Goal: Transaction & Acquisition: Purchase product/service

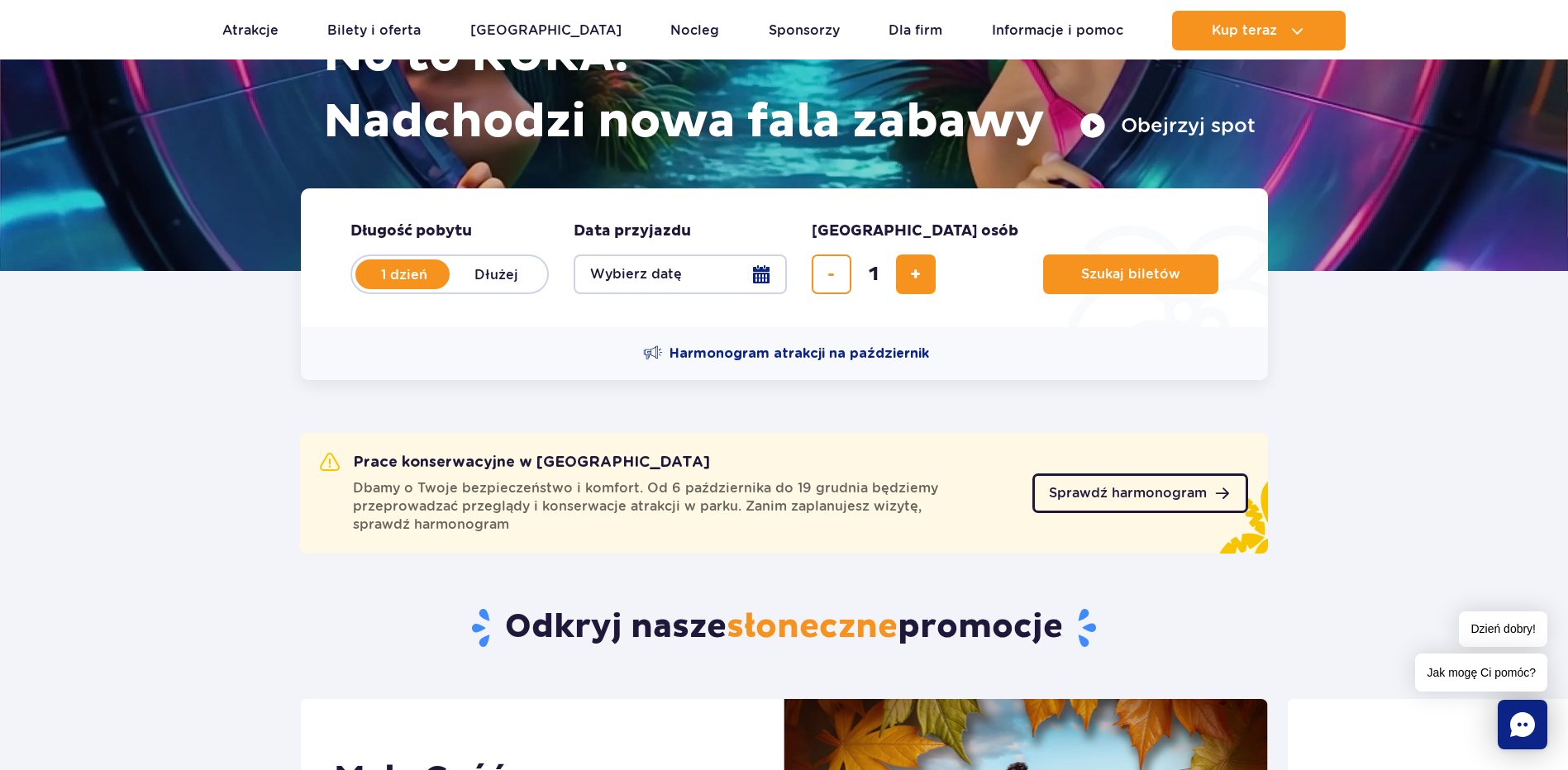
click at [1139, 500] on span "Sprawdź harmonogram" at bounding box center [1128, 493] width 158 height 13
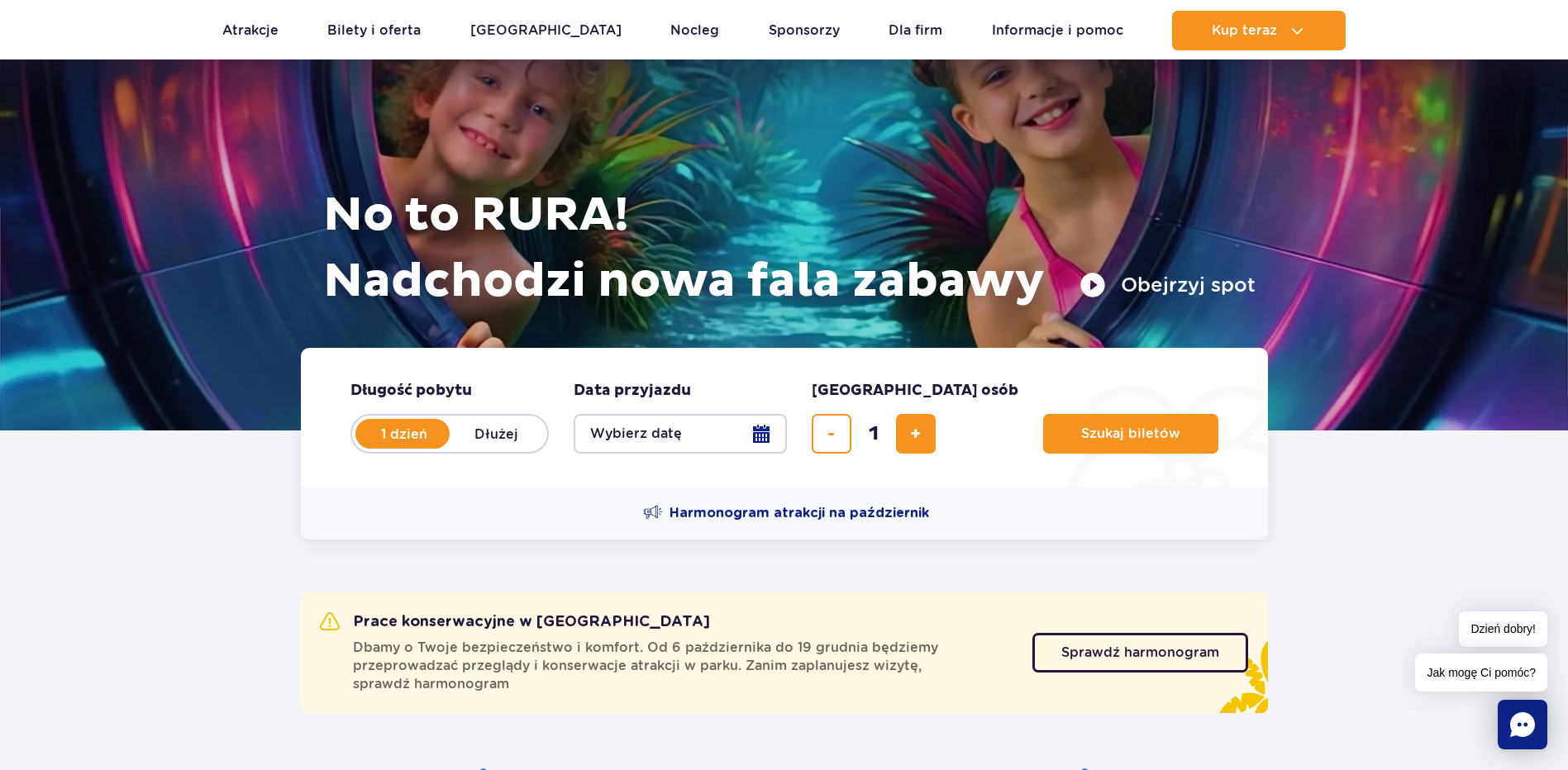
scroll to position [82, 0]
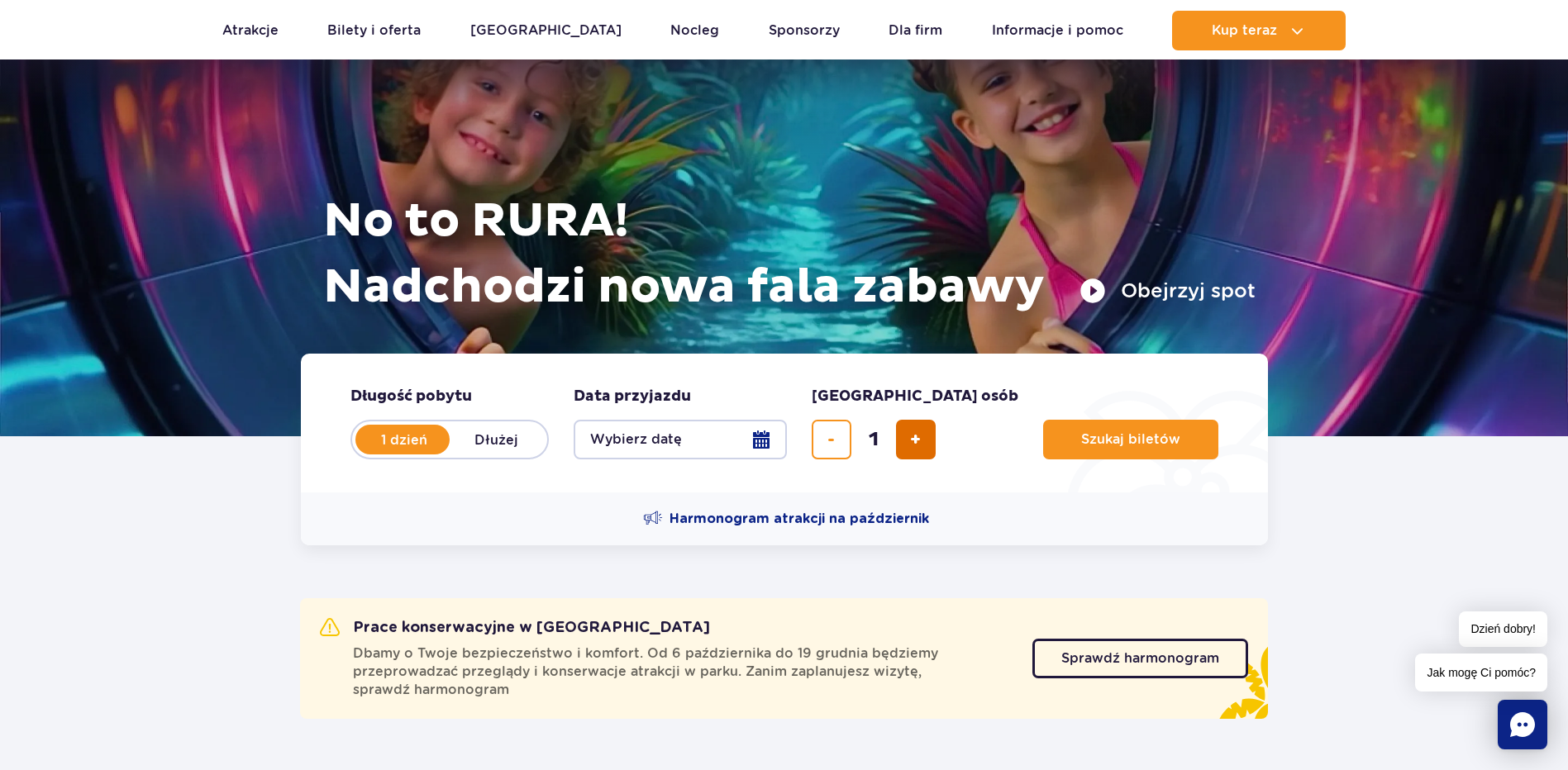
click at [912, 451] on button "dodaj bilet" at bounding box center [916, 440] width 40 height 40
type input "2"
click at [1043, 430] on button "Szukaj biletów" at bounding box center [1130, 440] width 175 height 40
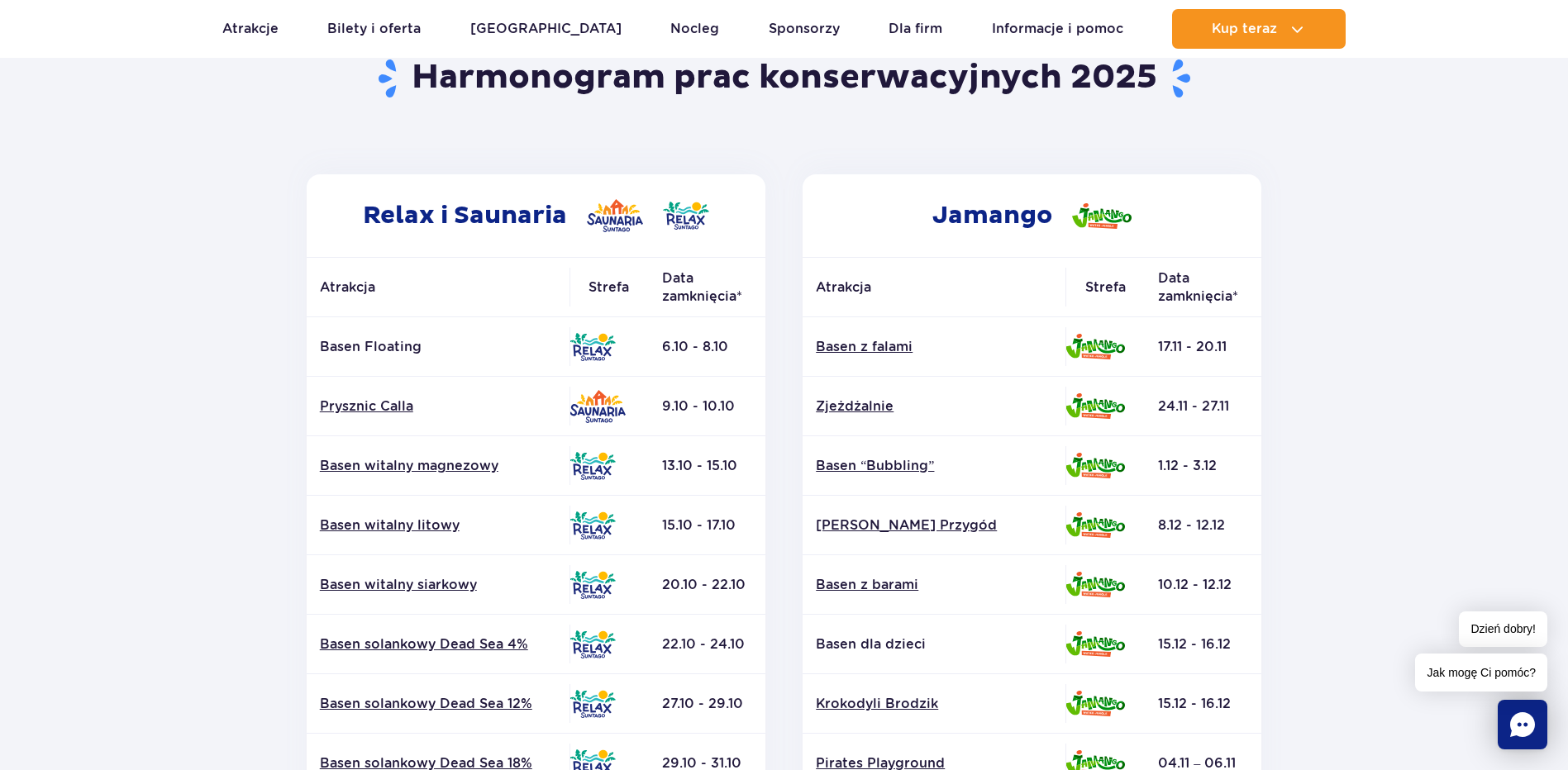
scroll to position [82, 0]
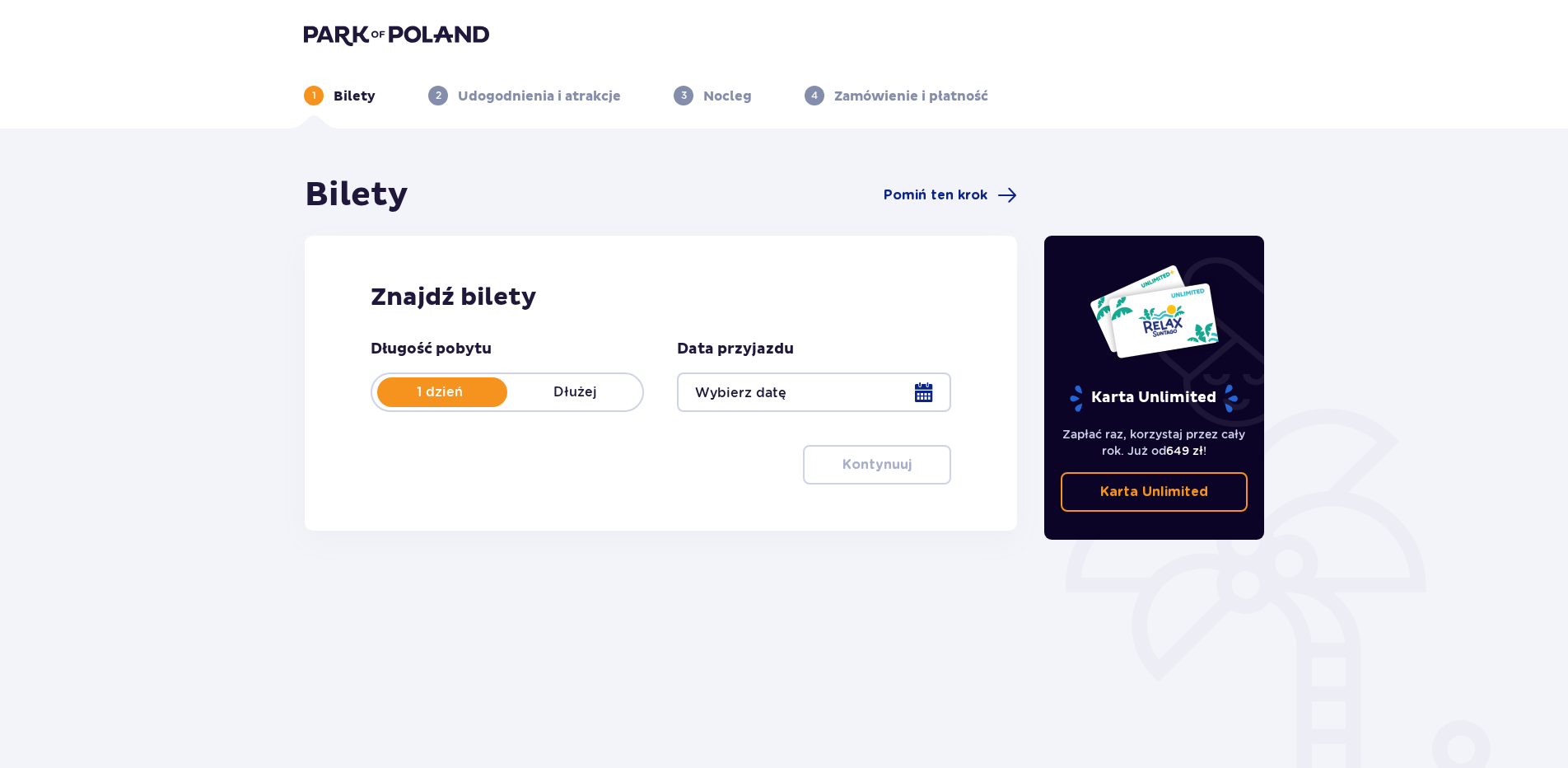
click at [929, 396] on div at bounding box center [813, 392] width 273 height 40
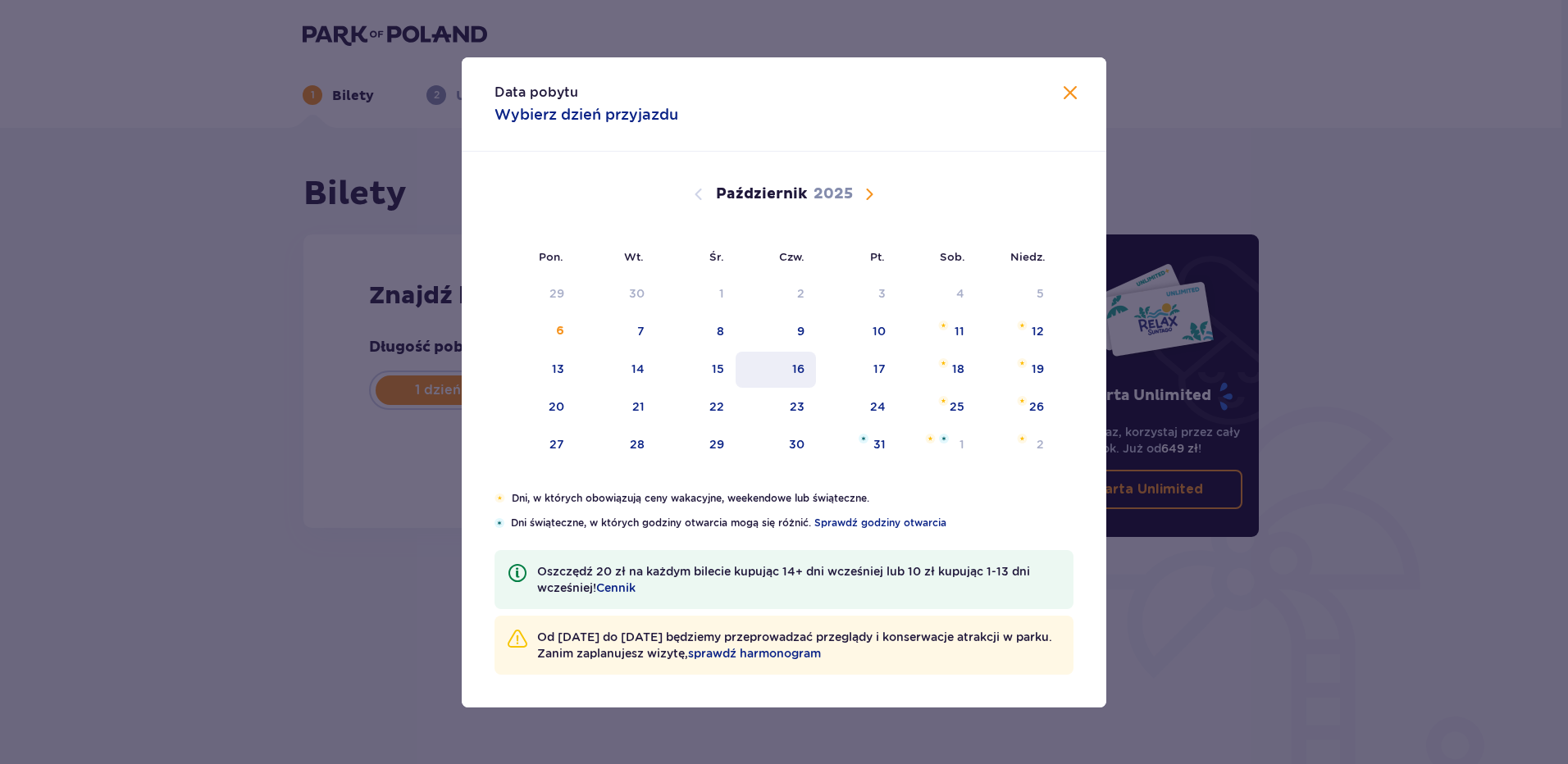
click at [810, 373] on div "16" at bounding box center [776, 370] width 81 height 36
type input "[DATE]"
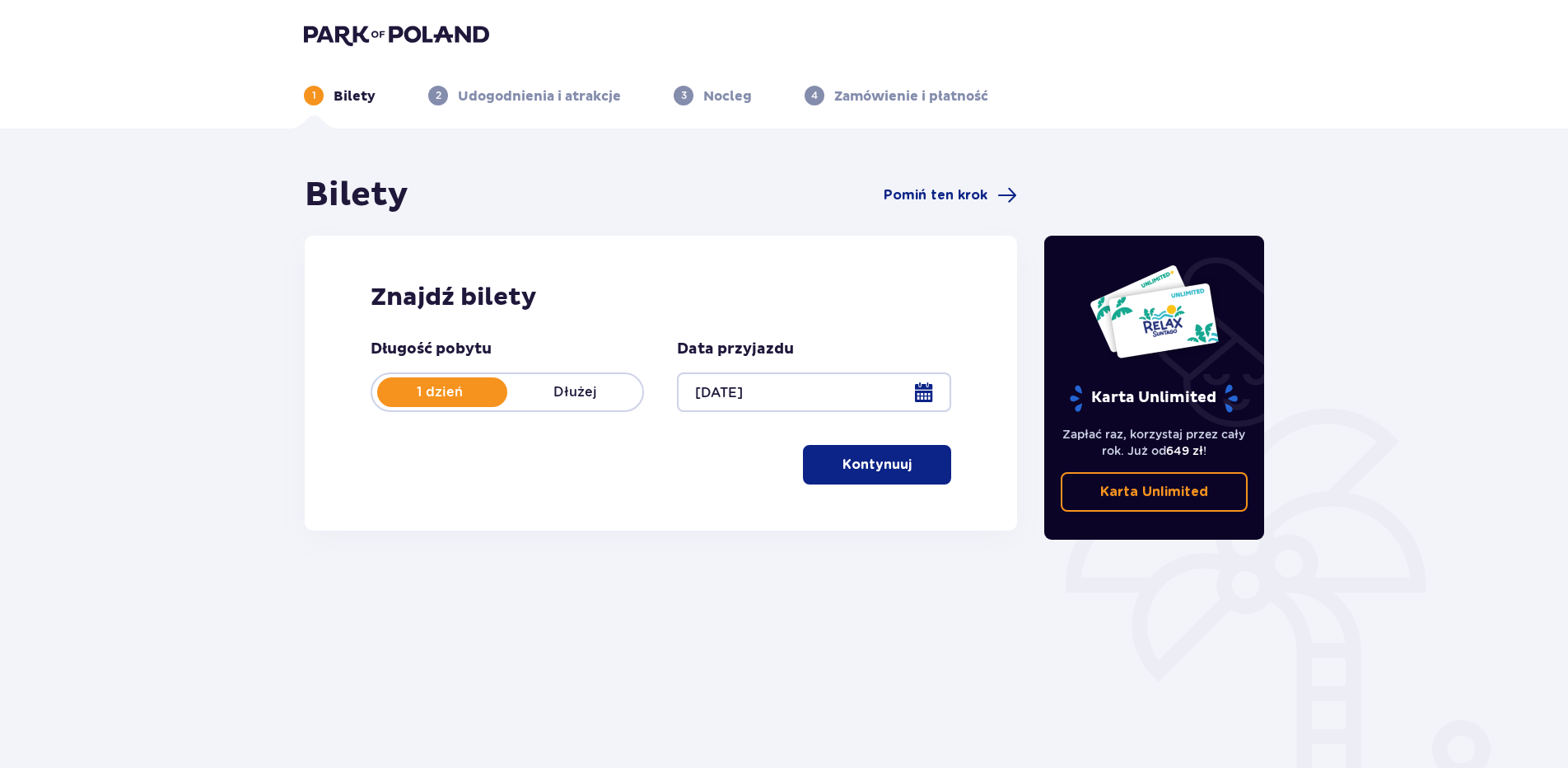
click at [892, 465] on p "Kontynuuj" at bounding box center [877, 464] width 69 height 18
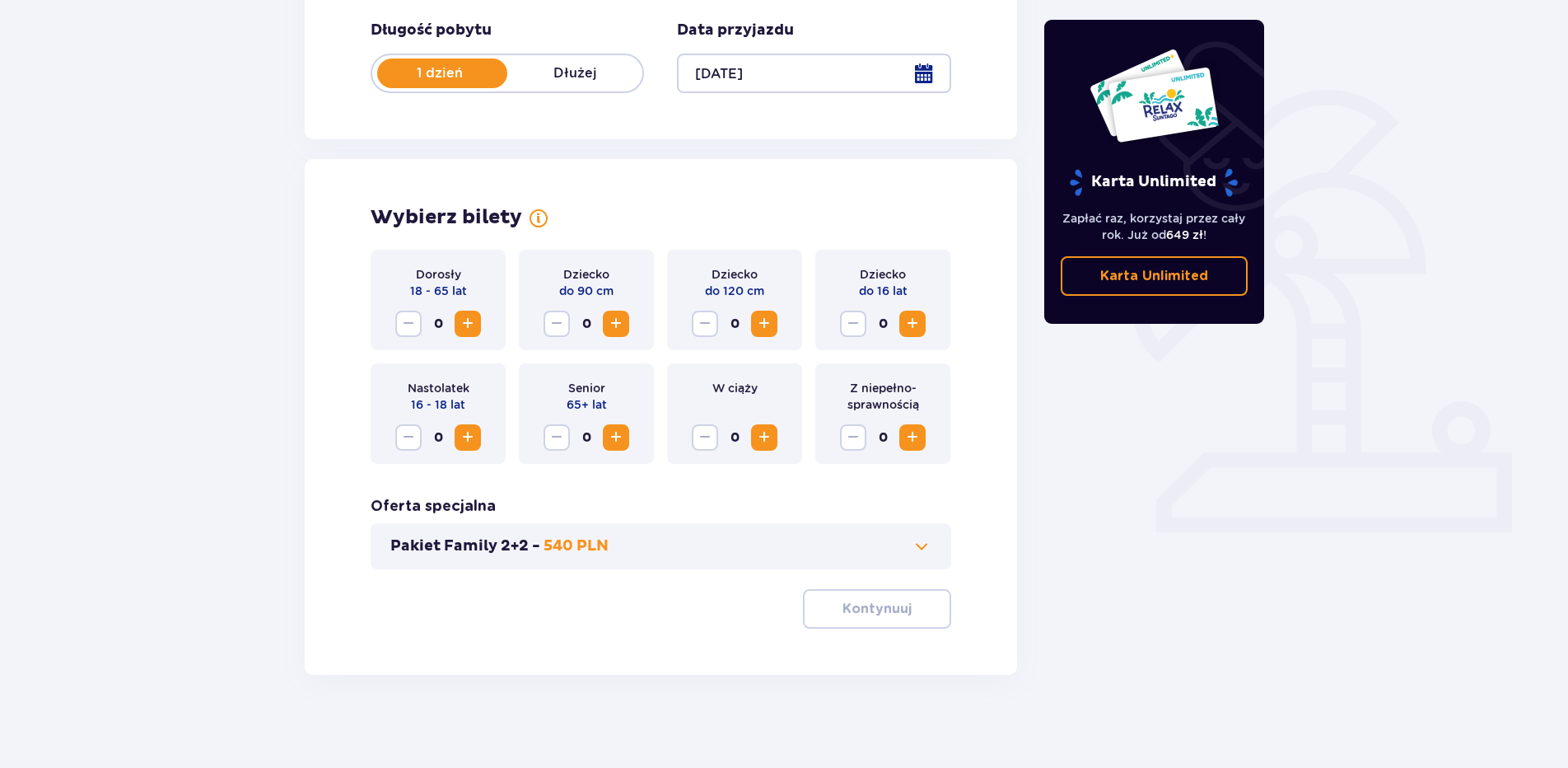
scroll to position [325, 0]
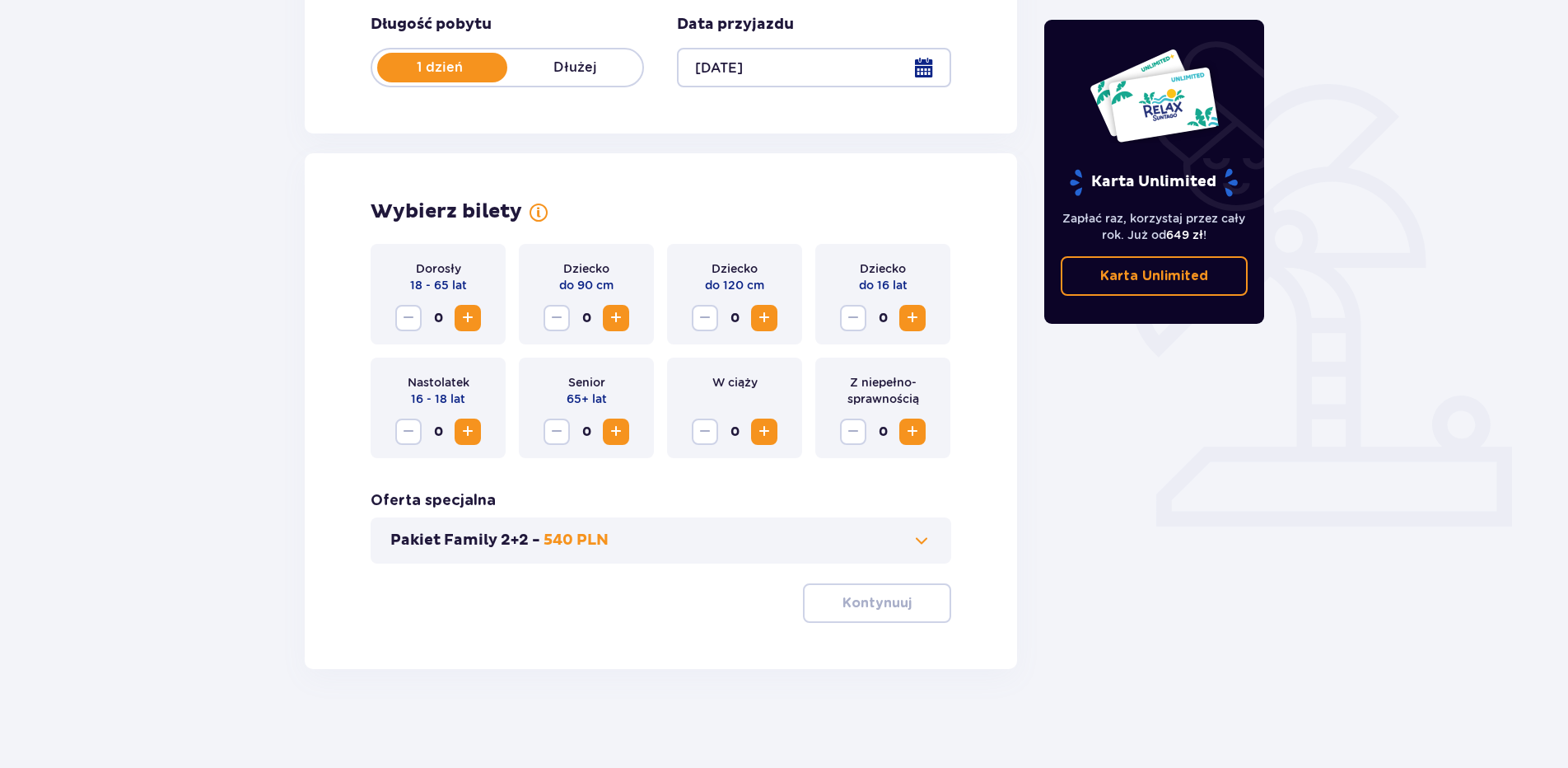
click at [467, 308] on span "Zwiększ" at bounding box center [467, 318] width 20 height 20
click at [846, 610] on p "Kontynuuj" at bounding box center [877, 603] width 69 height 18
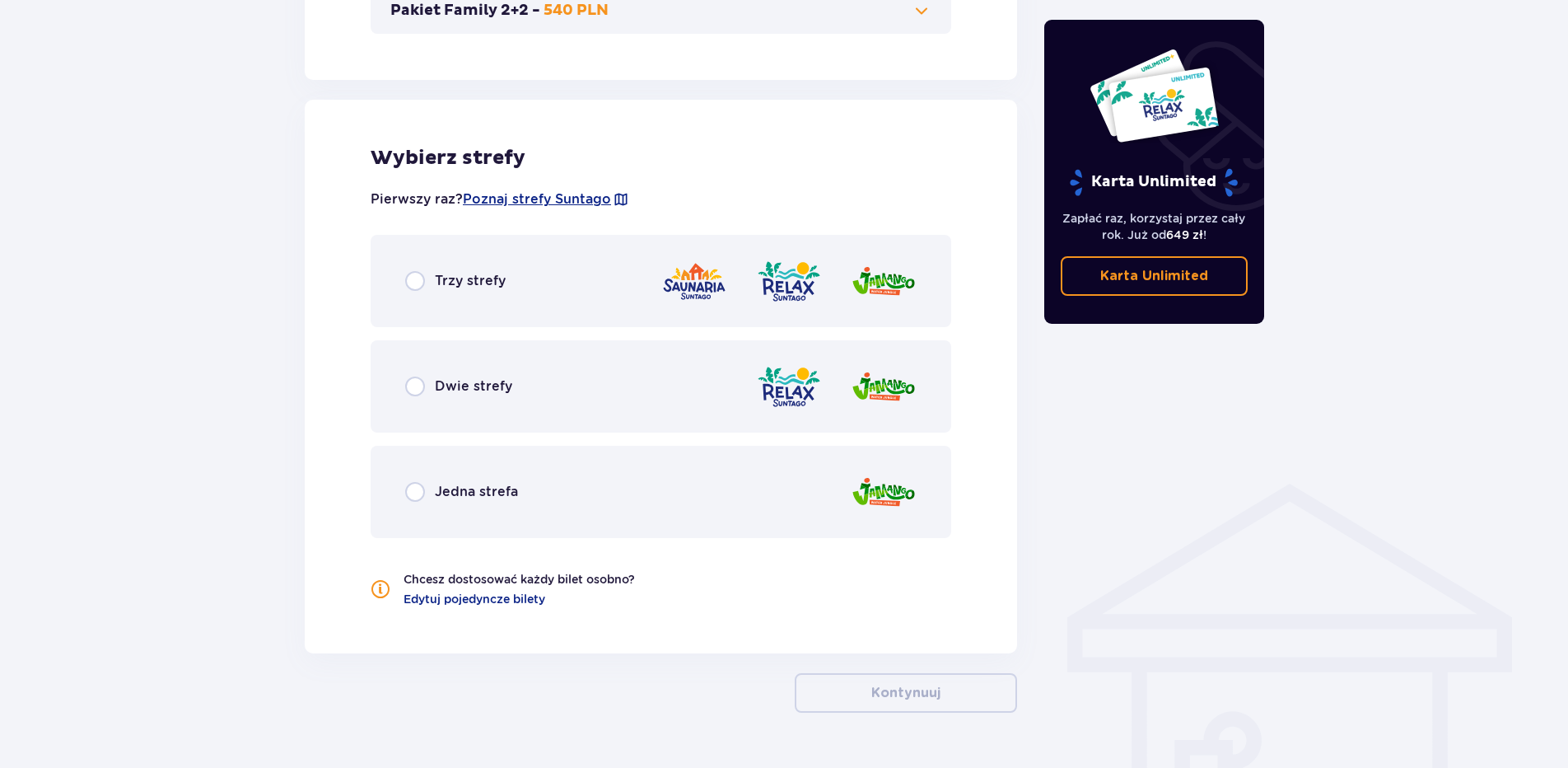
scroll to position [899, 0]
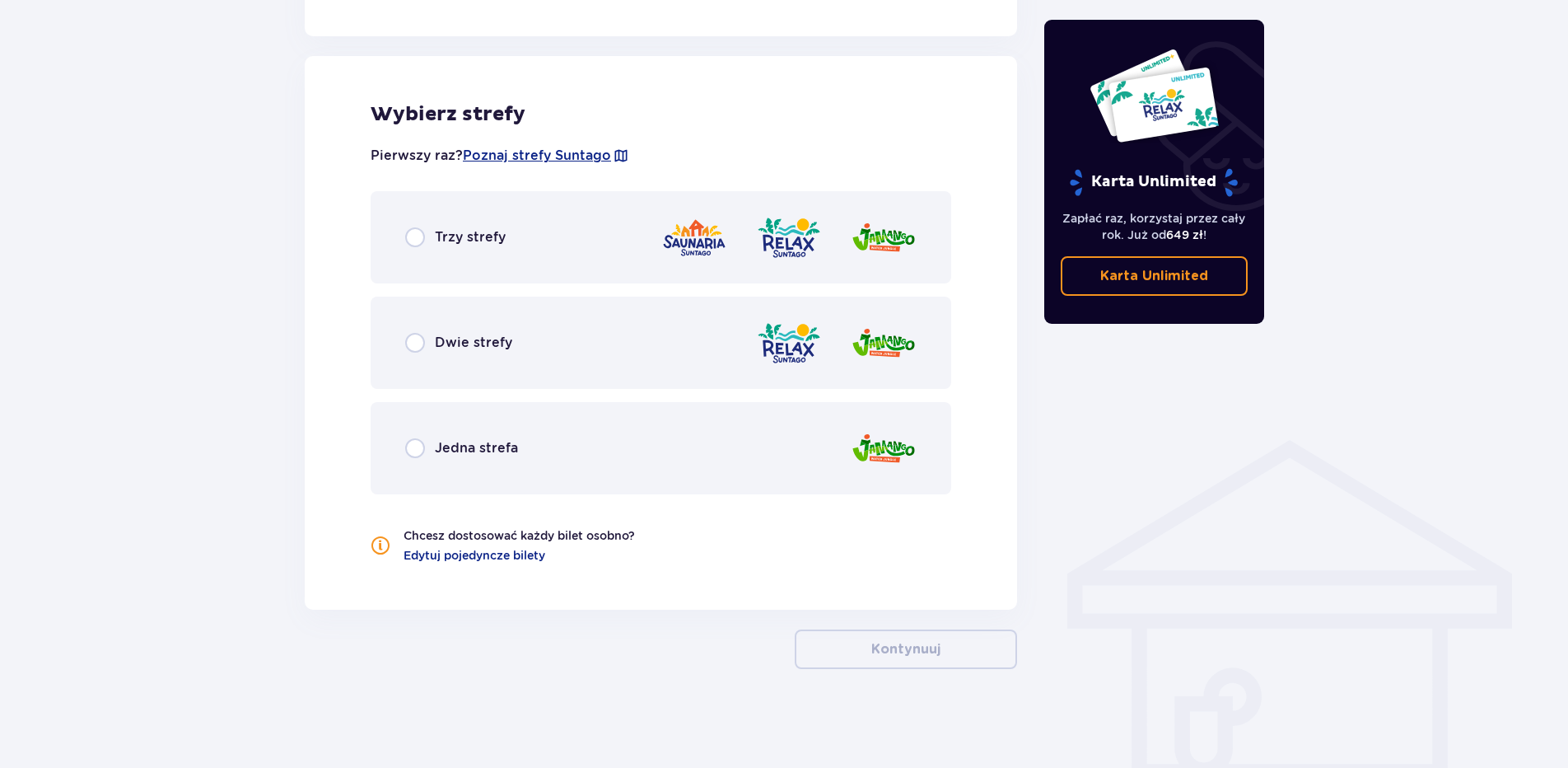
click at [516, 245] on div "Trzy strefy" at bounding box center [660, 237] width 581 height 93
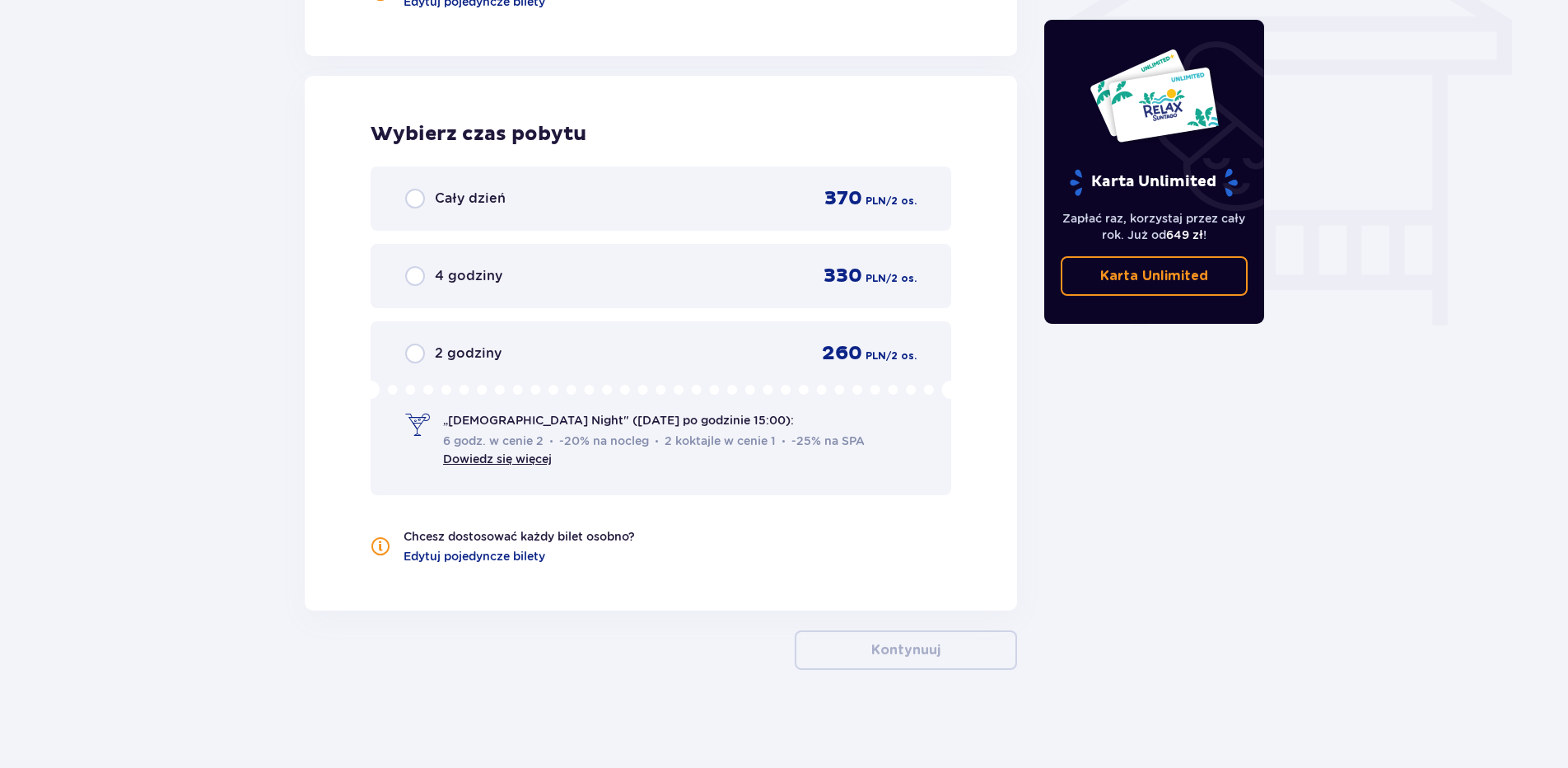
scroll to position [1453, 0]
click at [579, 209] on div "Cały dzień 370 PLN / 2 os." at bounding box center [660, 197] width 511 height 25
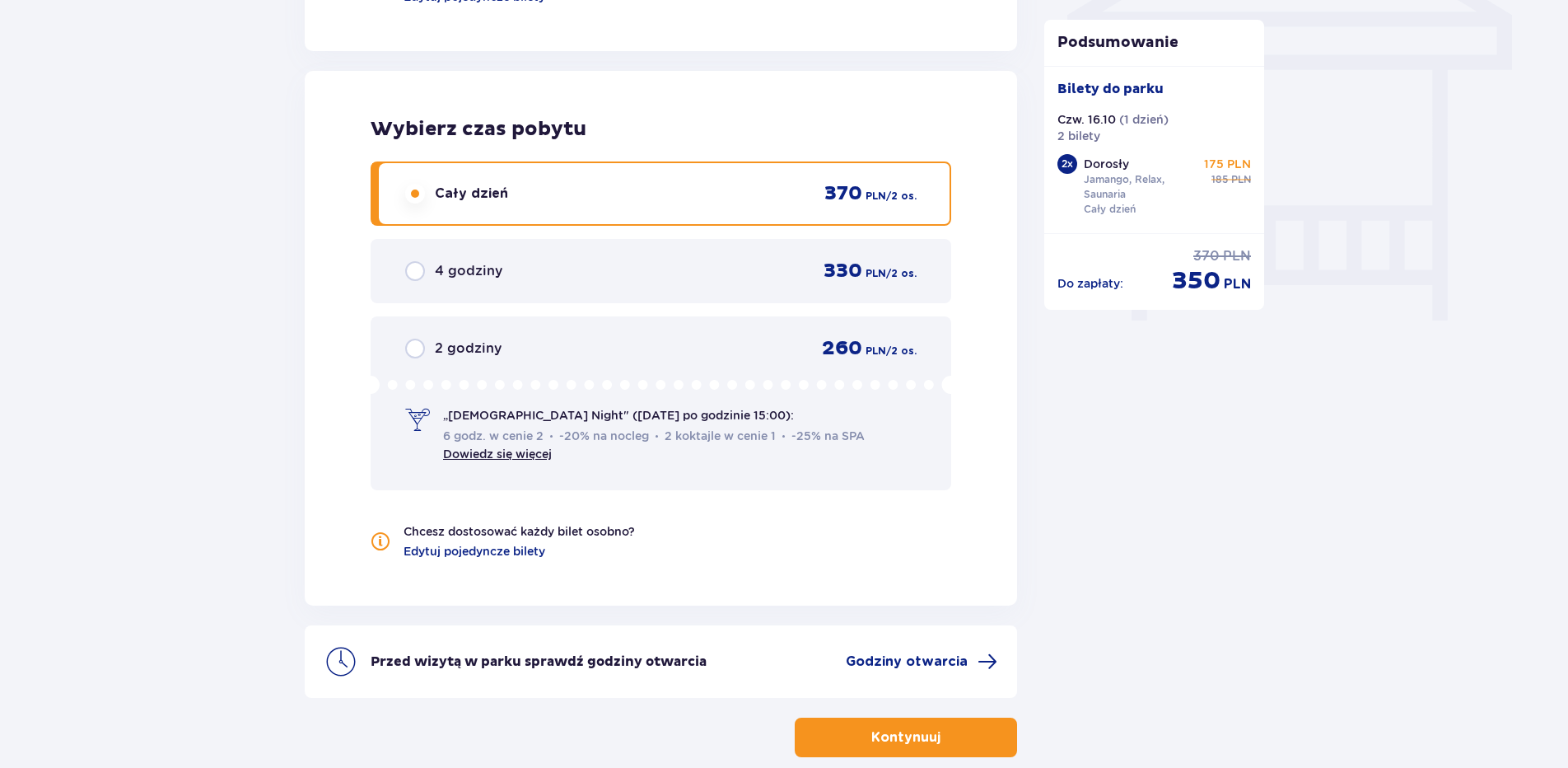
scroll to position [1546, 0]
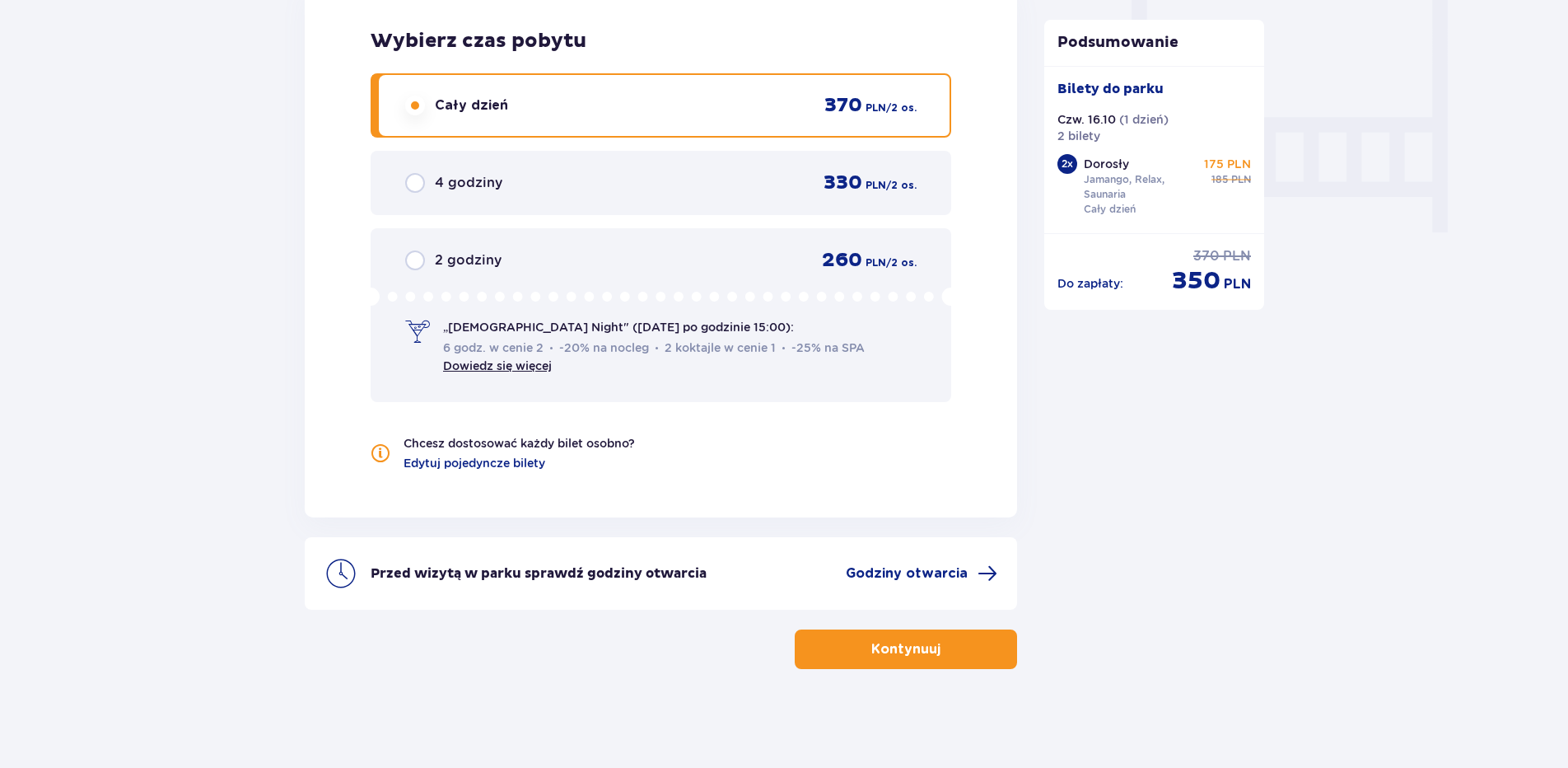
click at [939, 658] on span "button" at bounding box center [944, 649] width 20 height 20
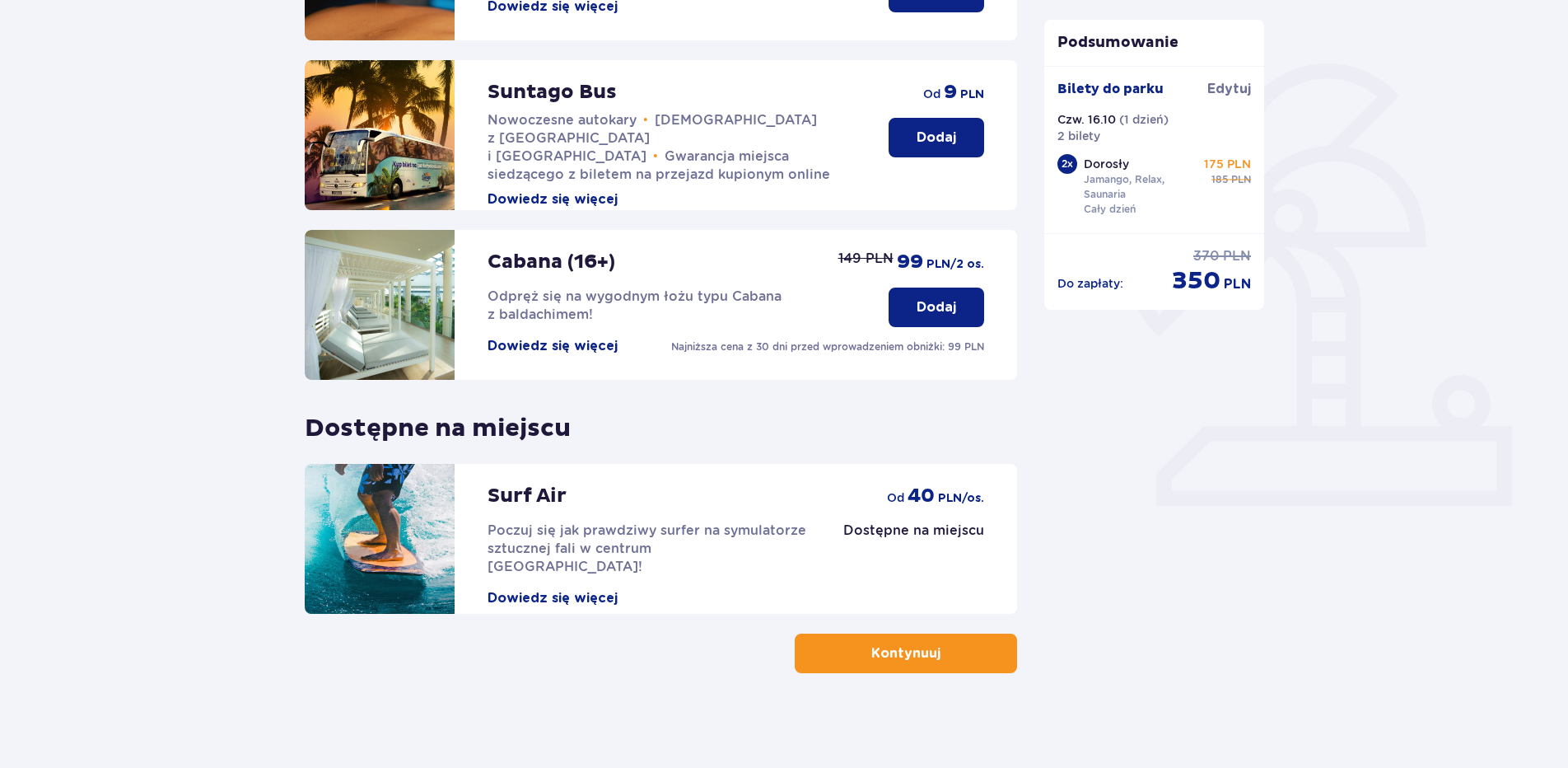
scroll to position [350, 0]
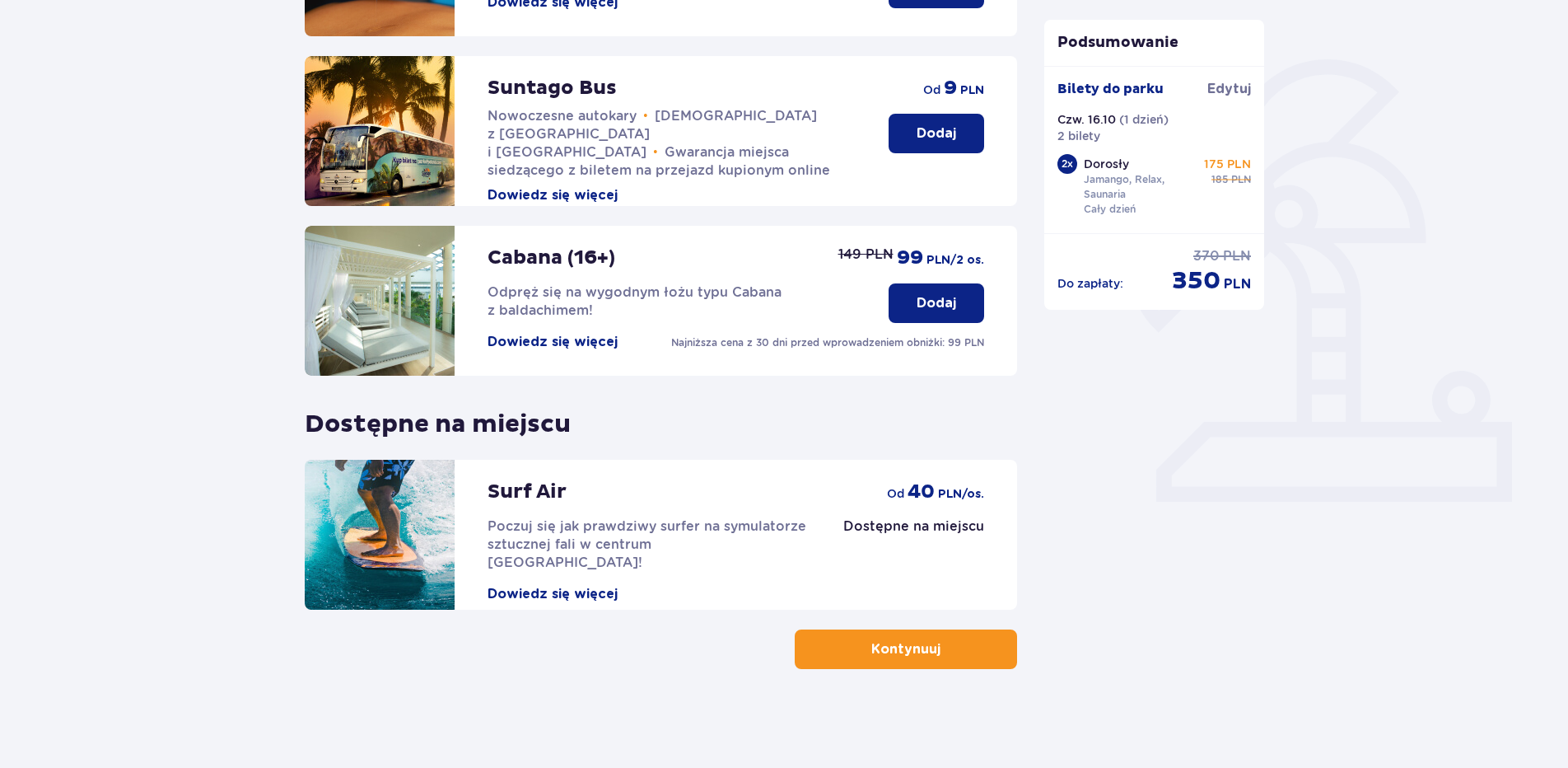
click at [983, 656] on button "Kontynuuj" at bounding box center [906, 649] width 222 height 40
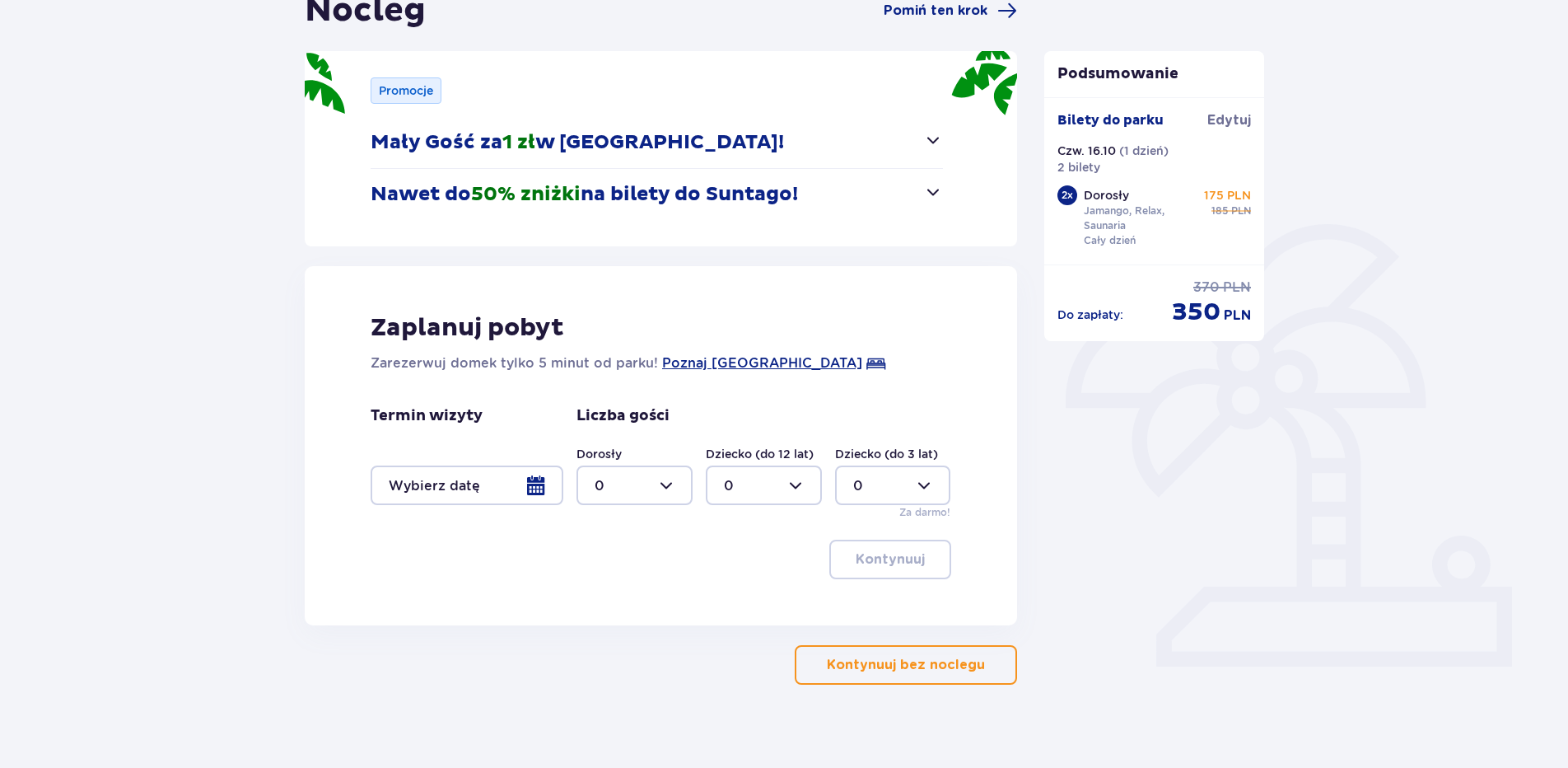
scroll to position [200, 0]
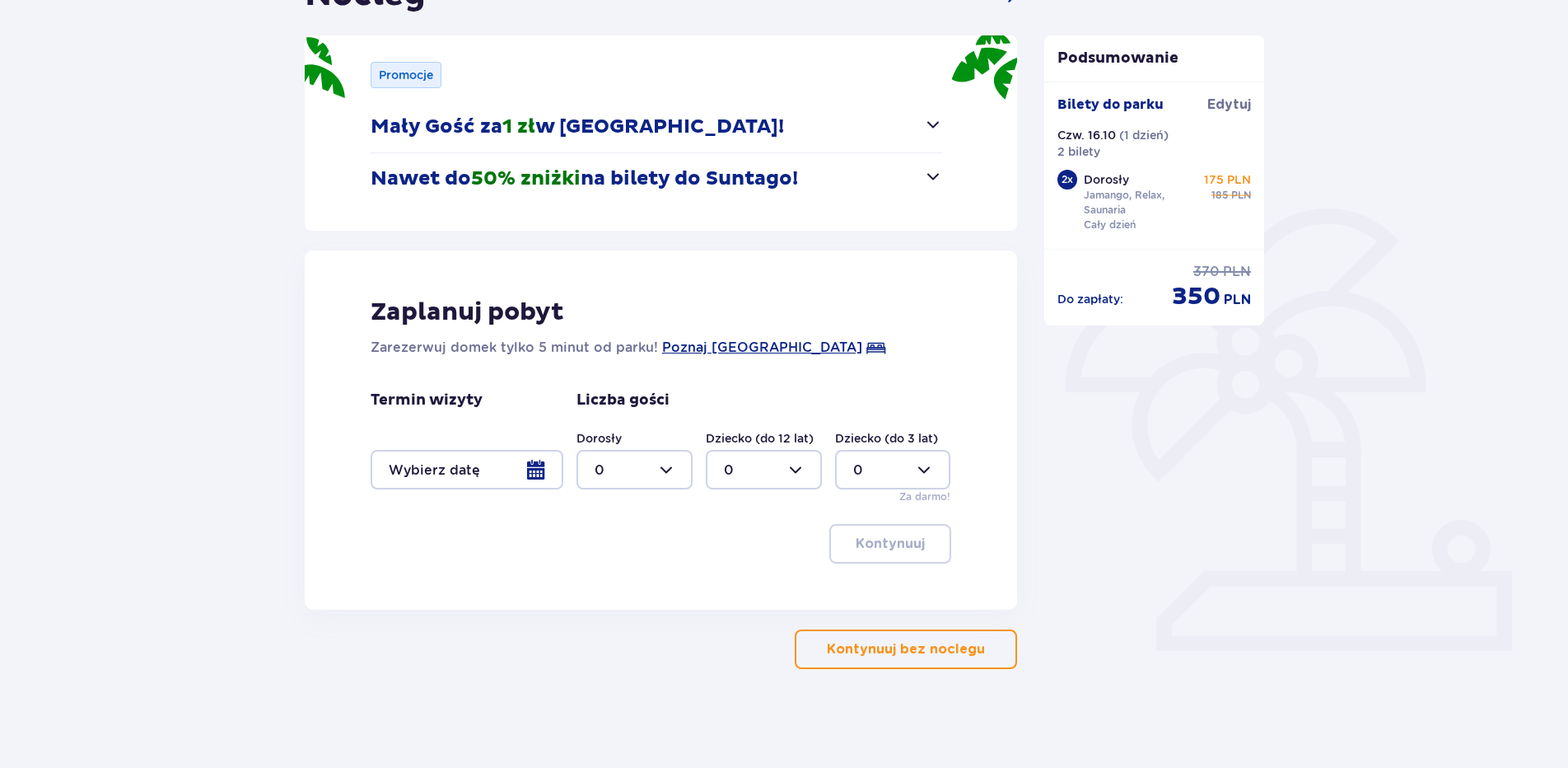
click at [981, 661] on button "Kontynuuj bez noclegu" at bounding box center [906, 649] width 222 height 40
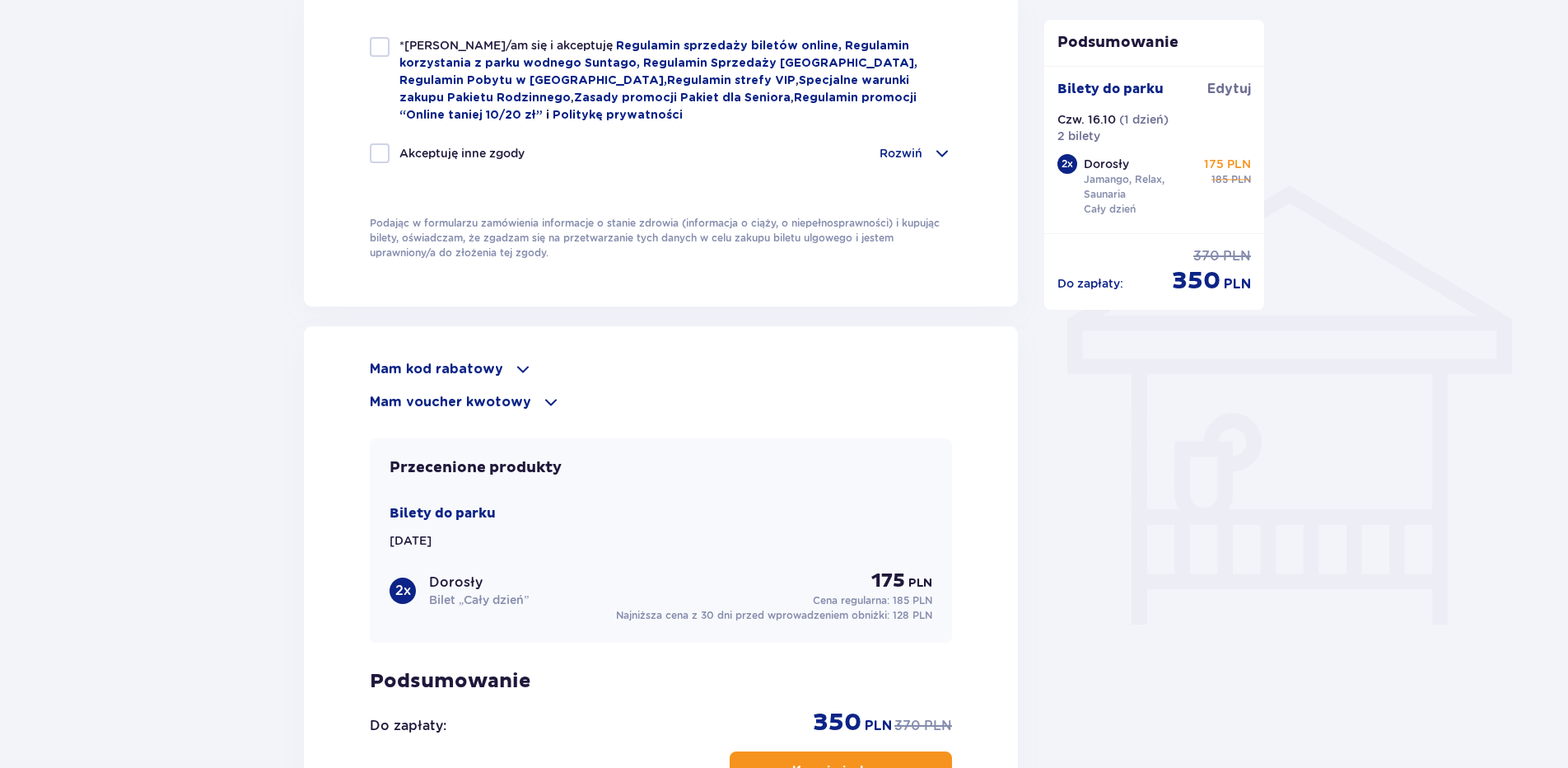
scroll to position [1154, 0]
click at [513, 365] on span at bounding box center [523, 368] width 20 height 20
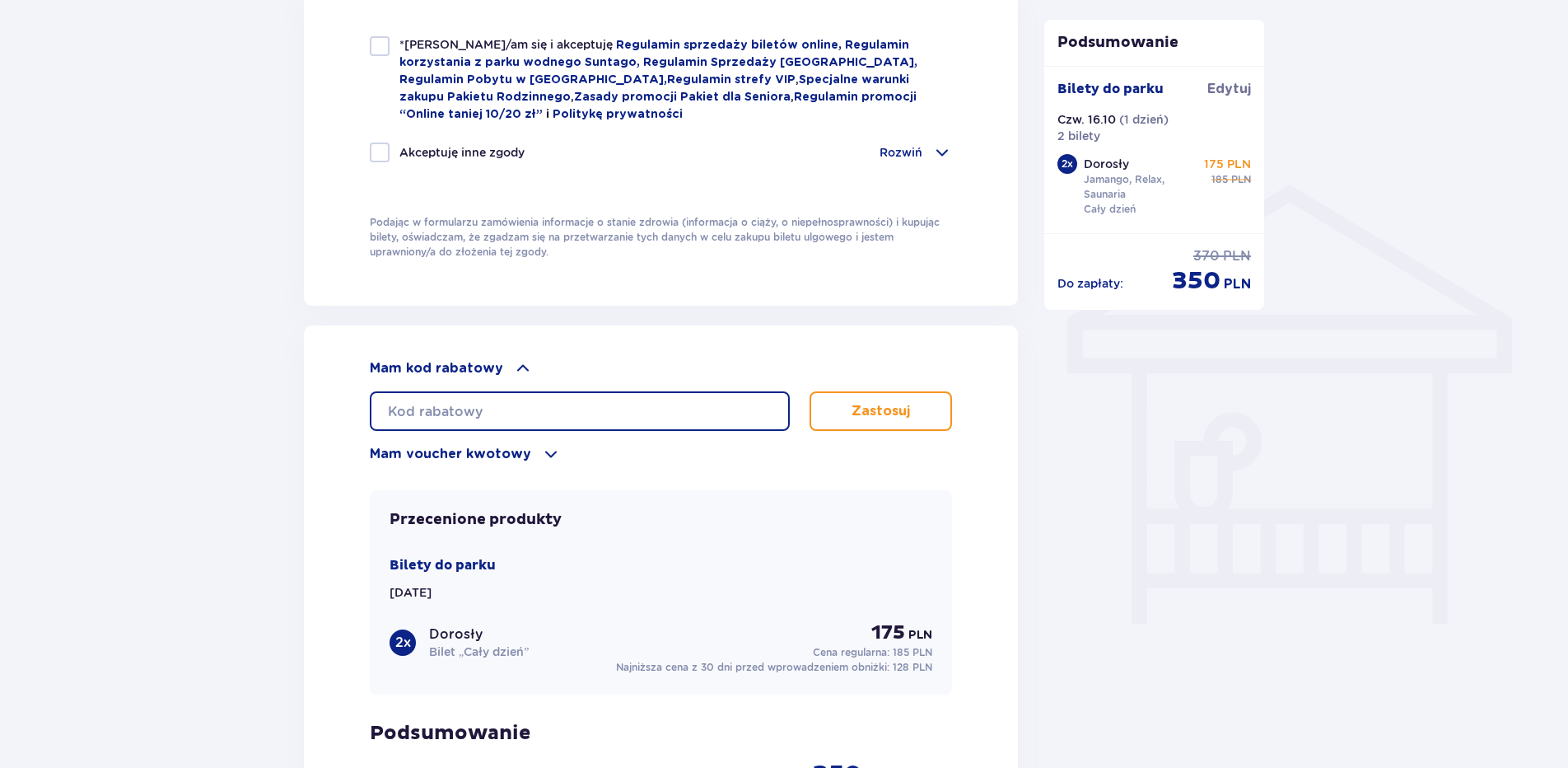
click at [513, 409] on input "text" at bounding box center [579, 411] width 420 height 40
type input "LDDPTV5GSUYZMF"
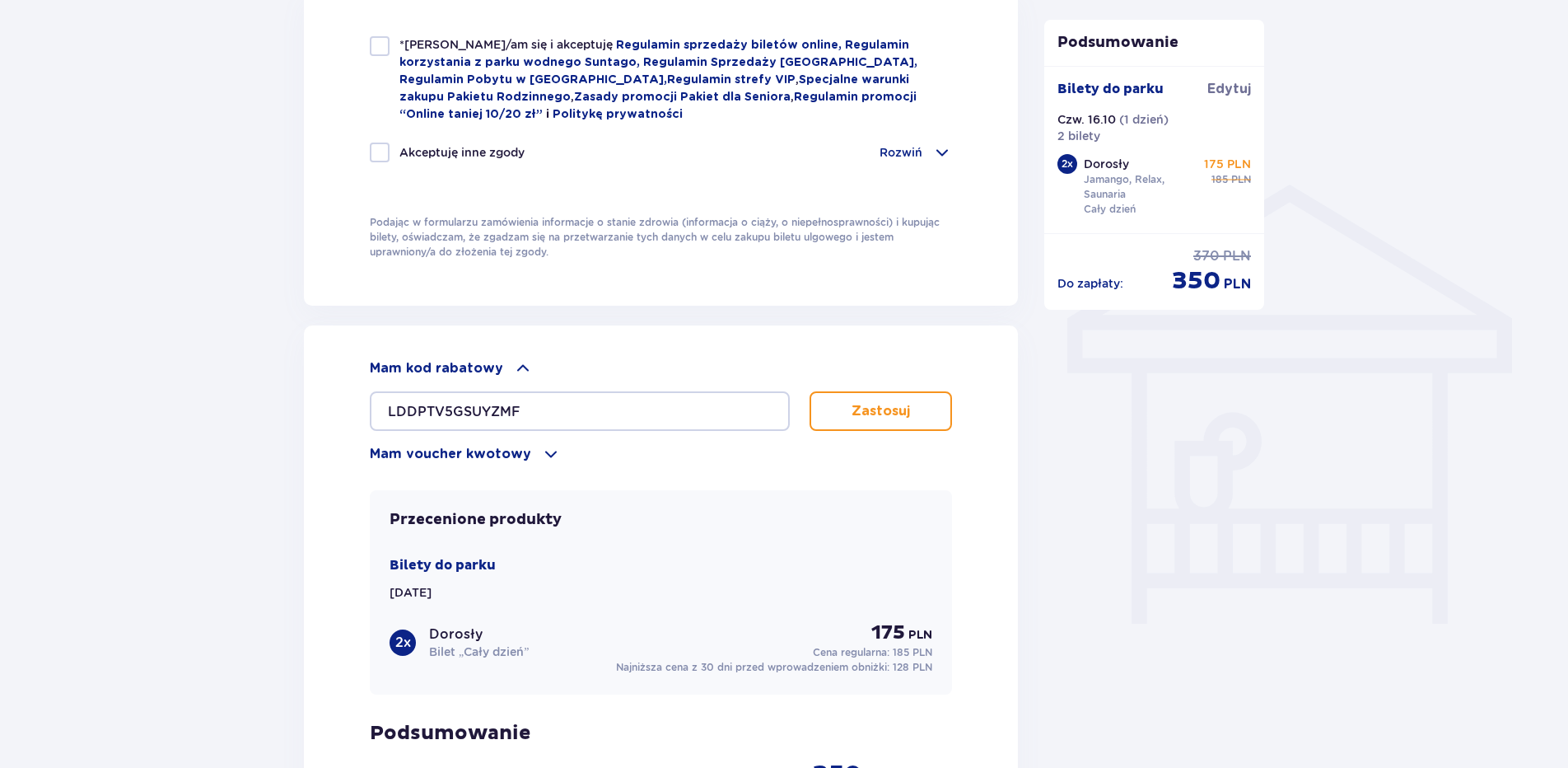
click at [912, 413] on button "Zastosuj" at bounding box center [881, 411] width 143 height 40
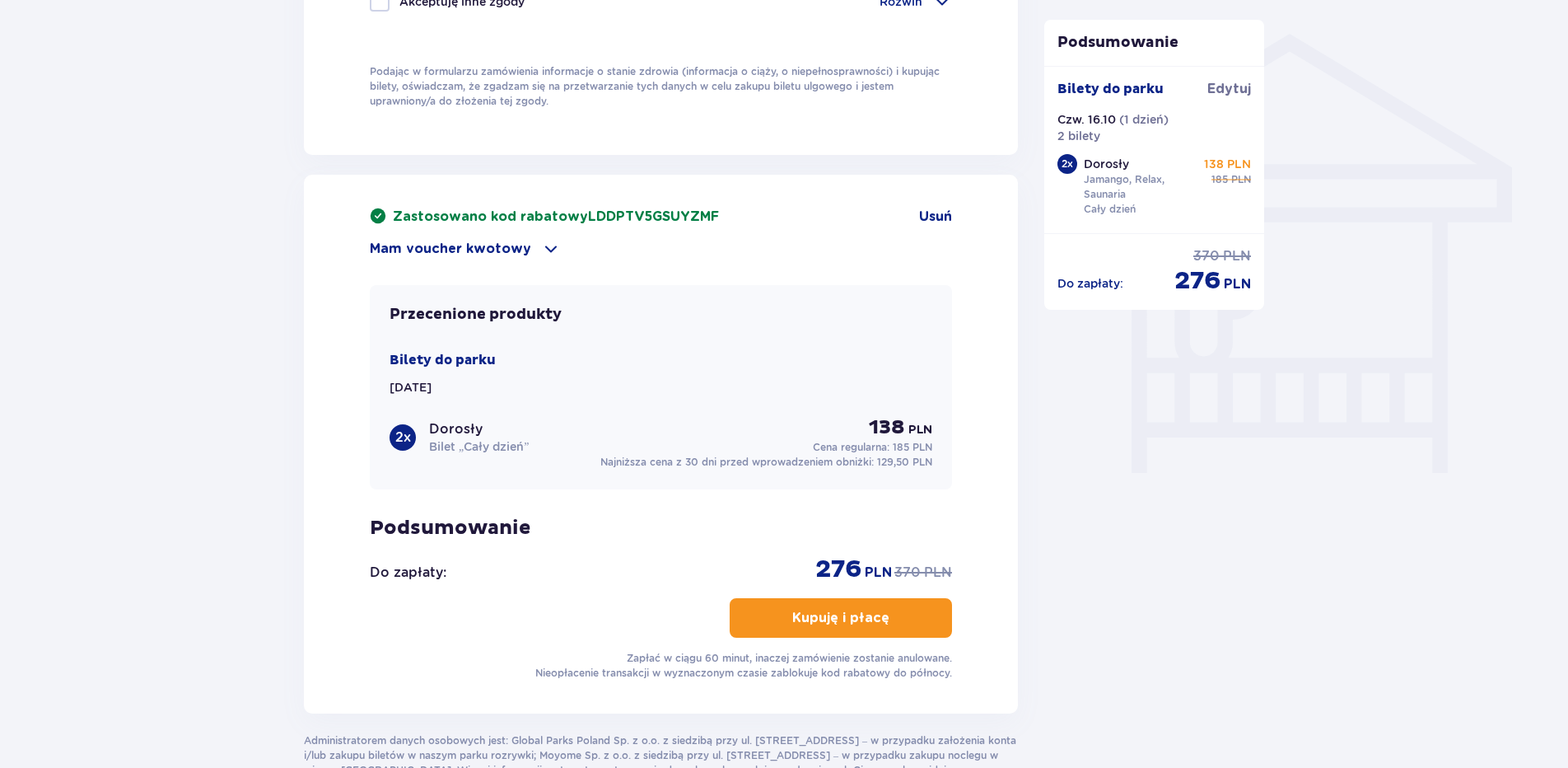
scroll to position [1319, 0]
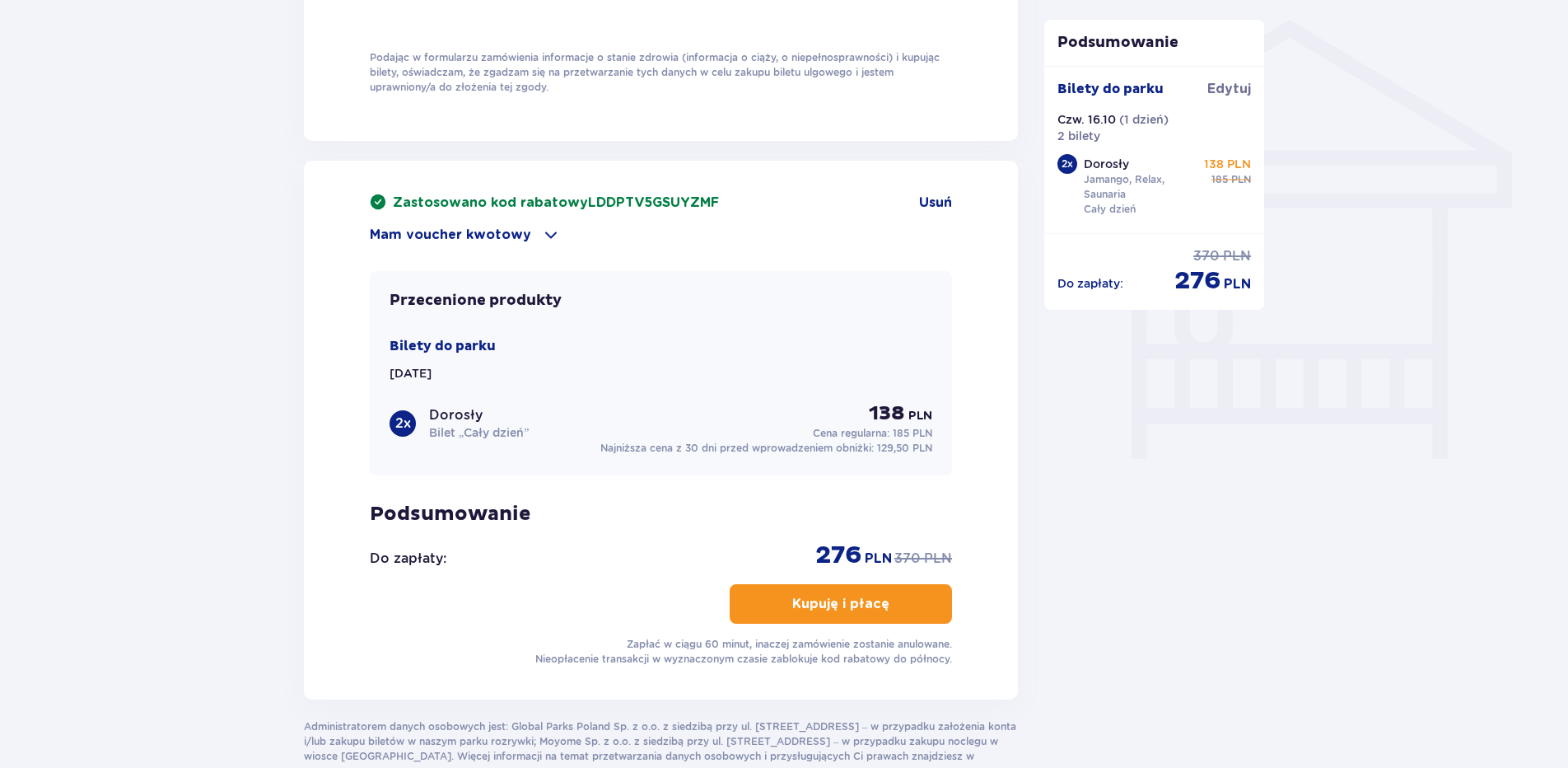
drag, startPoint x: 711, startPoint y: 197, endPoint x: 584, endPoint y: 198, distance: 127.0
click at [588, 198] on span "LDDPTV5GSUYZMF" at bounding box center [653, 203] width 131 height 13
drag, startPoint x: 584, startPoint y: 198, endPoint x: 634, endPoint y: 197, distance: 50.0
copy span "LDDPTV5GSUYZMF"
click at [822, 226] on div "Mam voucher kwotowy" at bounding box center [660, 235] width 582 height 20
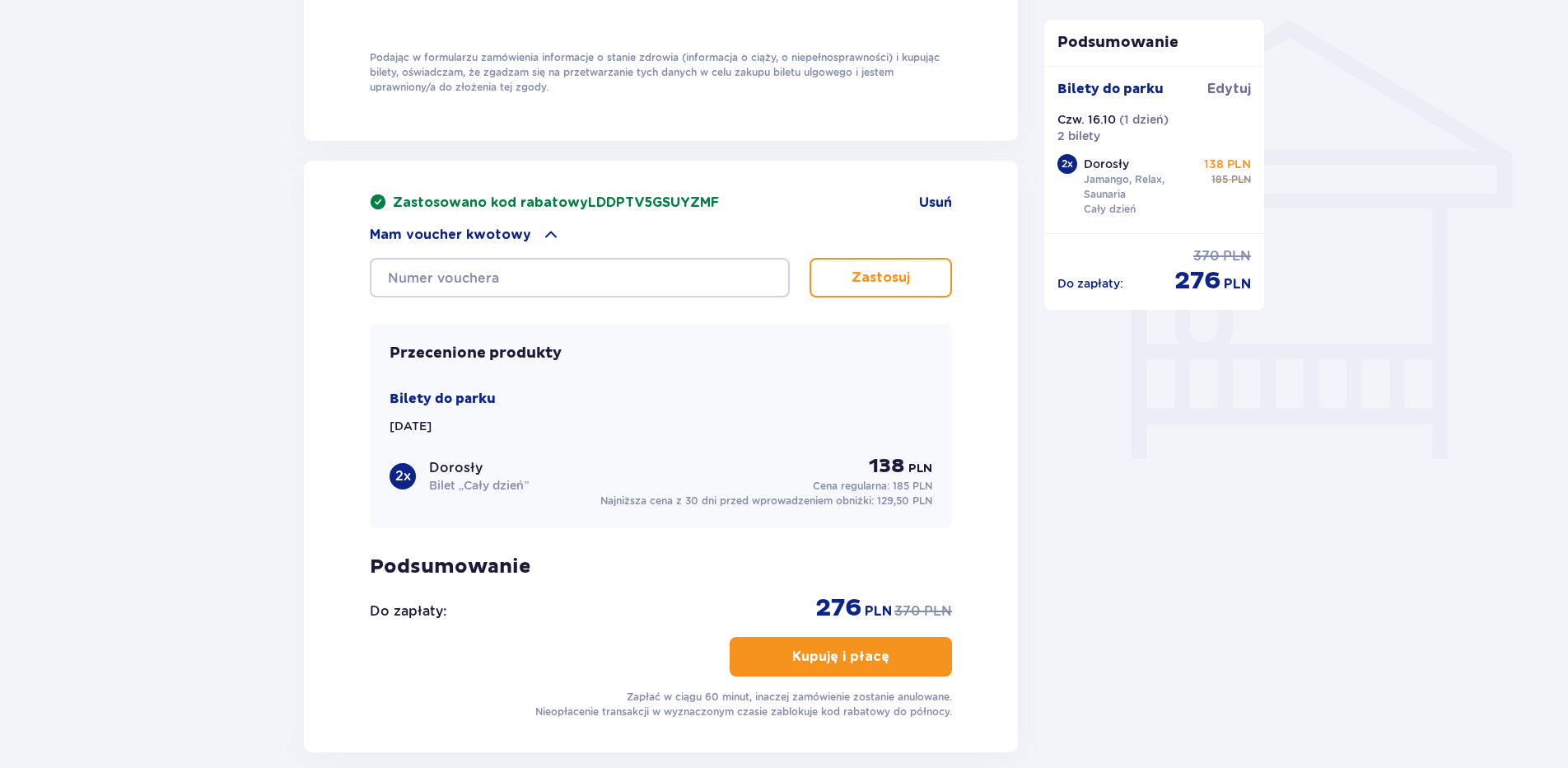
click at [813, 197] on div "Zastosowano kod rabatowy LDDPTV5GSUYZMF Usuń" at bounding box center [660, 203] width 582 height 18
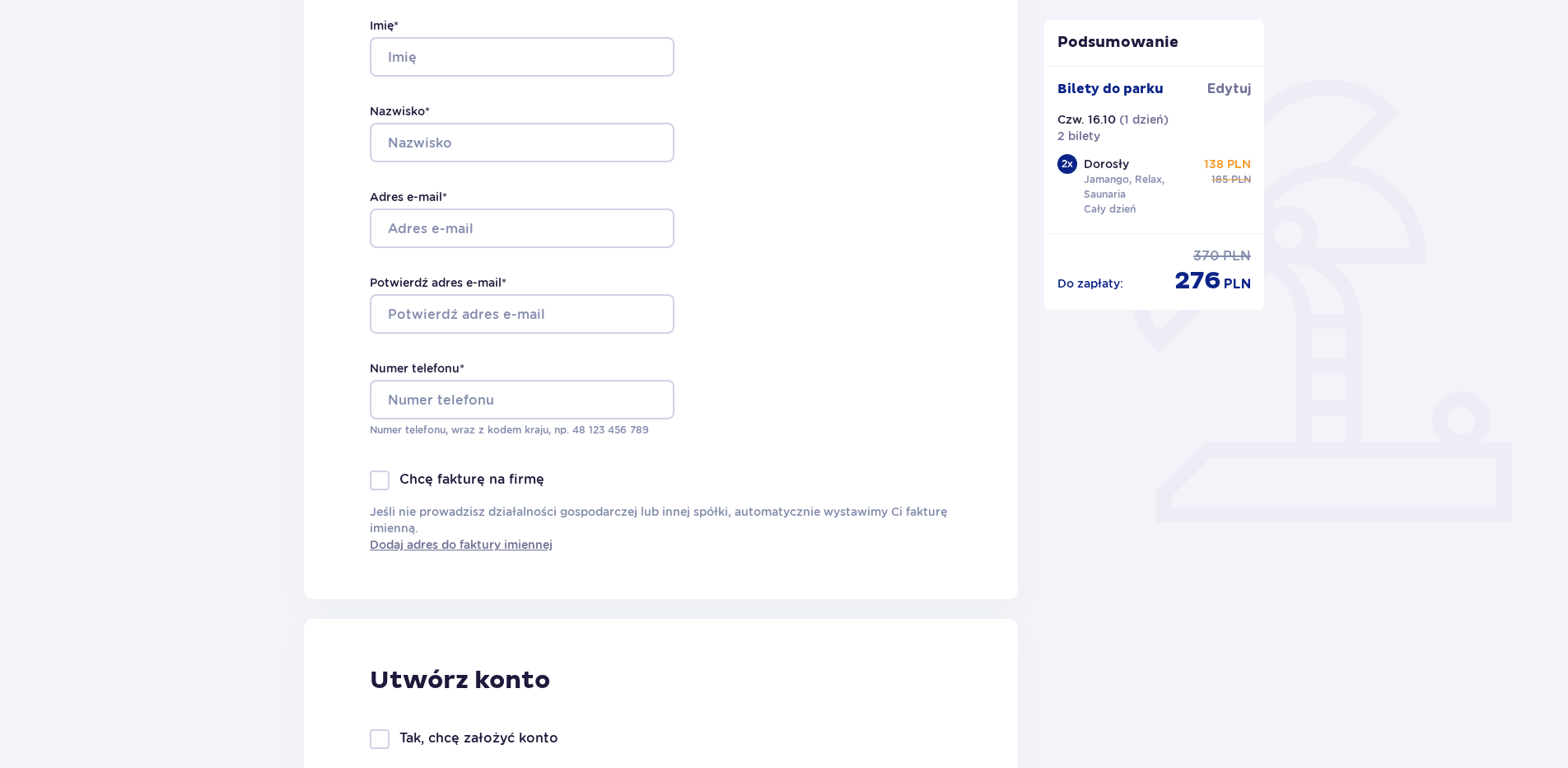
scroll to position [0, 0]
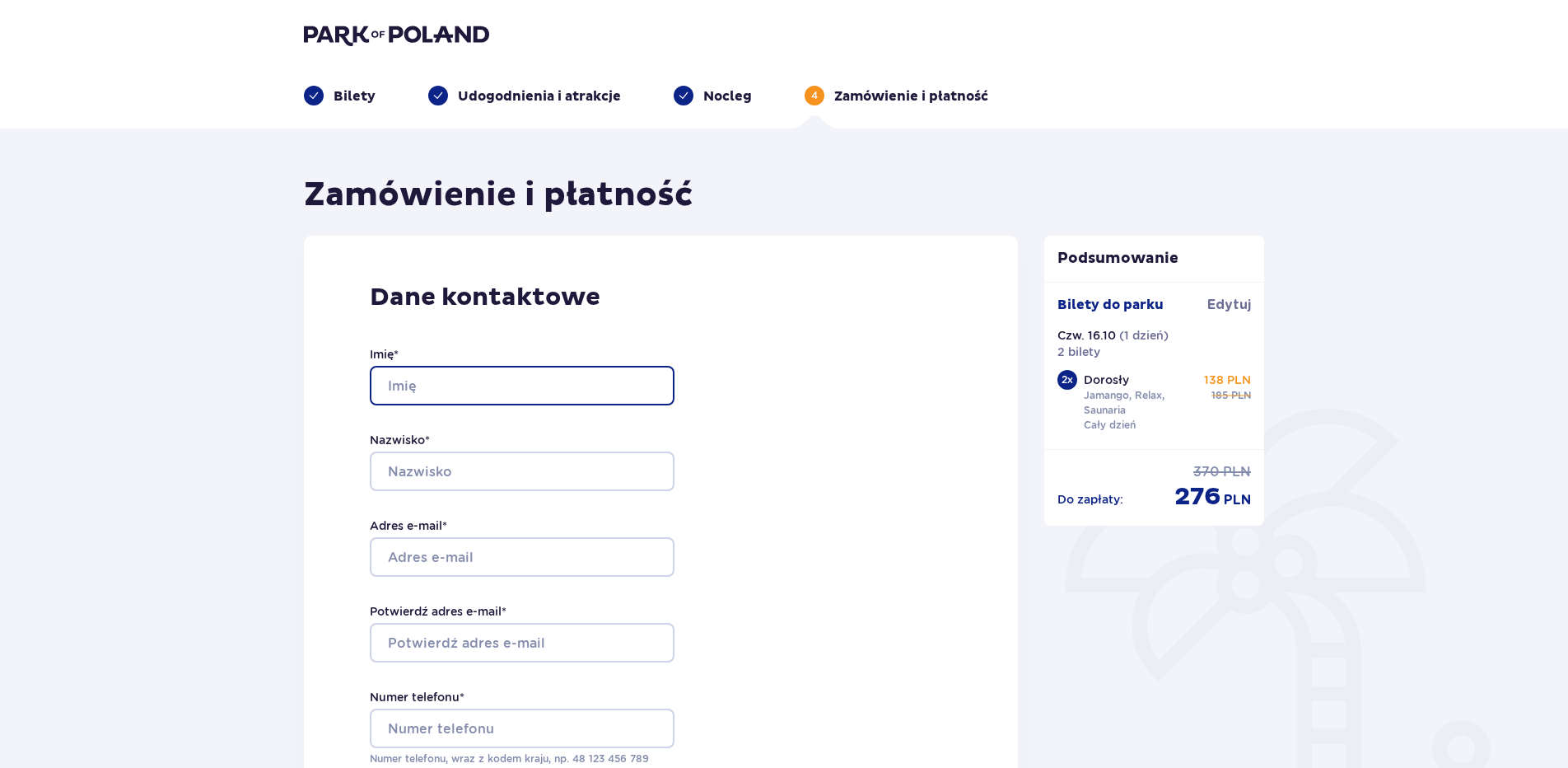
click at [572, 373] on input "Imię *" at bounding box center [522, 386] width 305 height 40
type input "Klaudia"
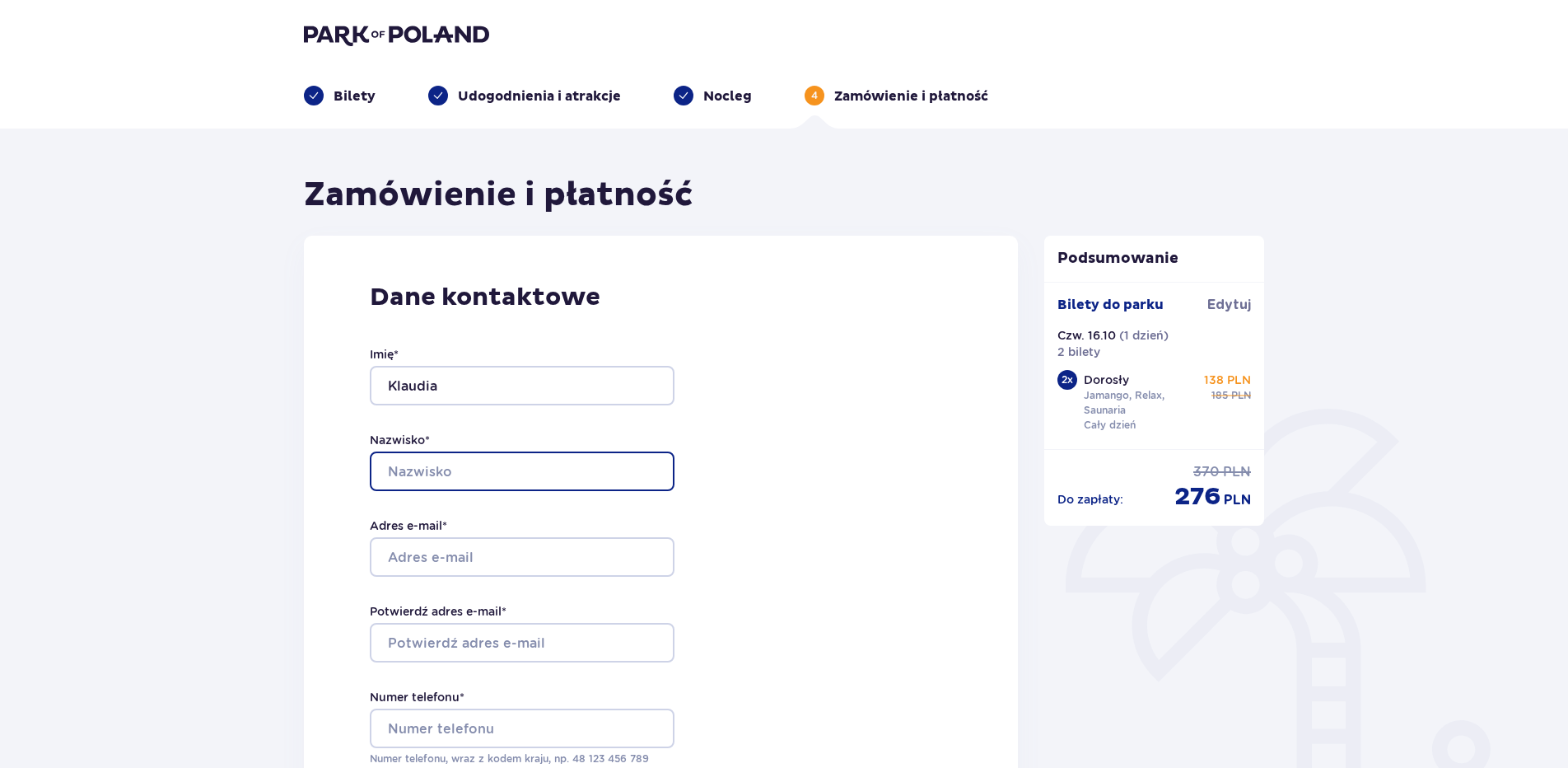
type input "Kowalik"
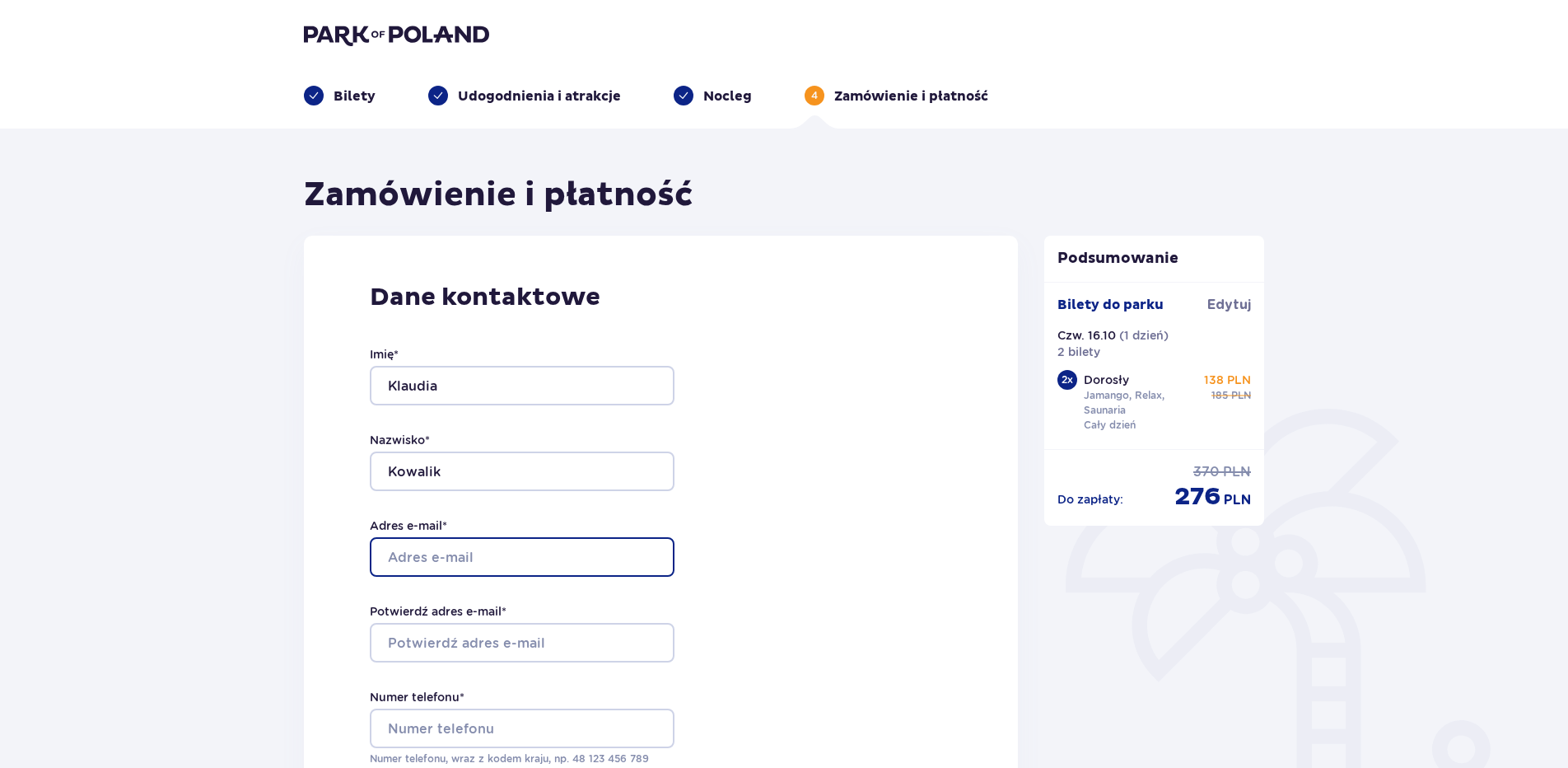
type input "klaudia_kowalik00@wp.pl"
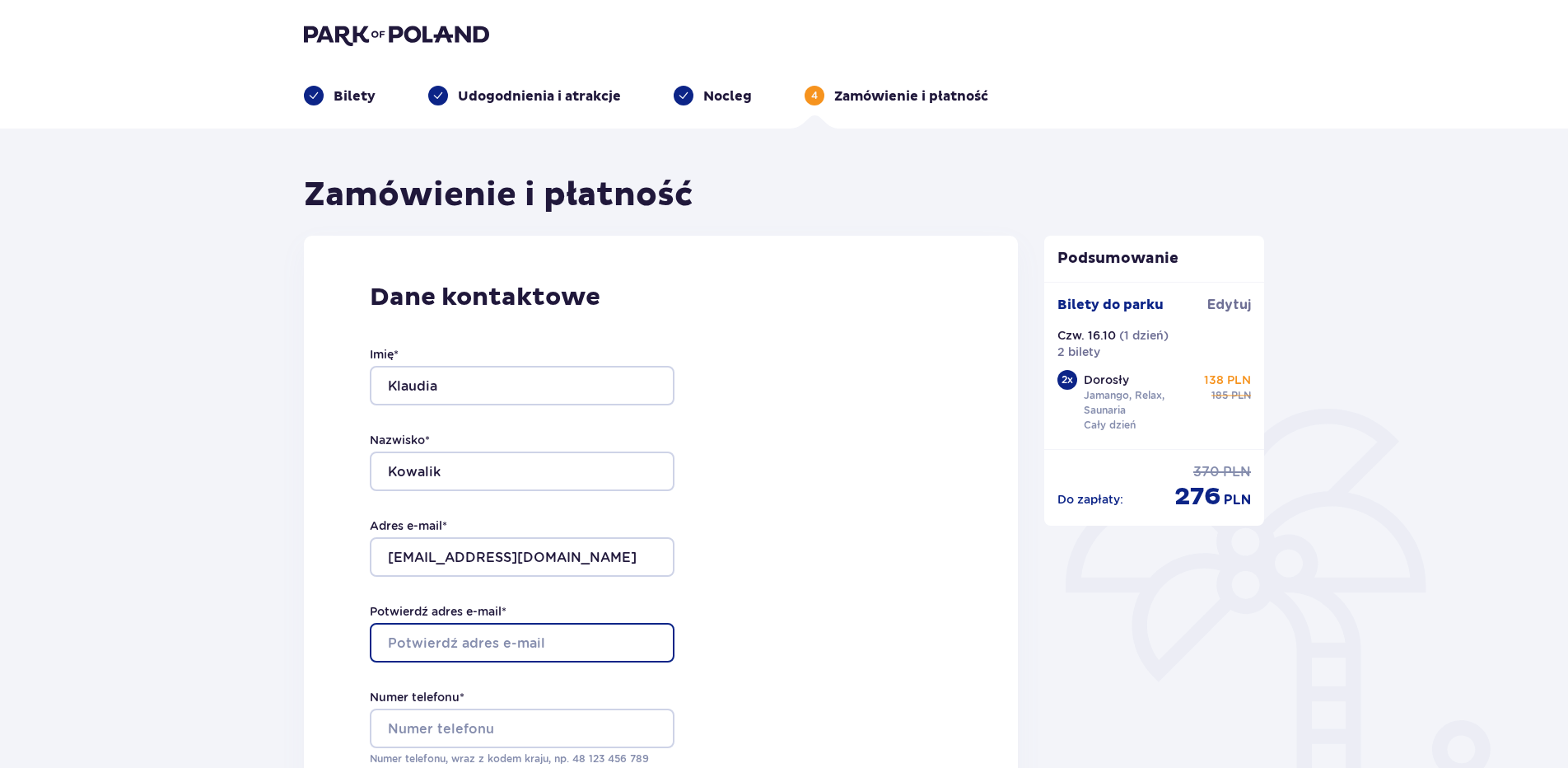
type input "klaudia_kowalik00@wp.pl"
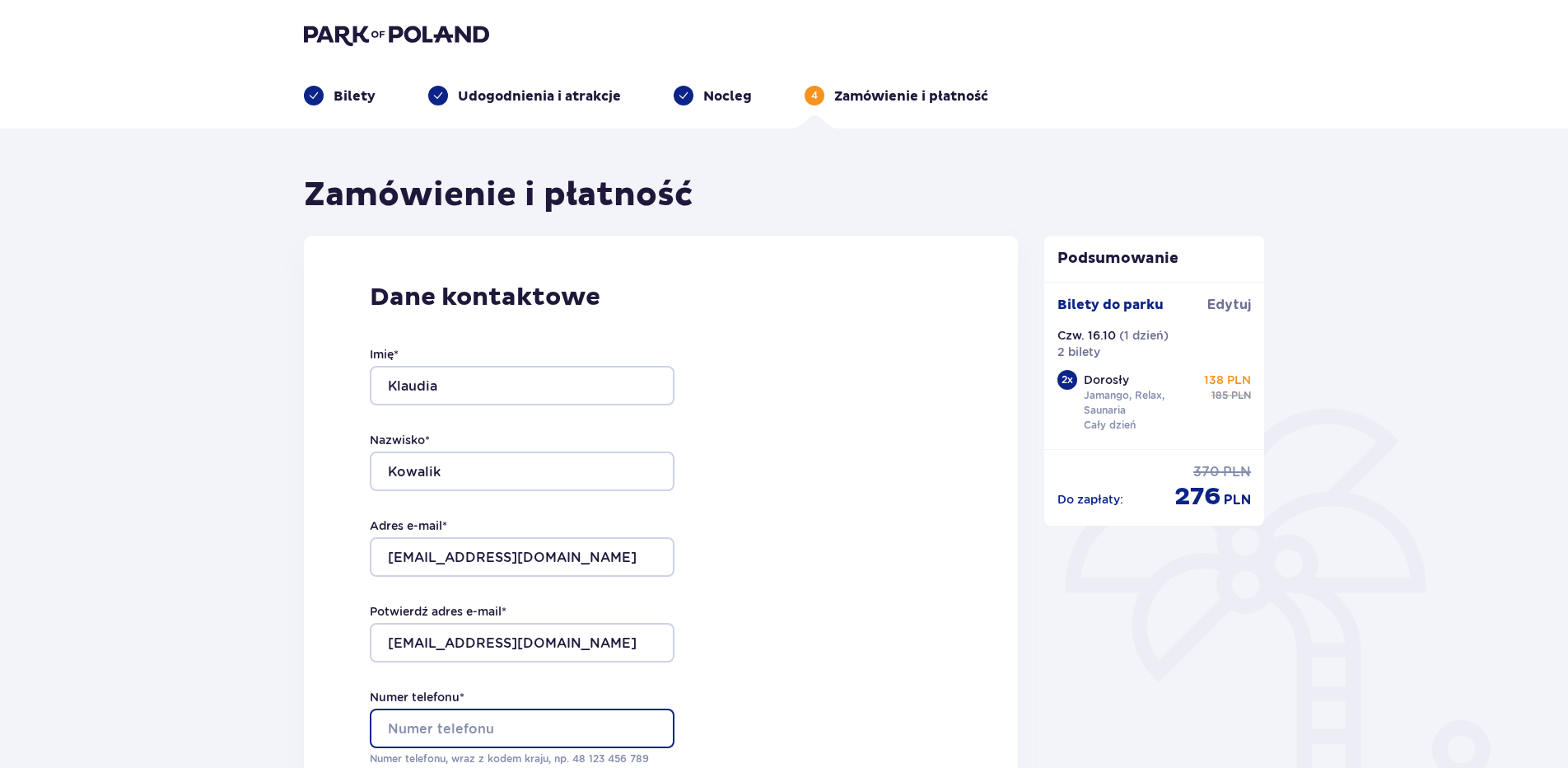
type input "504784691"
click at [814, 528] on div "Dane kontaktowe Imię * Klaudia Nazwisko * Kowalik Adres e-mail * klaudia_kowali…" at bounding box center [660, 582] width 714 height 693
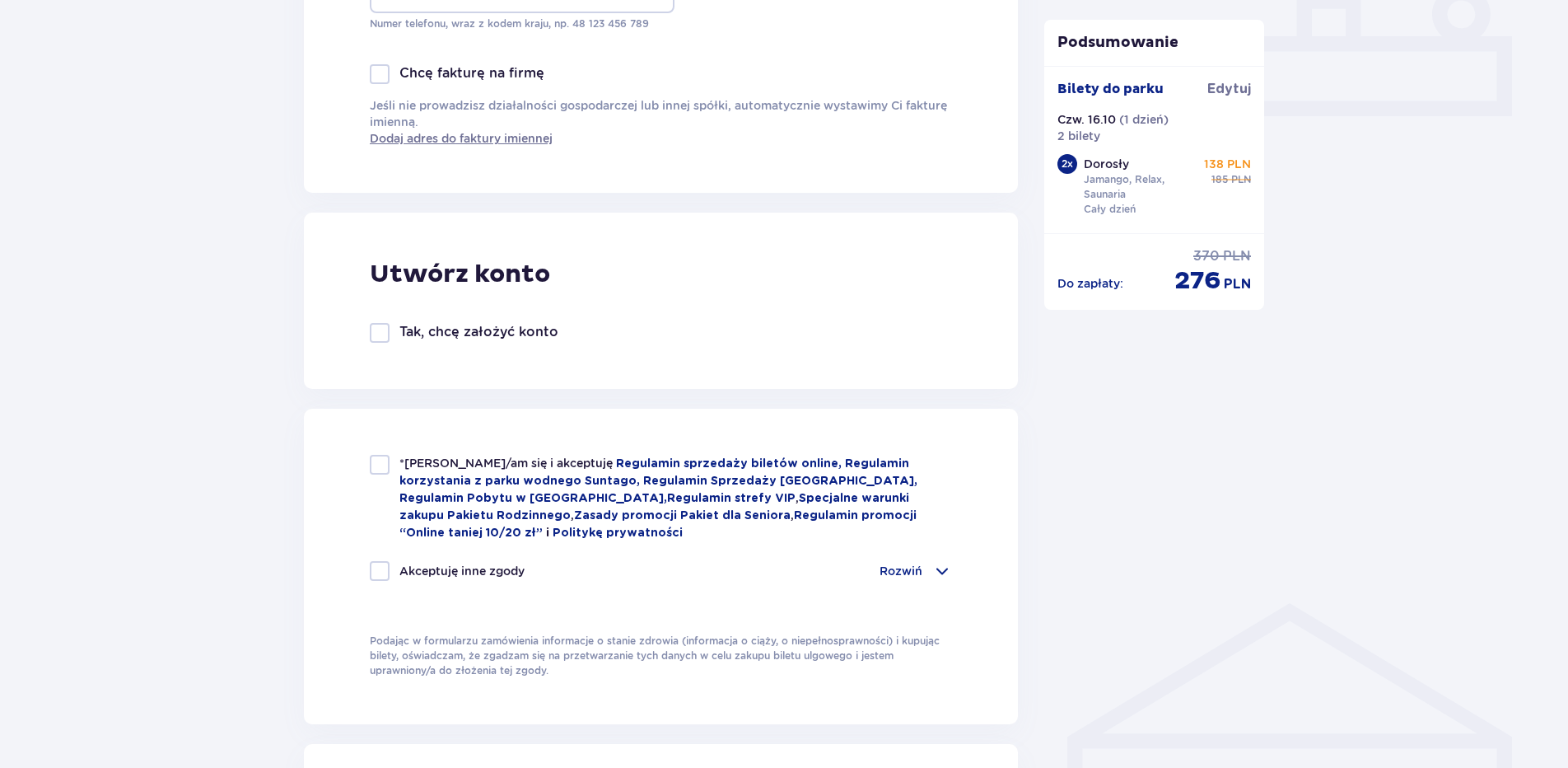
scroll to position [742, 0]
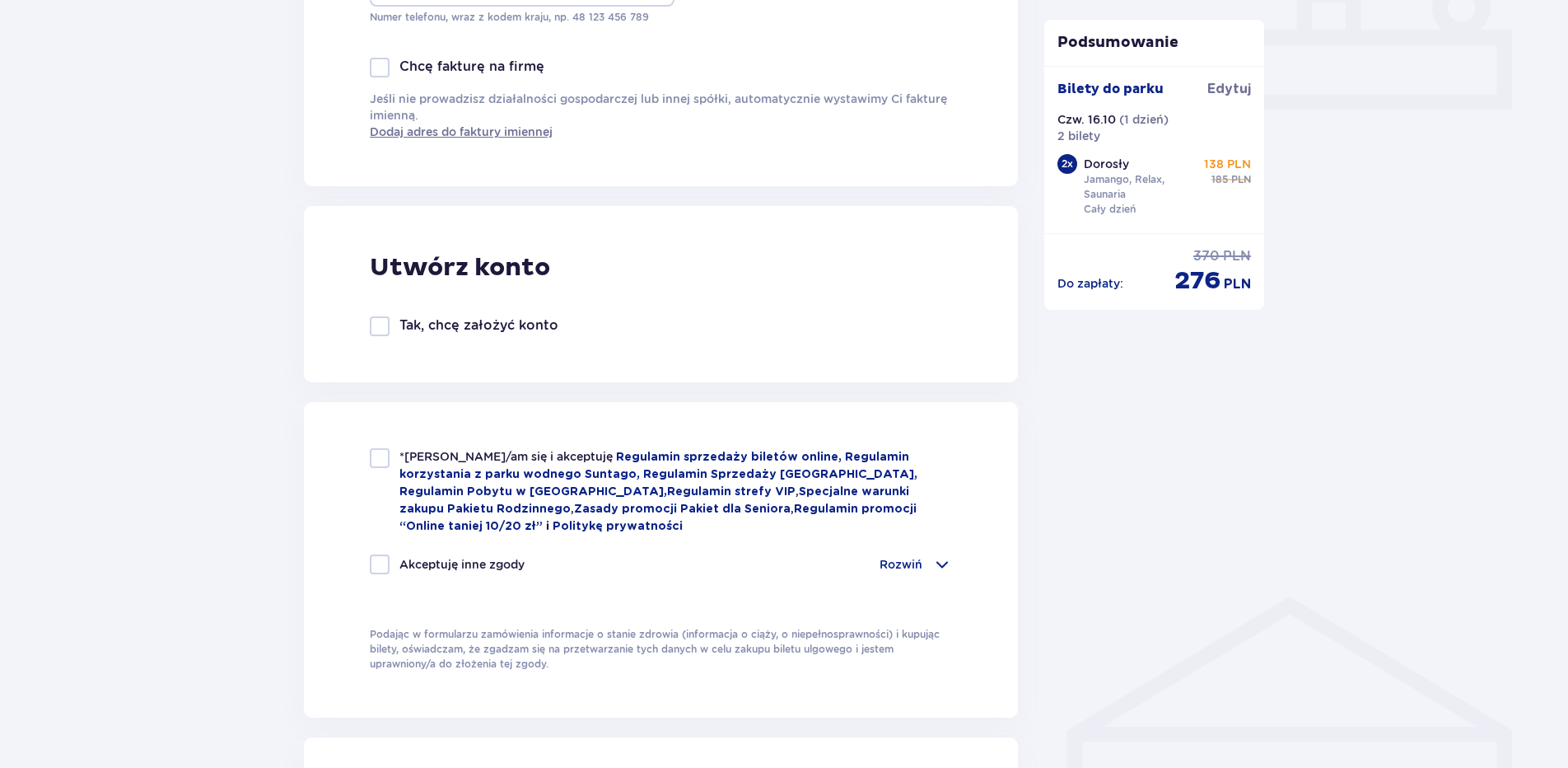
click at [381, 456] on div at bounding box center [379, 458] width 20 height 20
checkbox input "true"
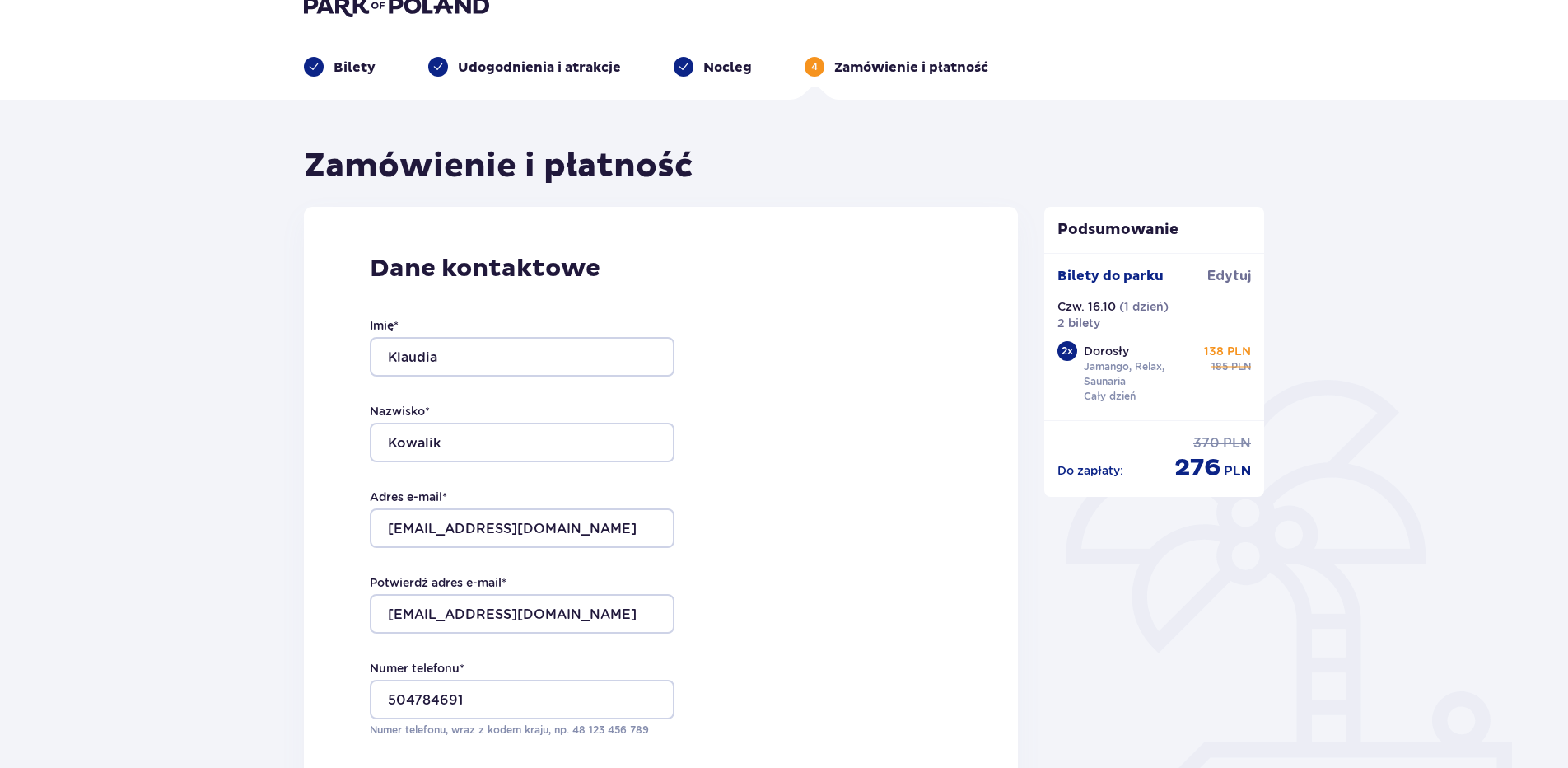
scroll to position [0, 0]
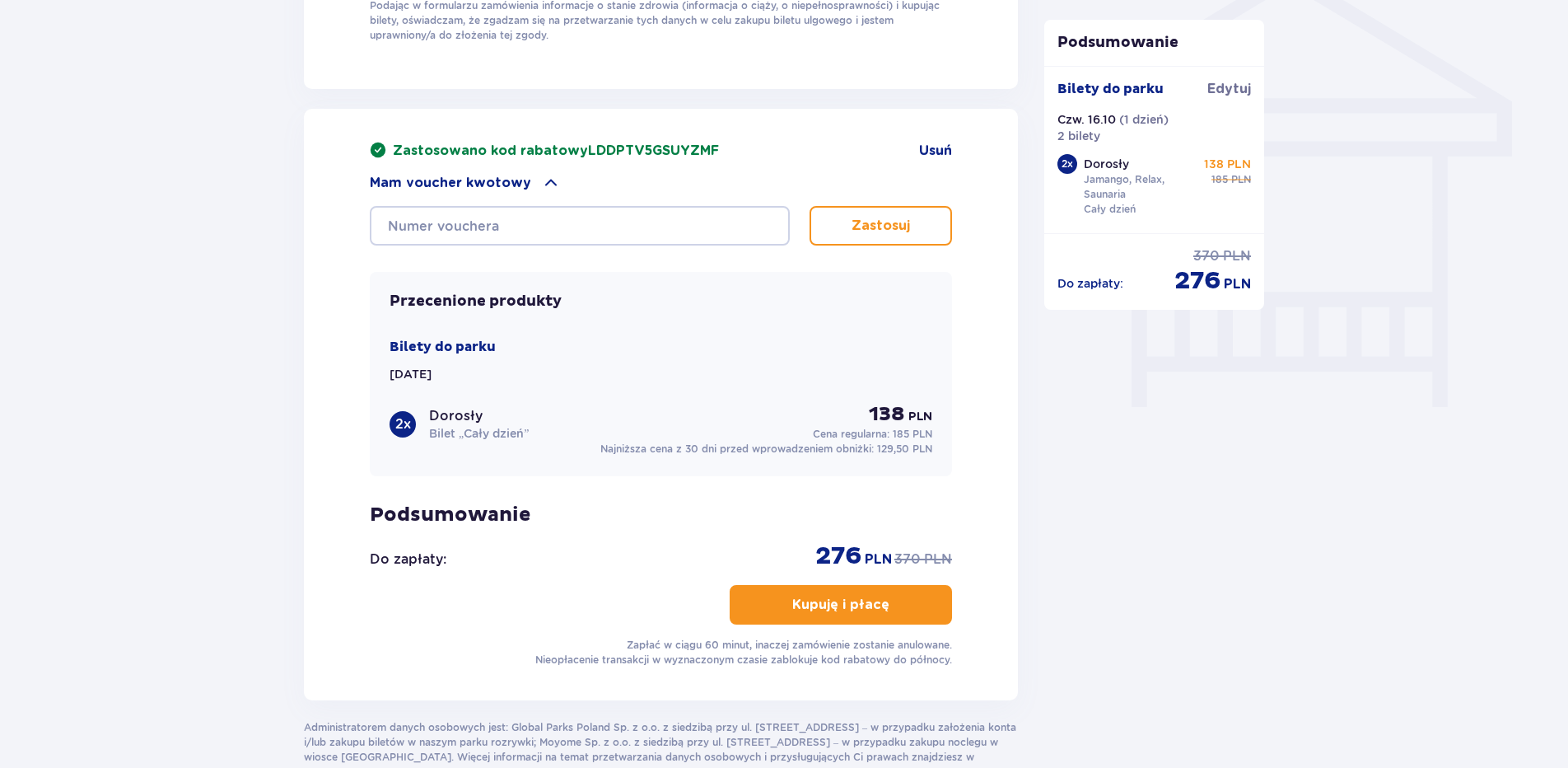
scroll to position [1401, 0]
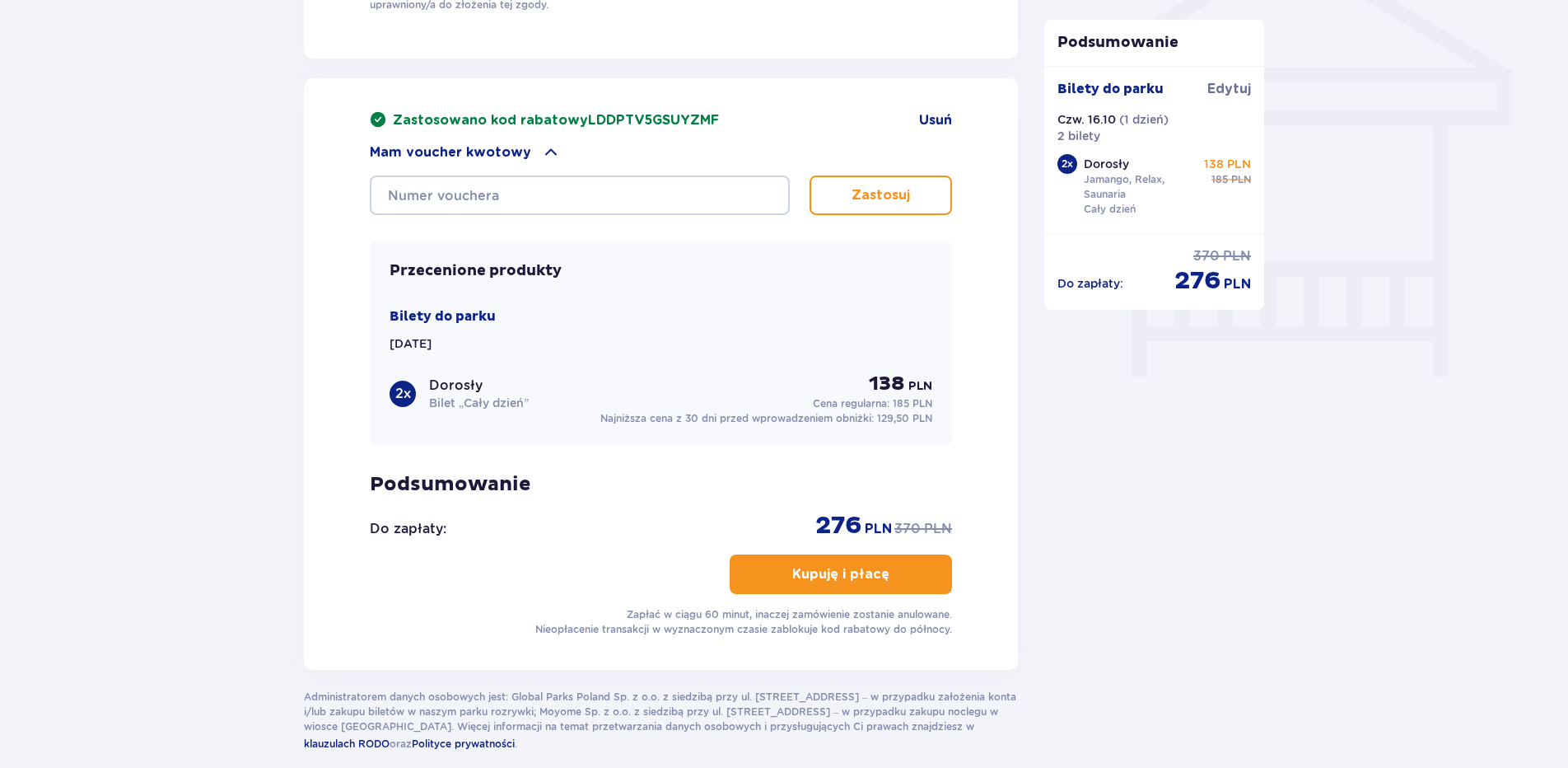
click at [850, 582] on button "Kupuję i płacę" at bounding box center [840, 575] width 222 height 40
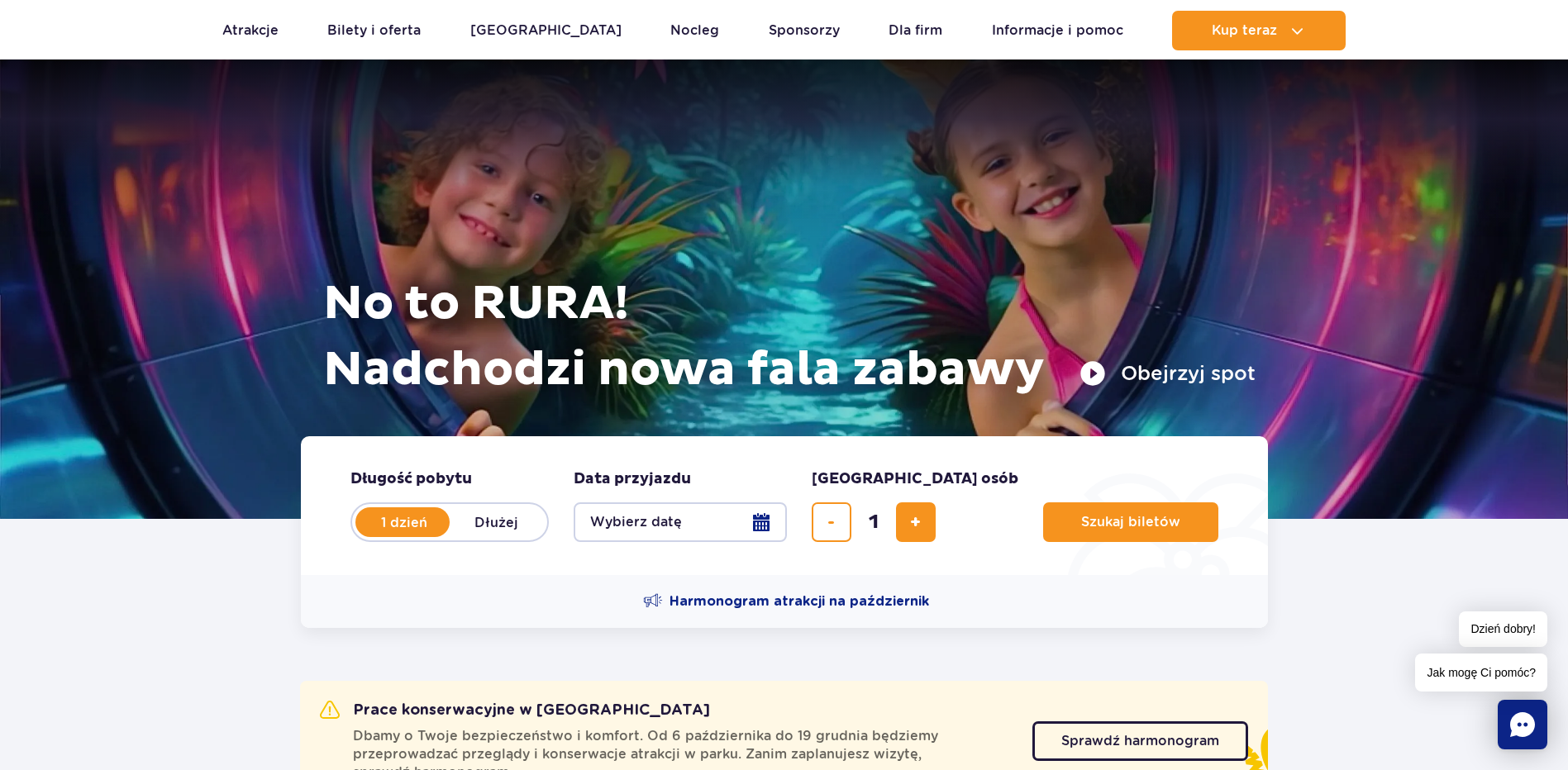
scroll to position [82, 0]
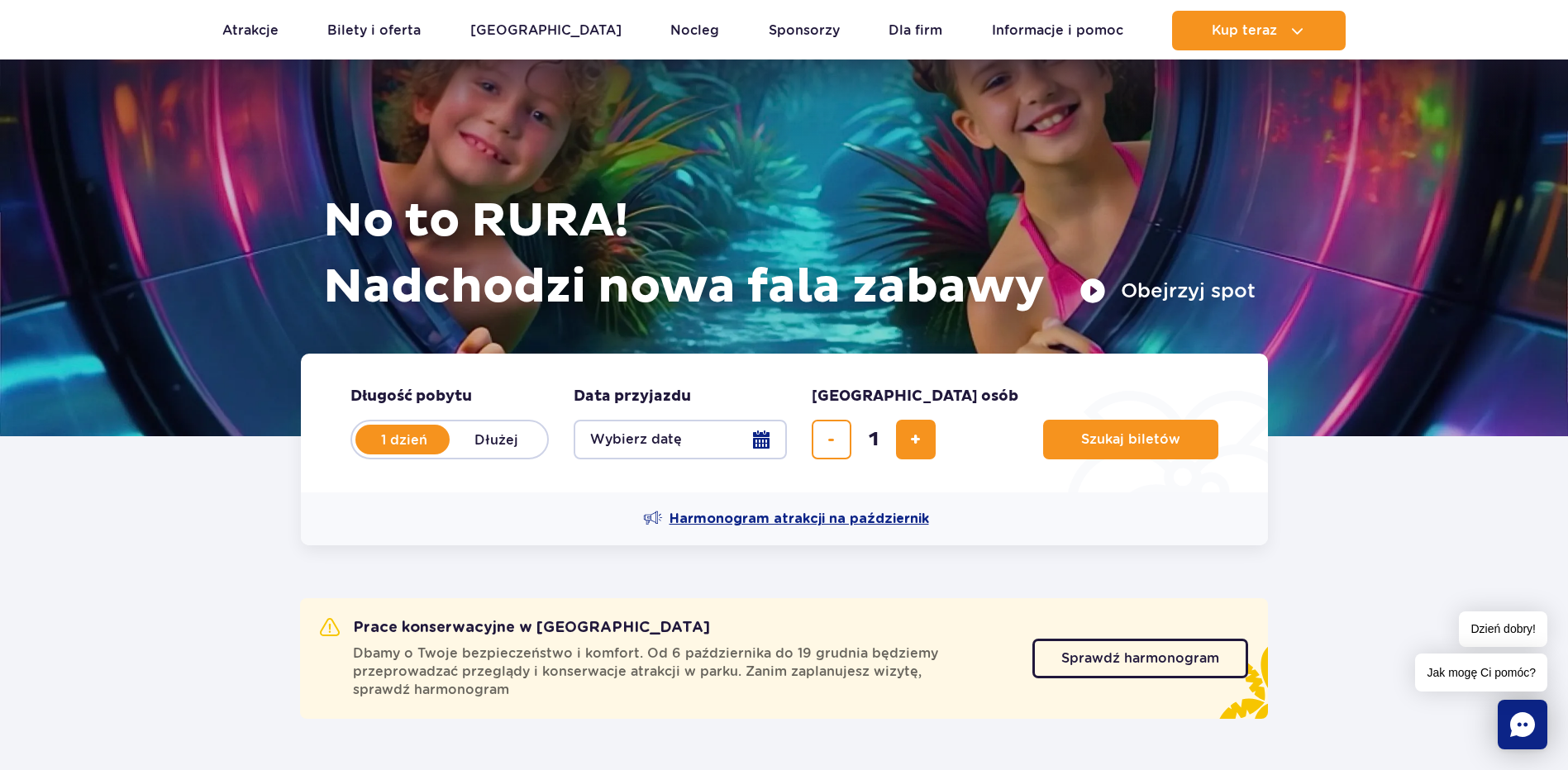
click at [814, 519] on span "Harmonogram atrakcji na październik" at bounding box center [799, 518] width 260 height 18
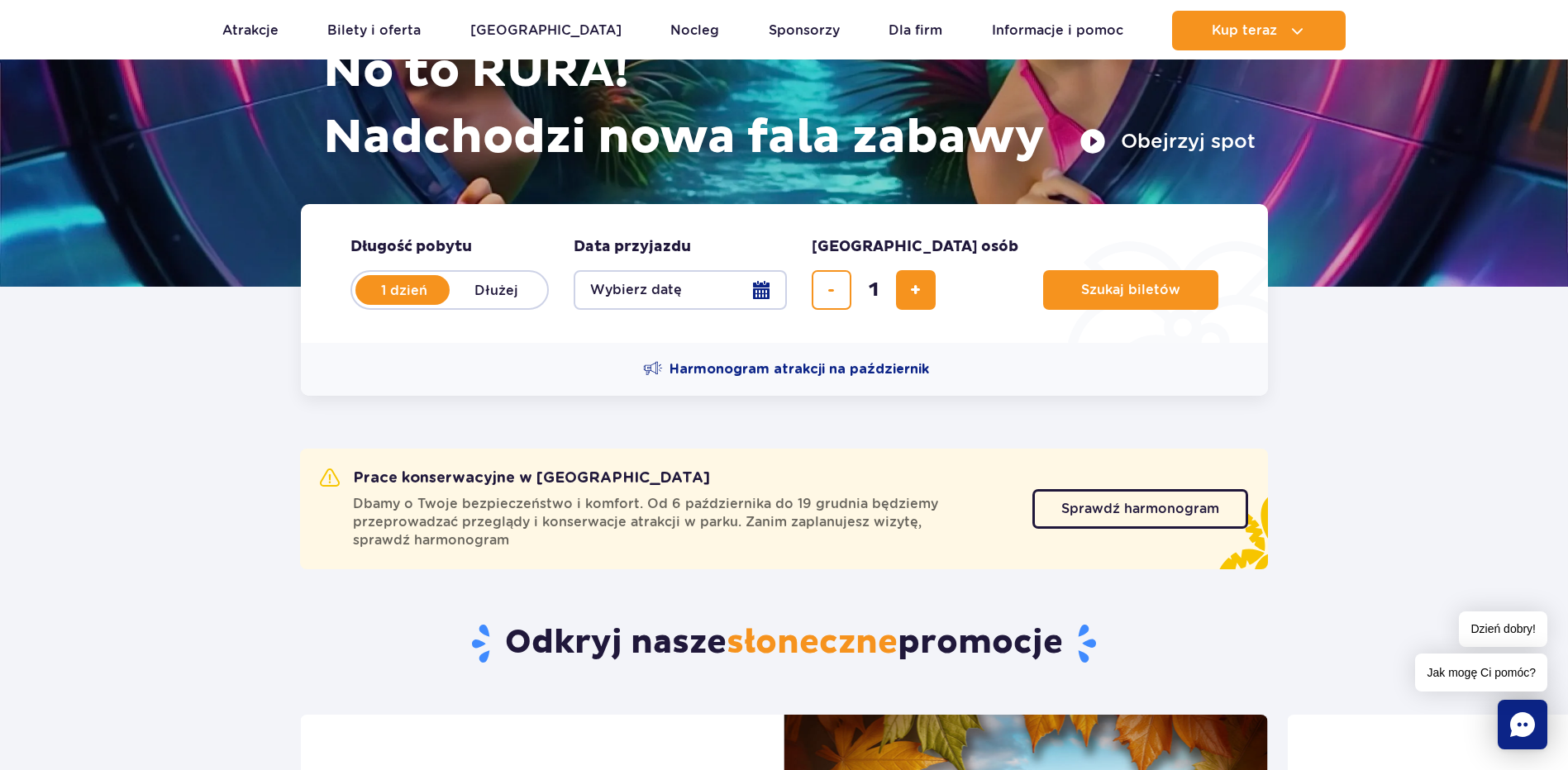
scroll to position [248, 0]
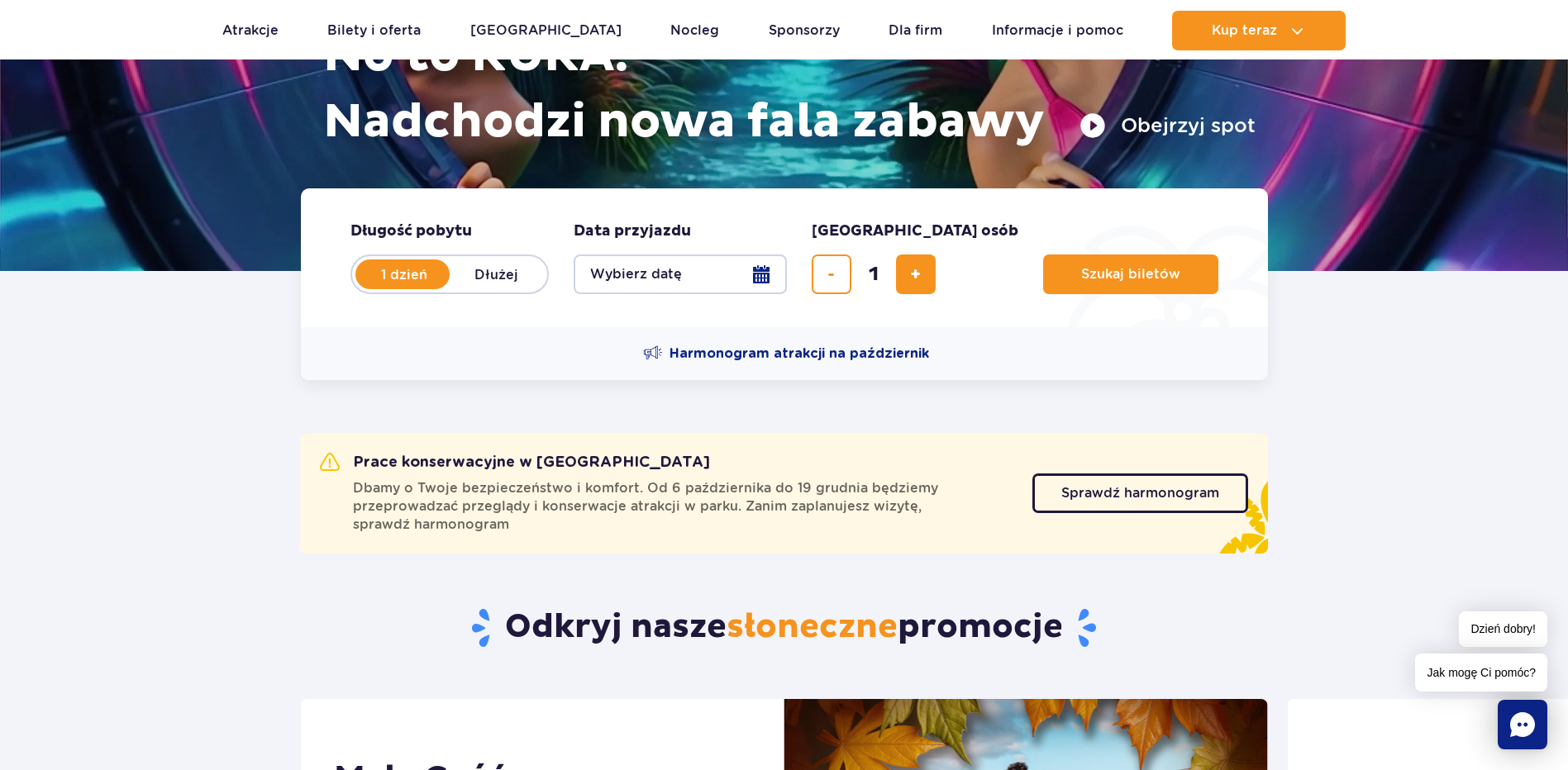
click at [756, 280] on button "Wybierz datę" at bounding box center [681, 274] width 214 height 40
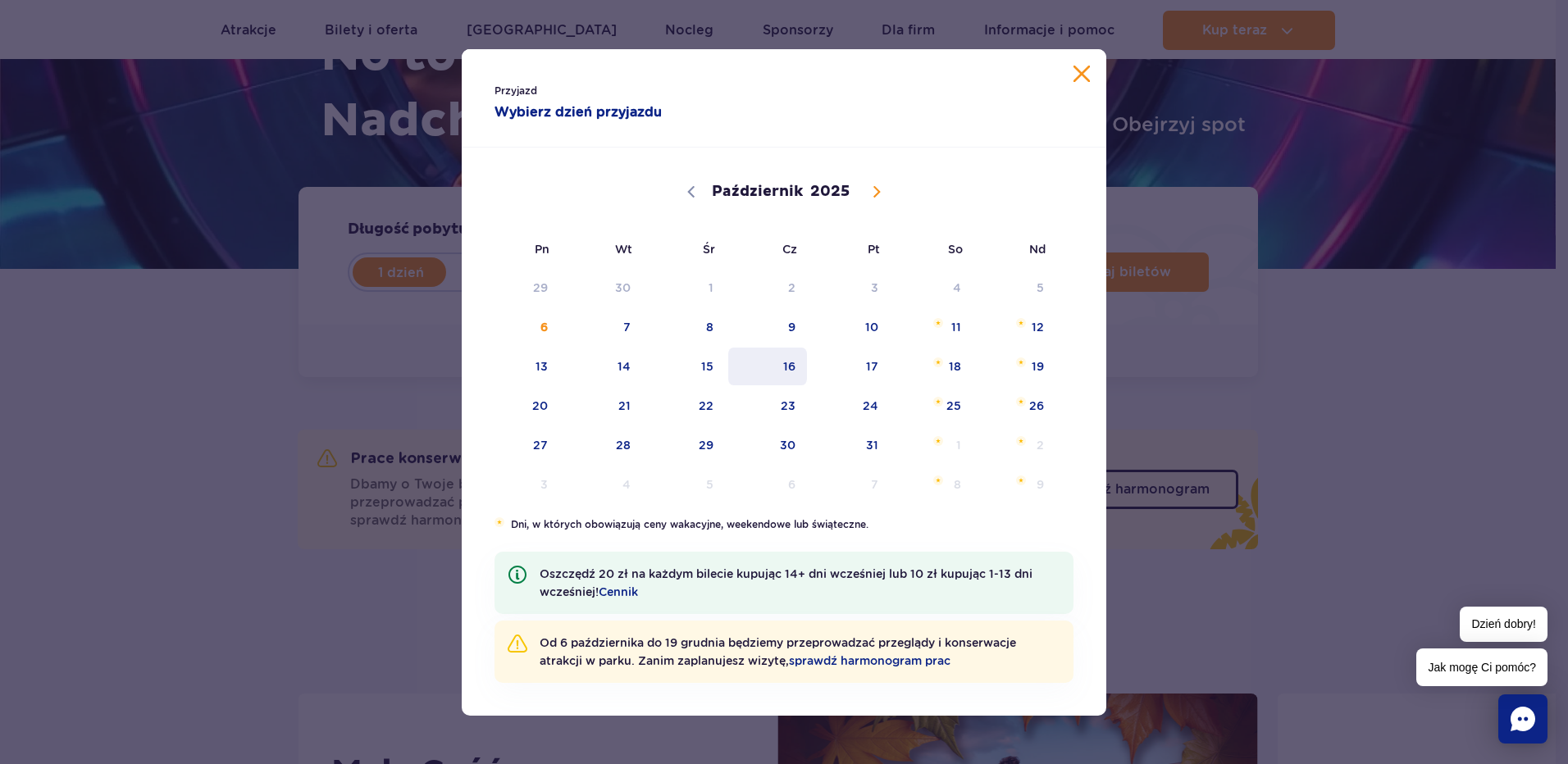
click at [773, 363] on span "16" at bounding box center [768, 367] width 83 height 38
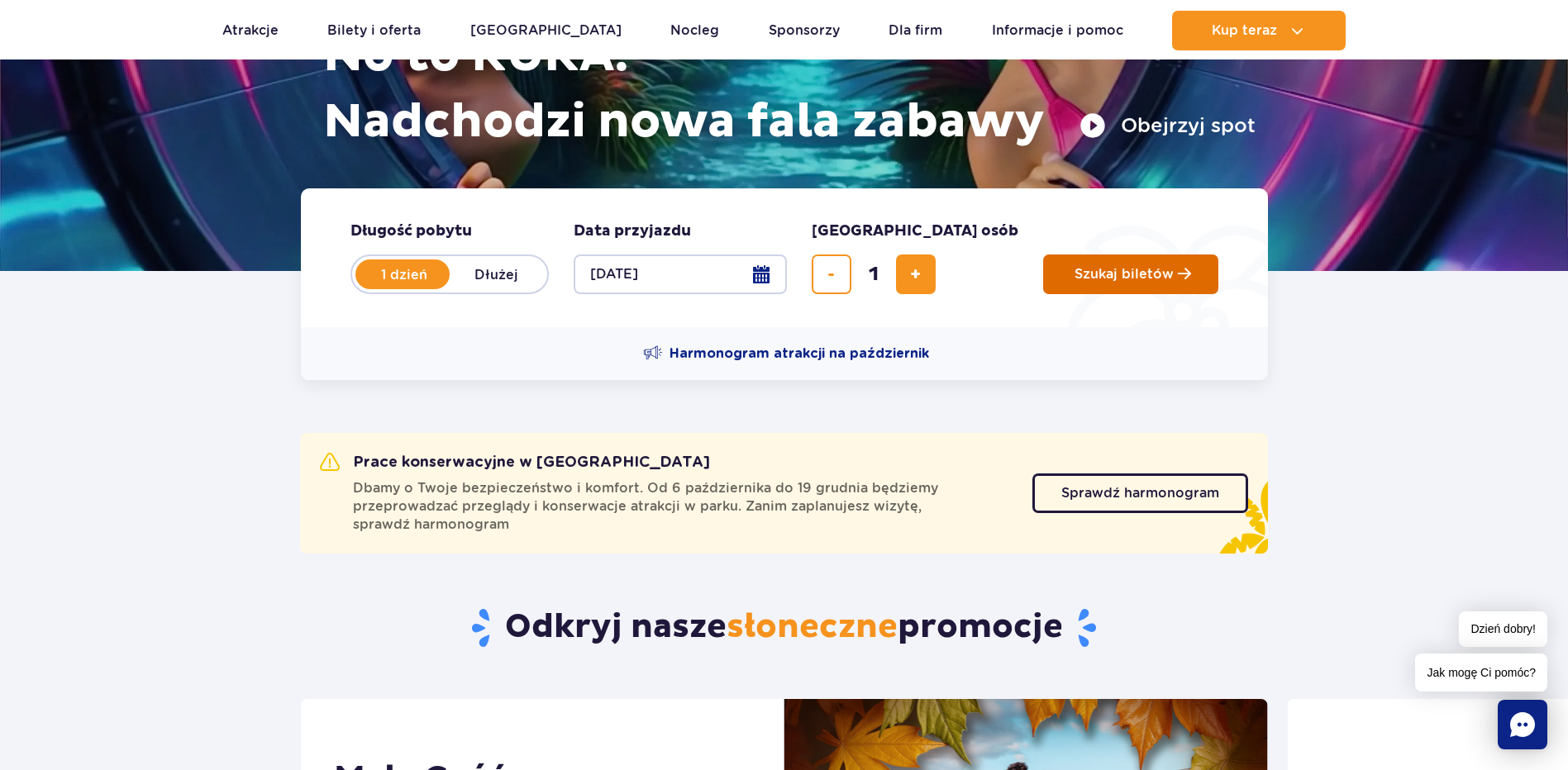
click at [1043, 279] on button "Szukaj biletów" at bounding box center [1130, 274] width 175 height 40
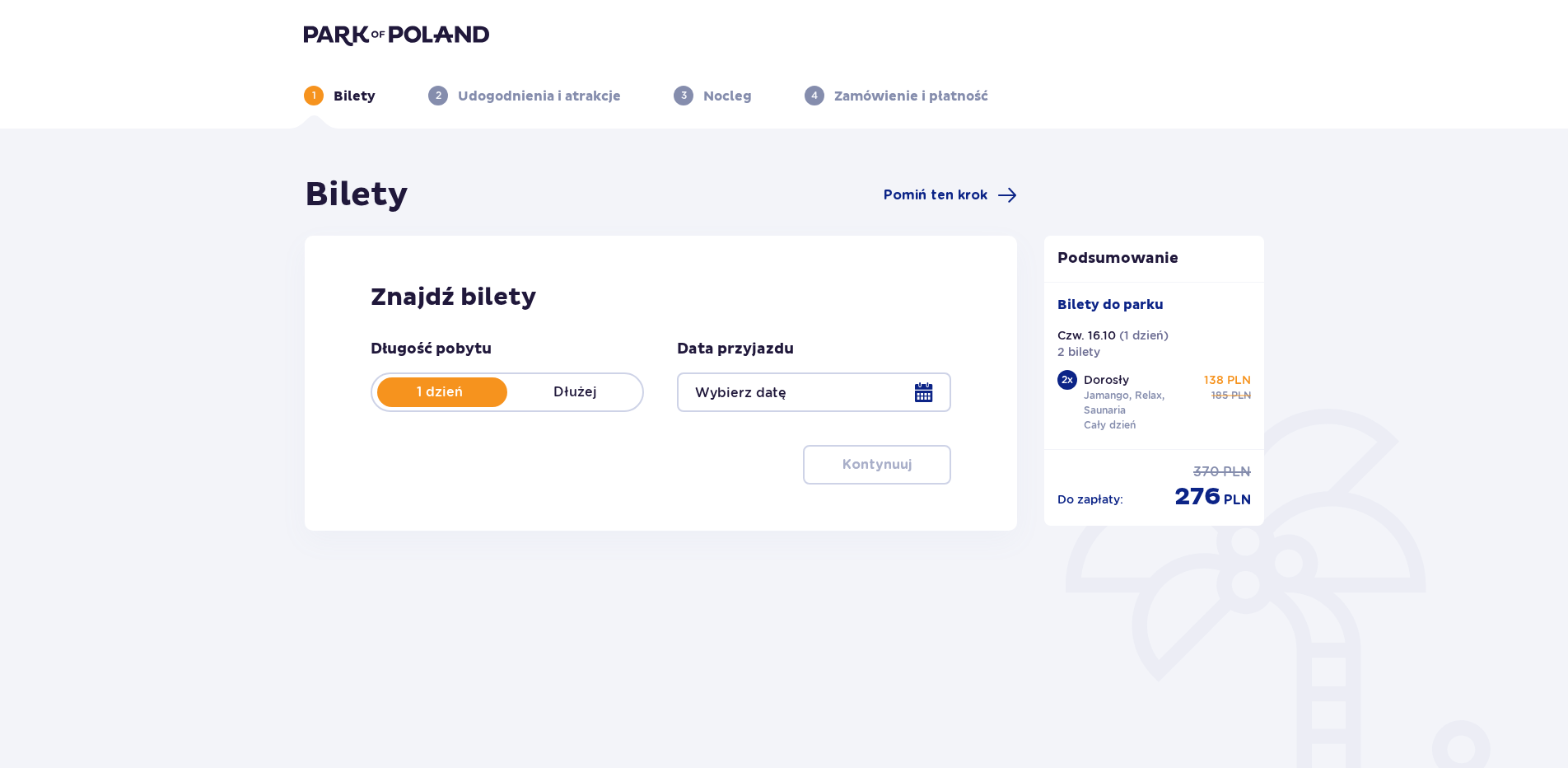
type input "[DATE]"
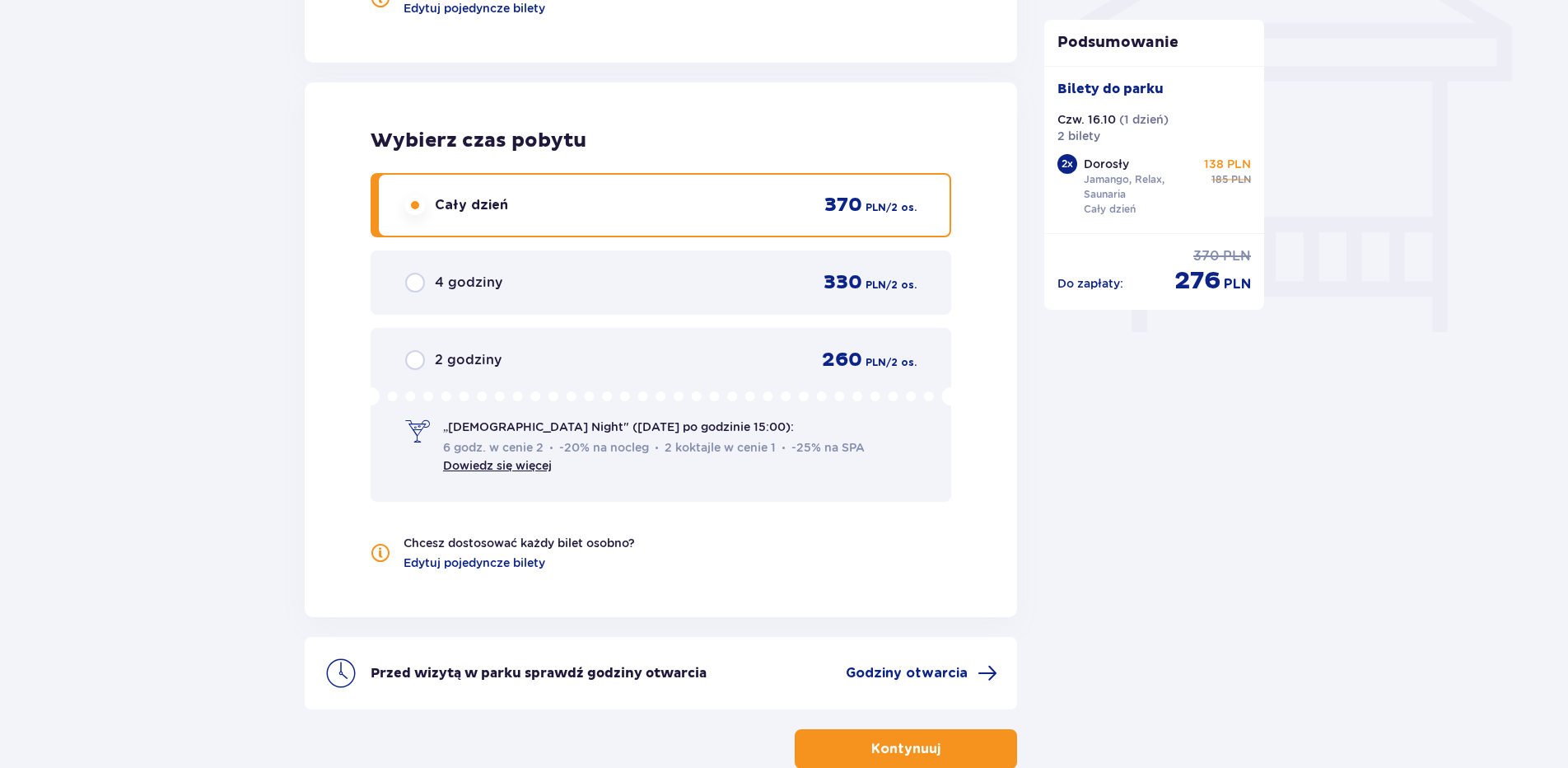
scroll to position [1483, 0]
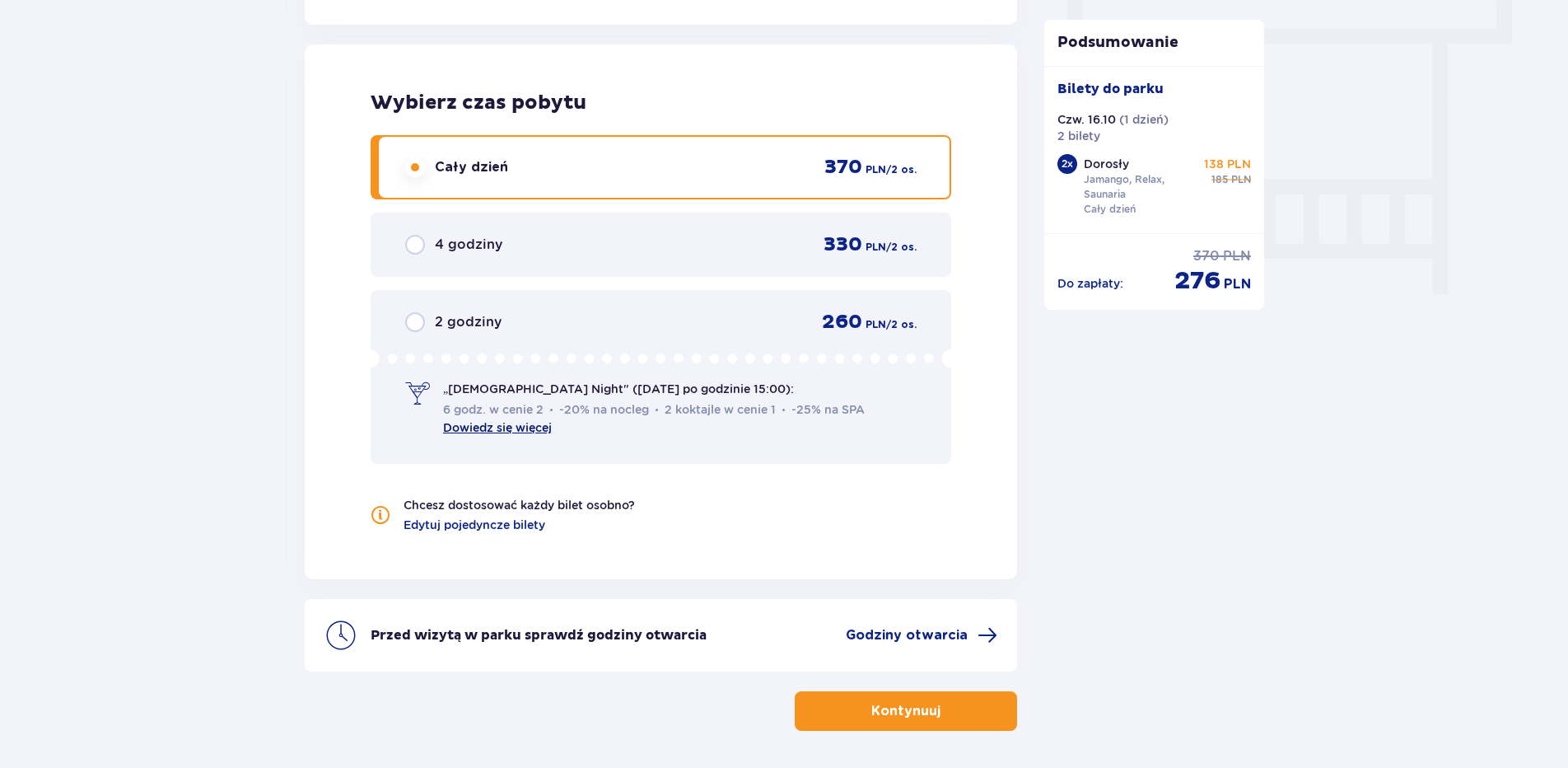
click at [526, 429] on link "Dowiedz się więcej" at bounding box center [498, 427] width 109 height 13
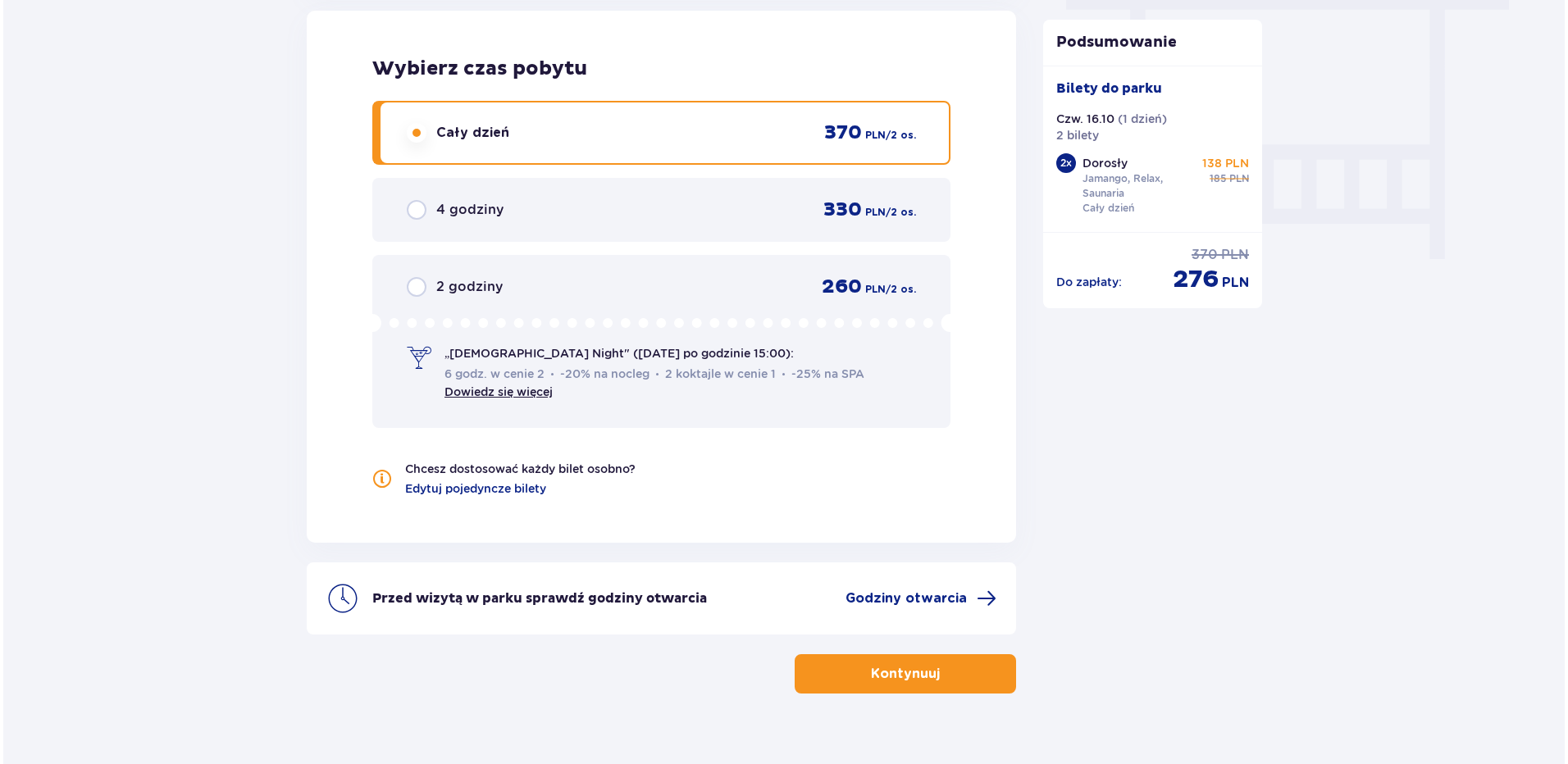
scroll to position [1537, 0]
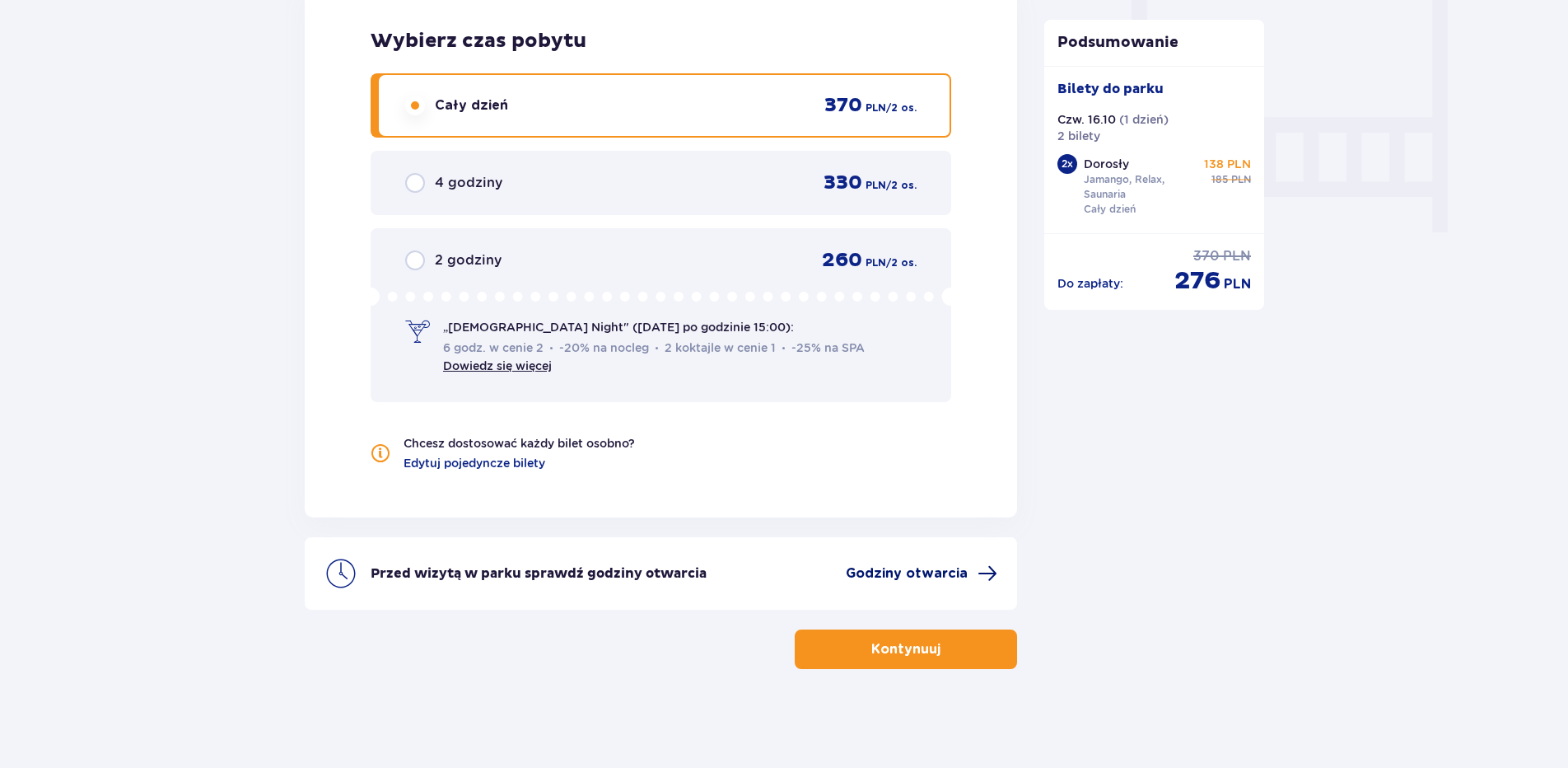
click at [920, 568] on span "Godziny otwarcia" at bounding box center [907, 573] width 122 height 18
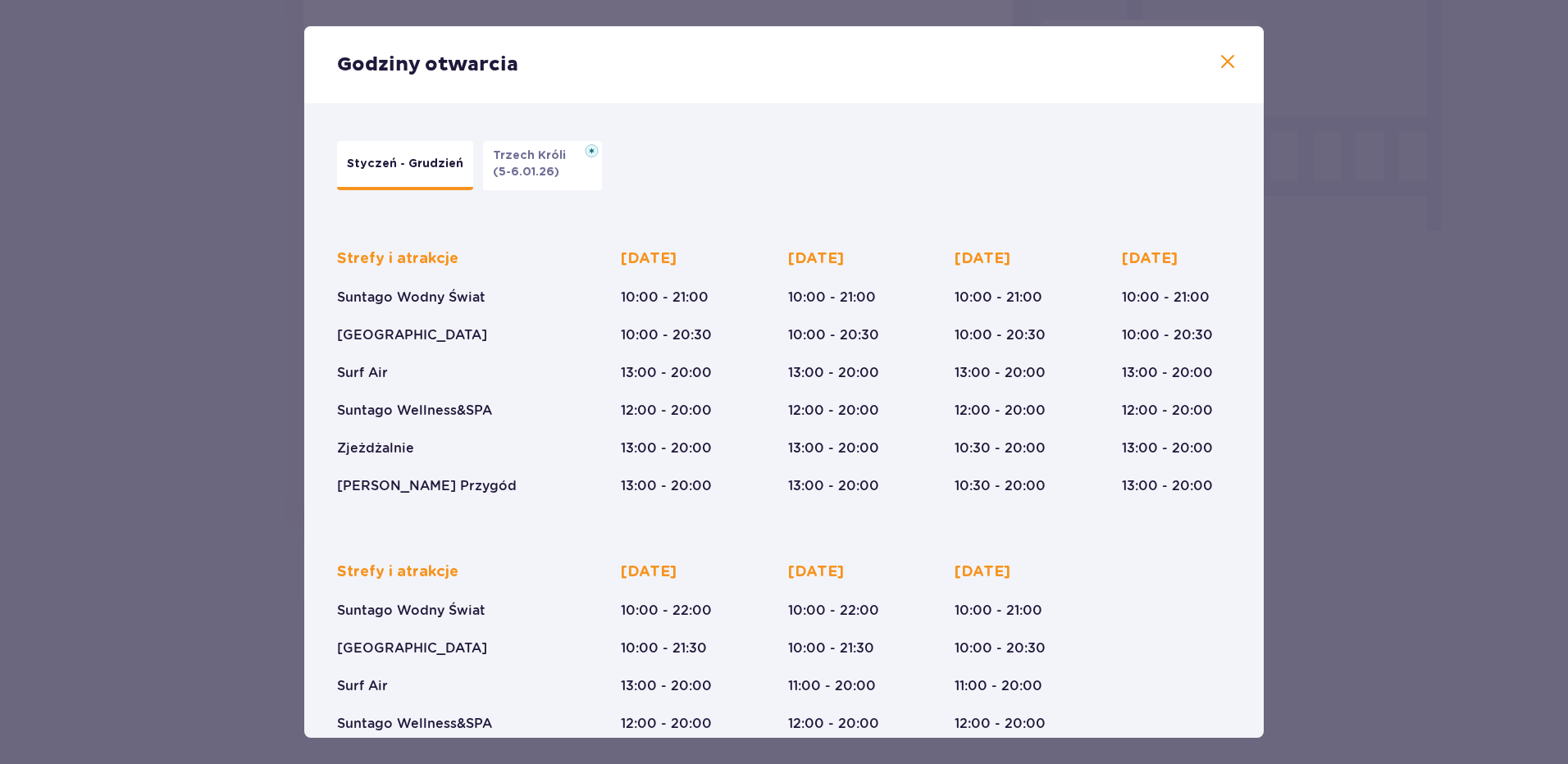
click at [1219, 65] on span at bounding box center [1228, 62] width 20 height 20
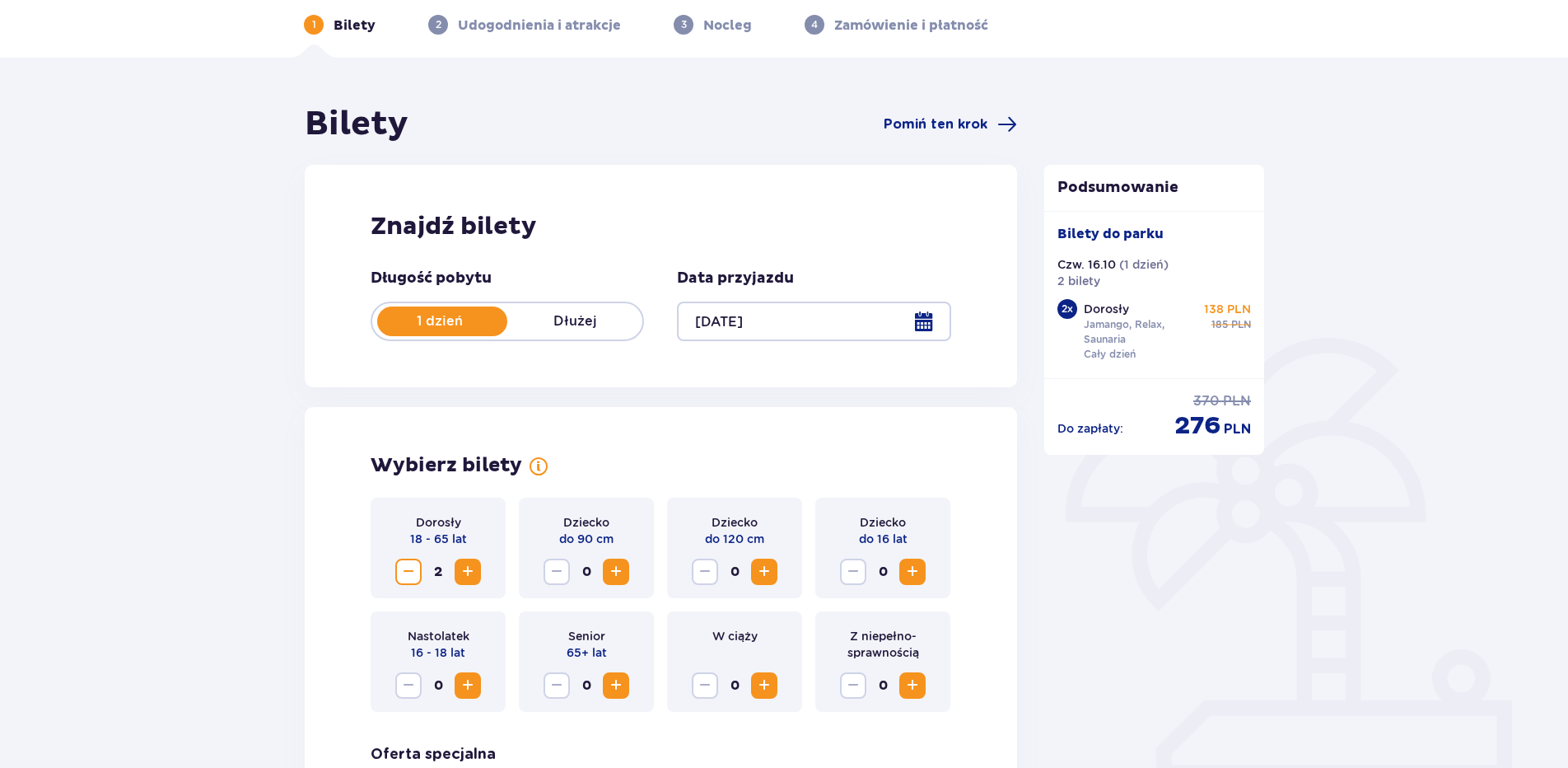
scroll to position [61, 0]
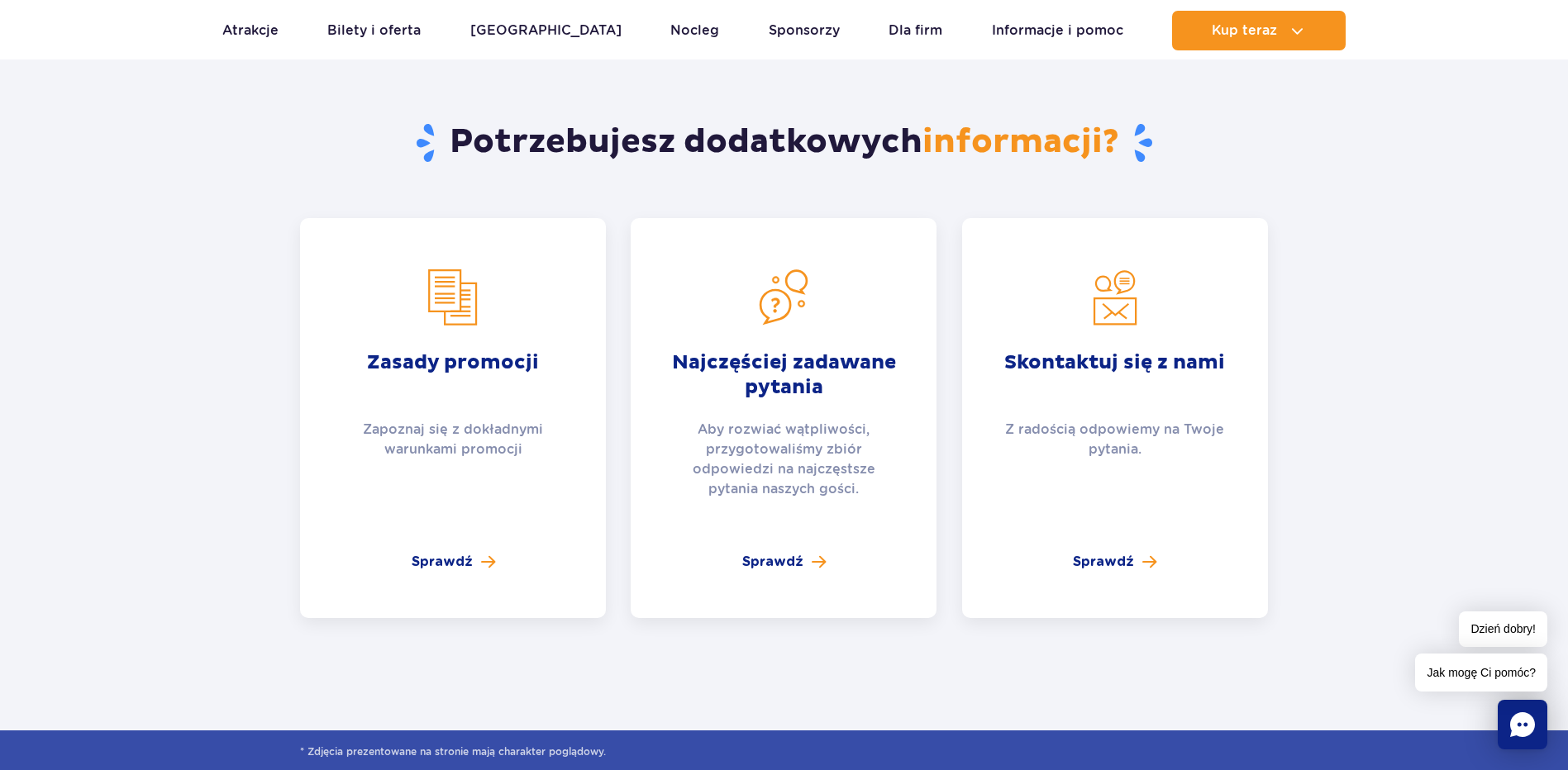
scroll to position [2727, 0]
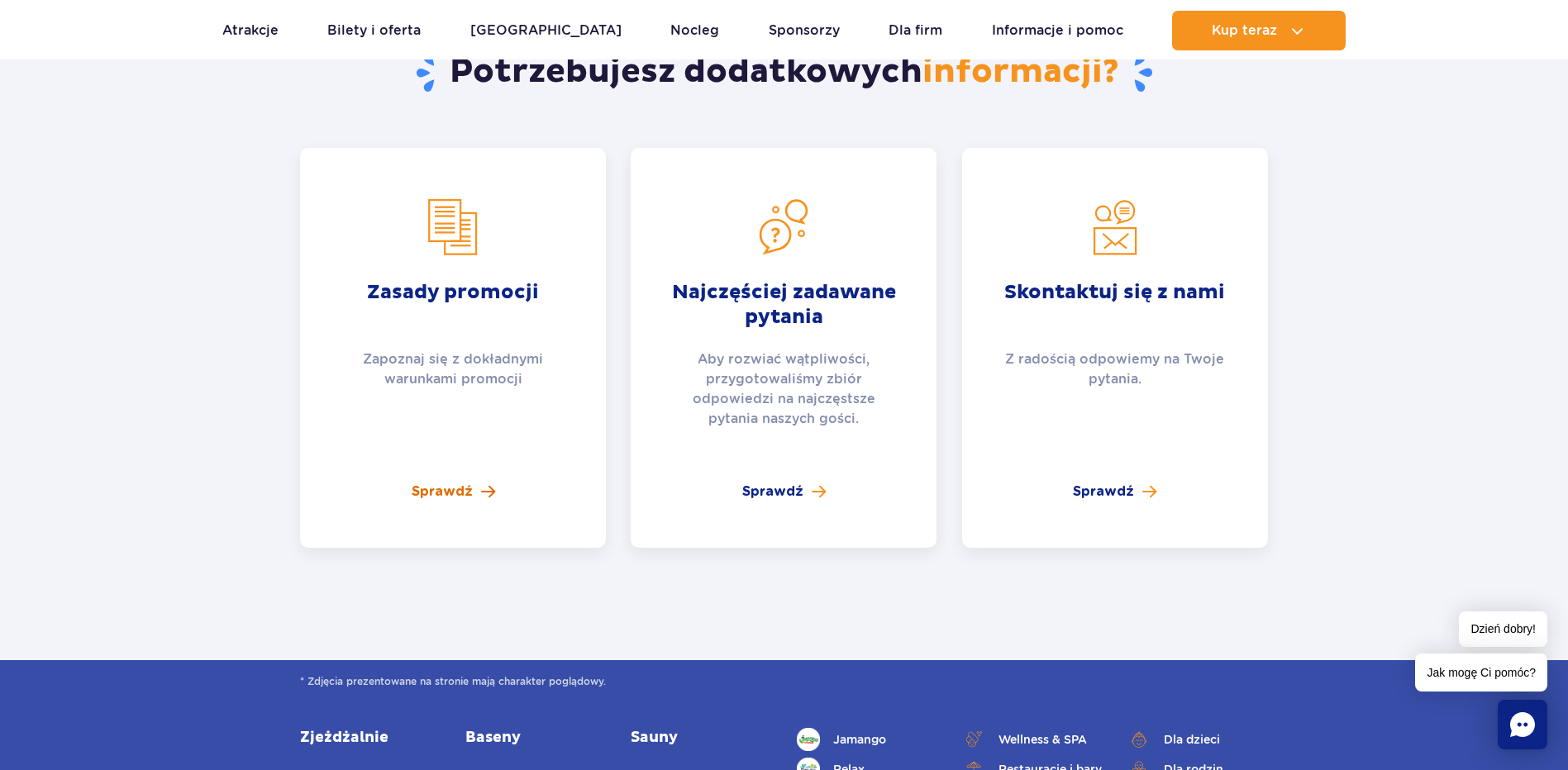
click at [473, 482] on link "Sprawdź" at bounding box center [453, 491] width 83 height 20
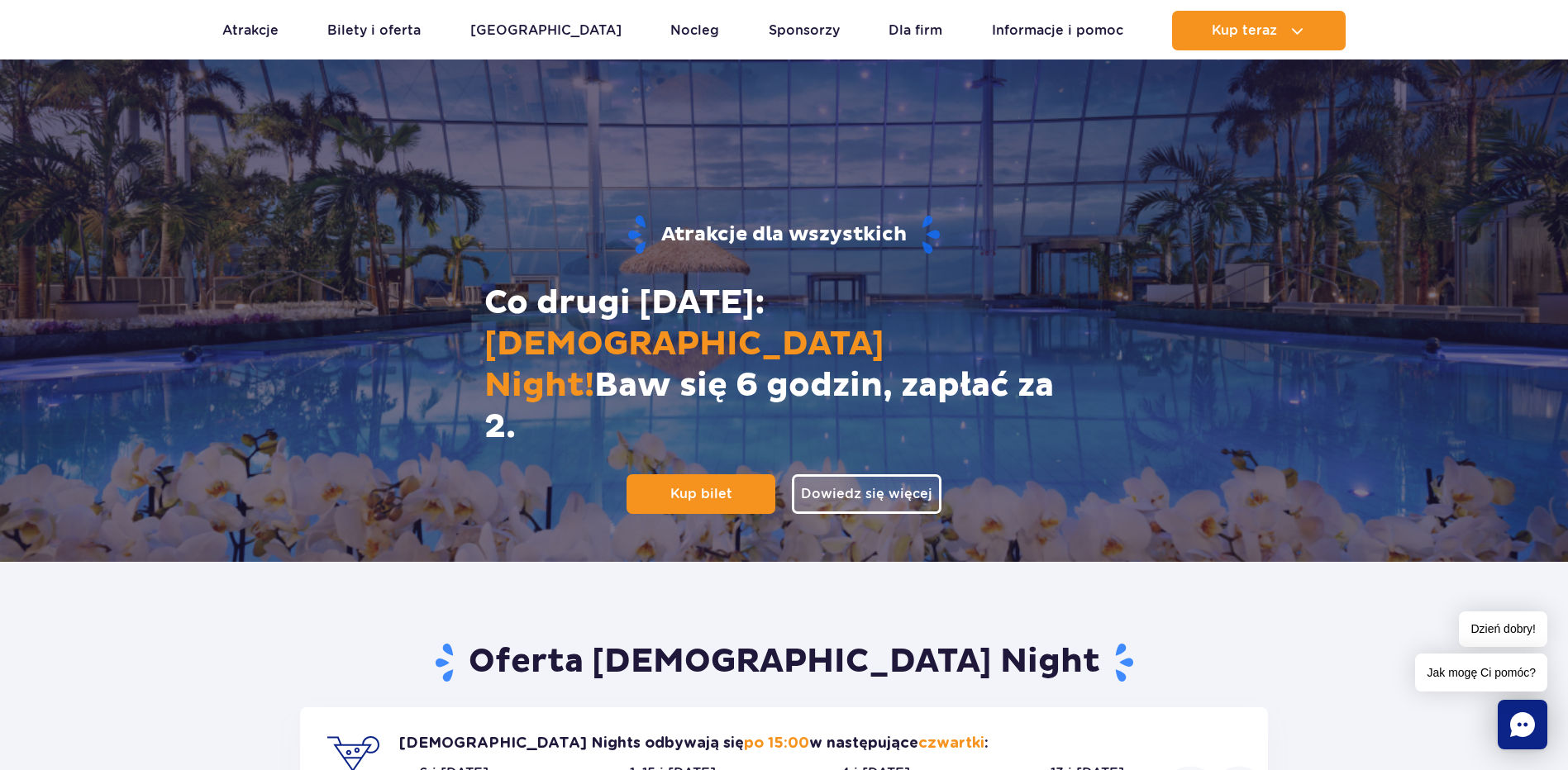
scroll to position [248, 0]
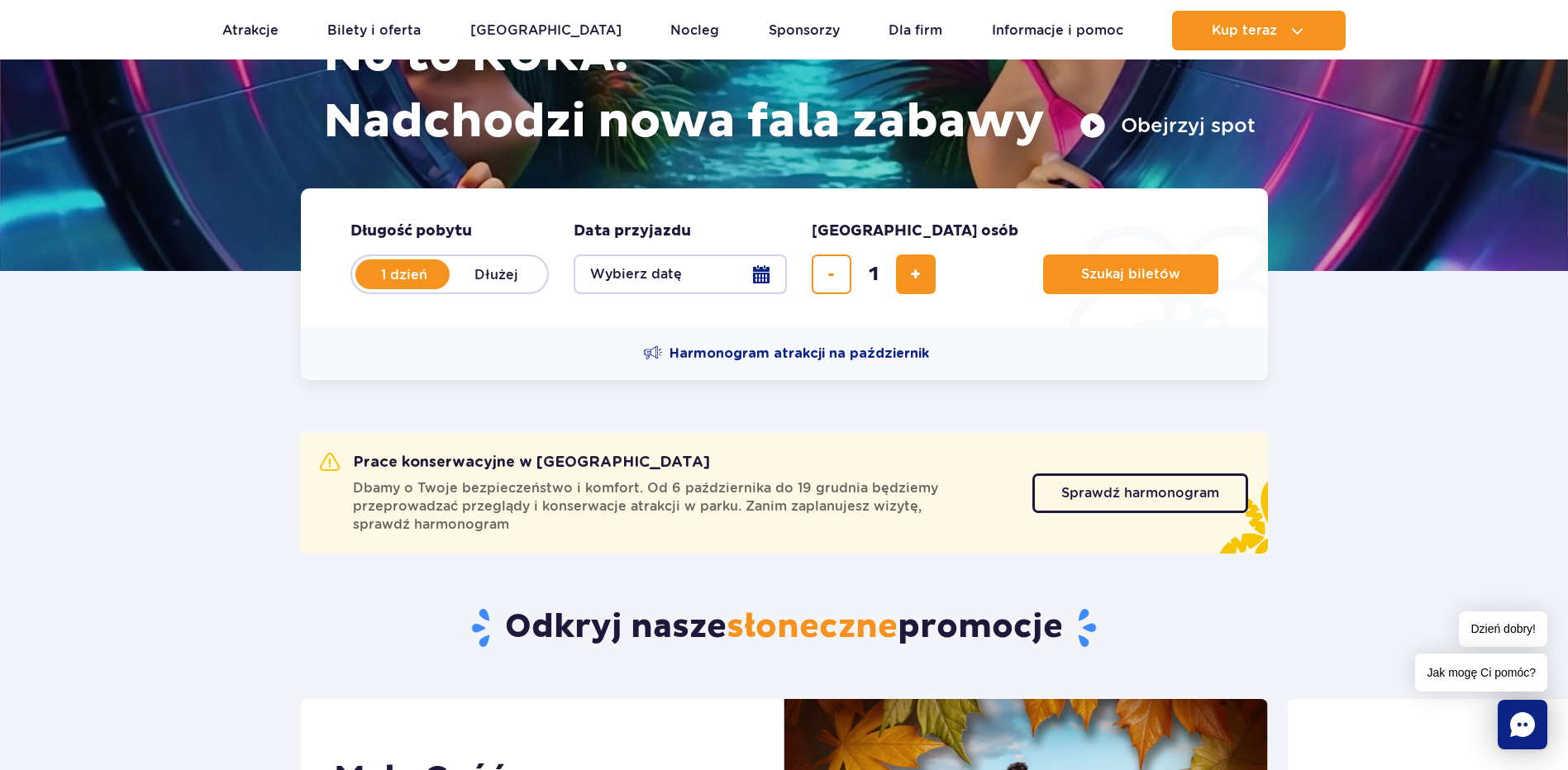
click at [765, 280] on button "Wybierz datę" at bounding box center [681, 274] width 214 height 40
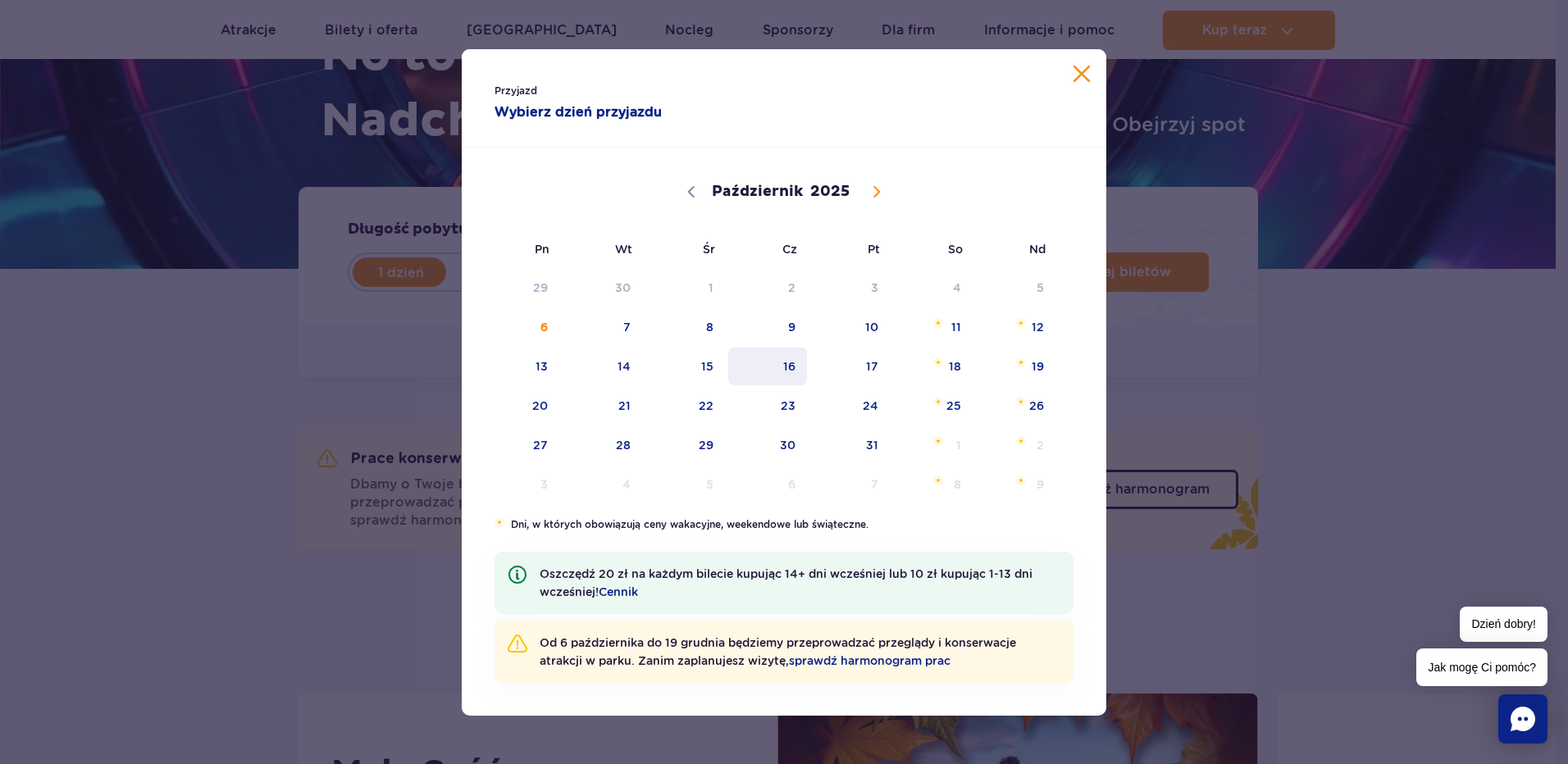
click at [797, 359] on span "16" at bounding box center [768, 367] width 83 height 38
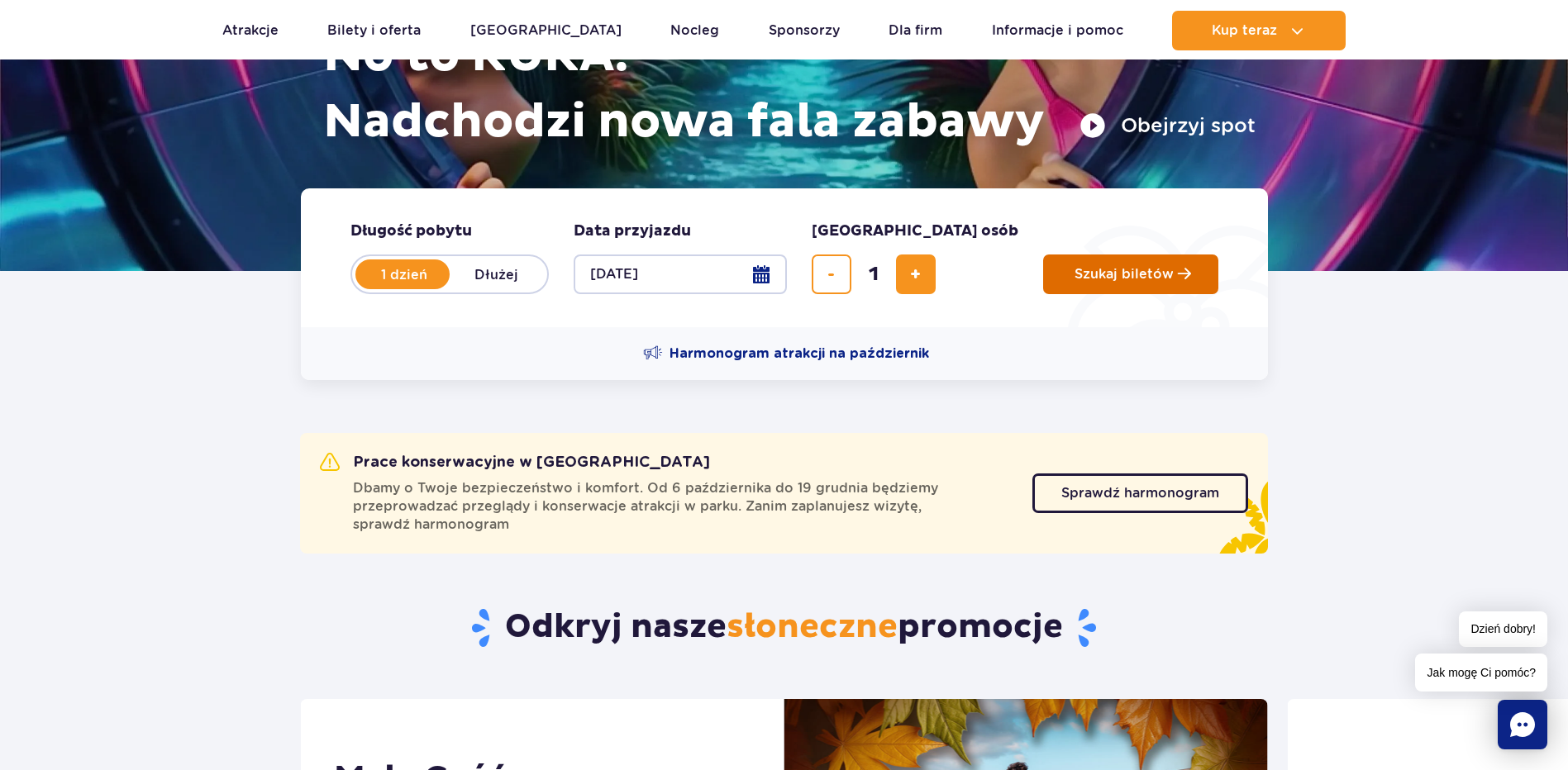
click at [1074, 284] on button "Szukaj biletów" at bounding box center [1130, 274] width 175 height 40
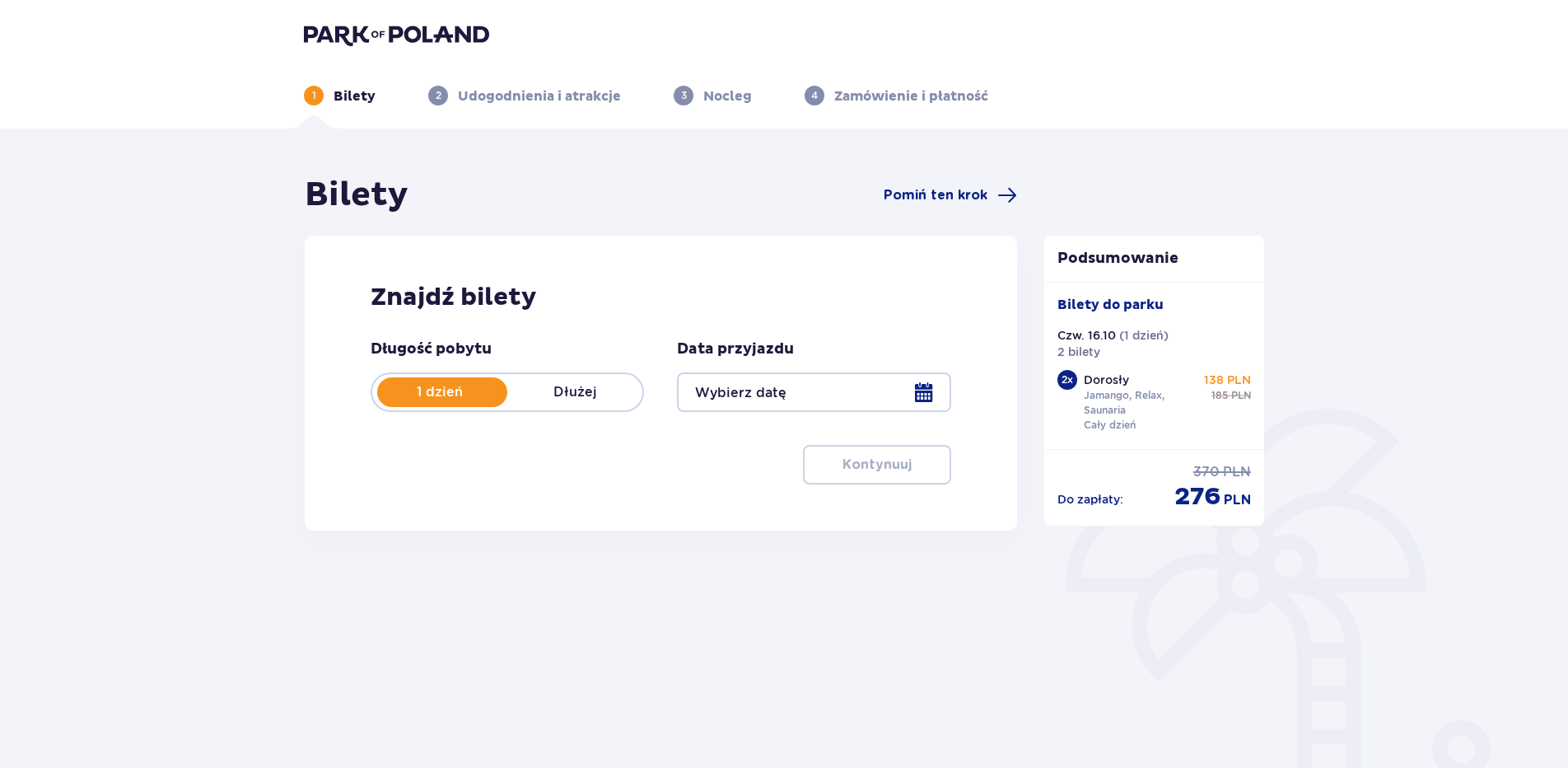
type input "16.10.25"
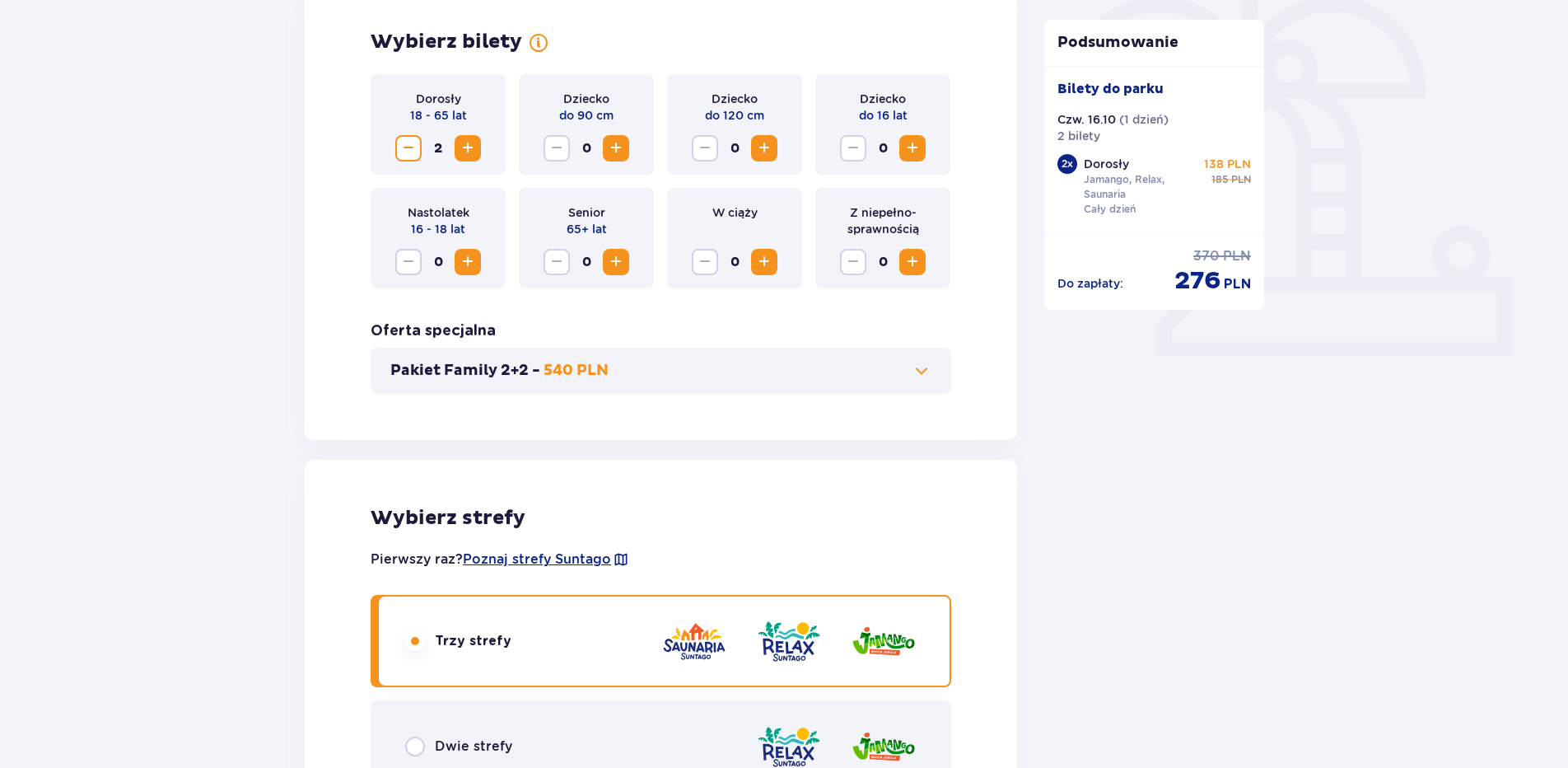
click at [409, 151] on span "Zmniejsz" at bounding box center [408, 148] width 20 height 20
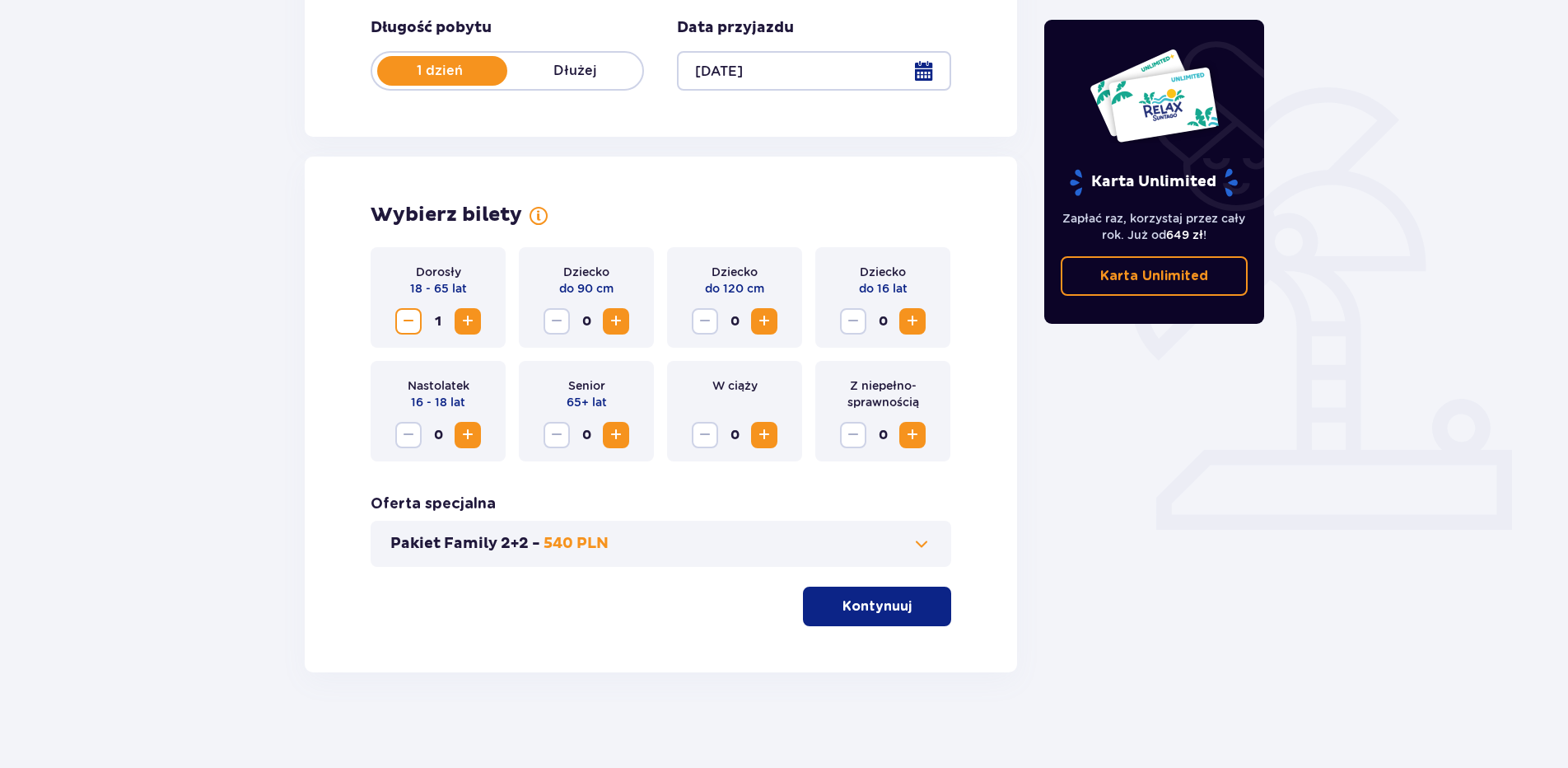
scroll to position [325, 0]
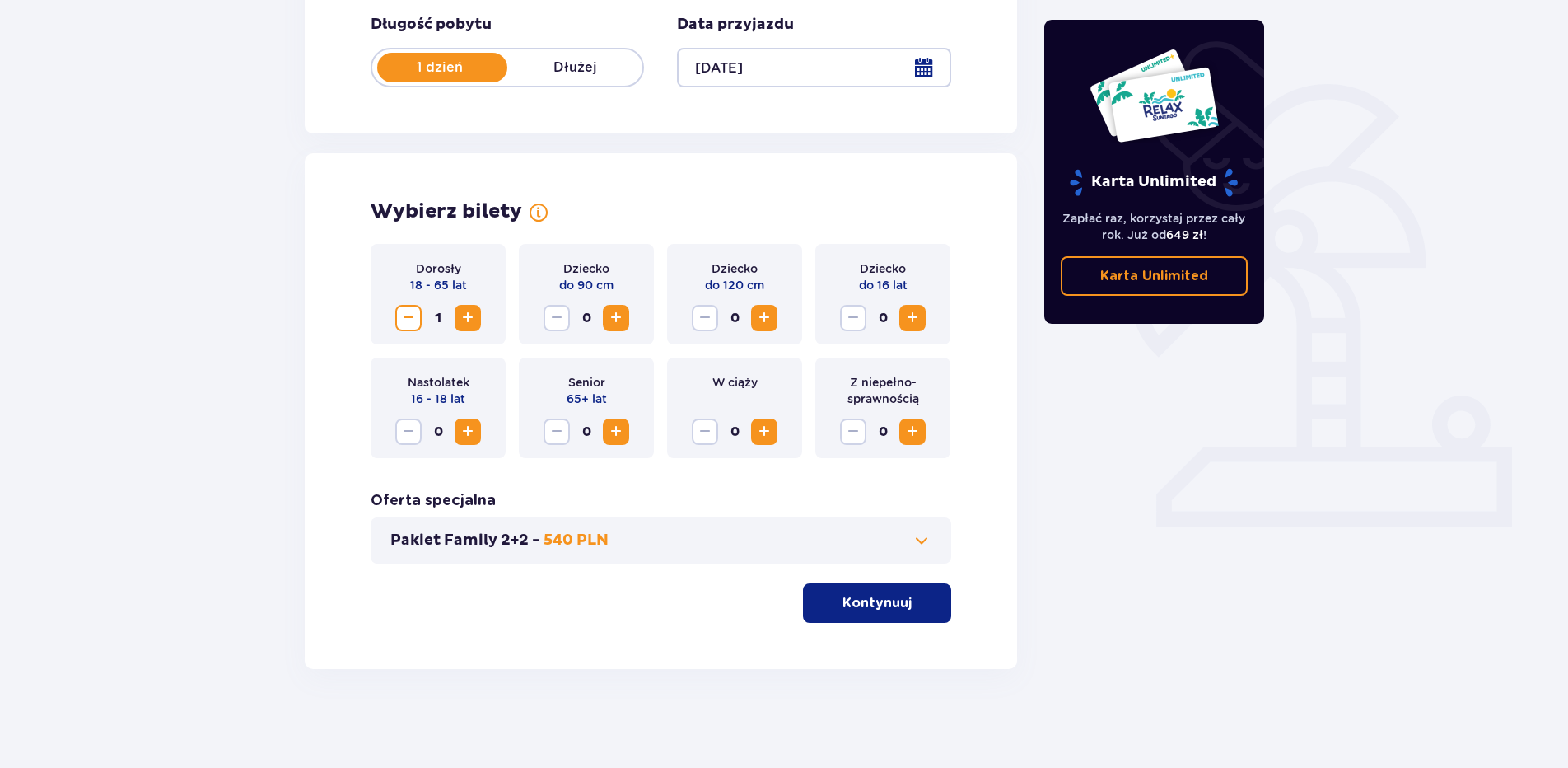
click at [909, 603] on span "button" at bounding box center [915, 603] width 20 height 20
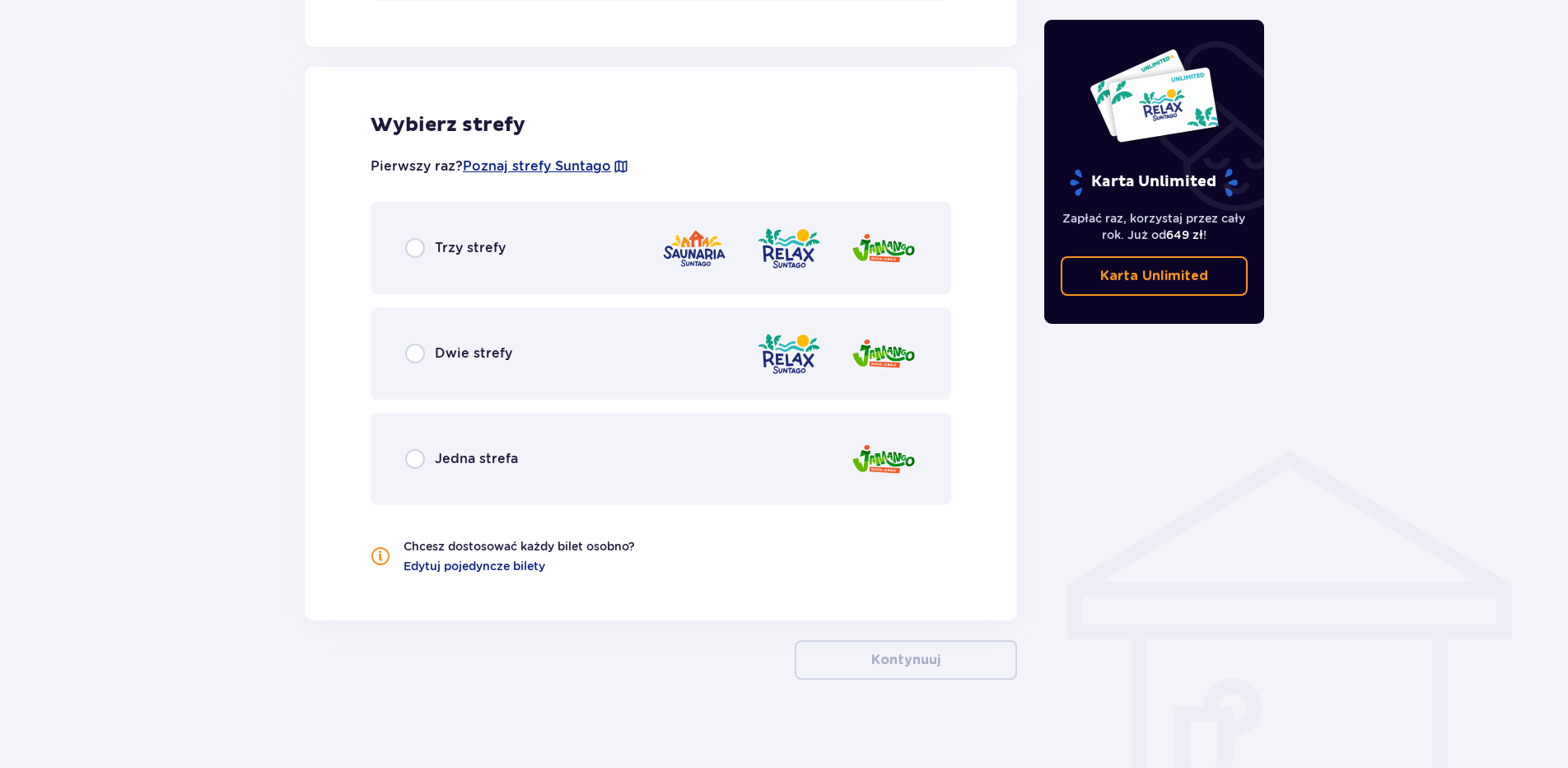
scroll to position [899, 0]
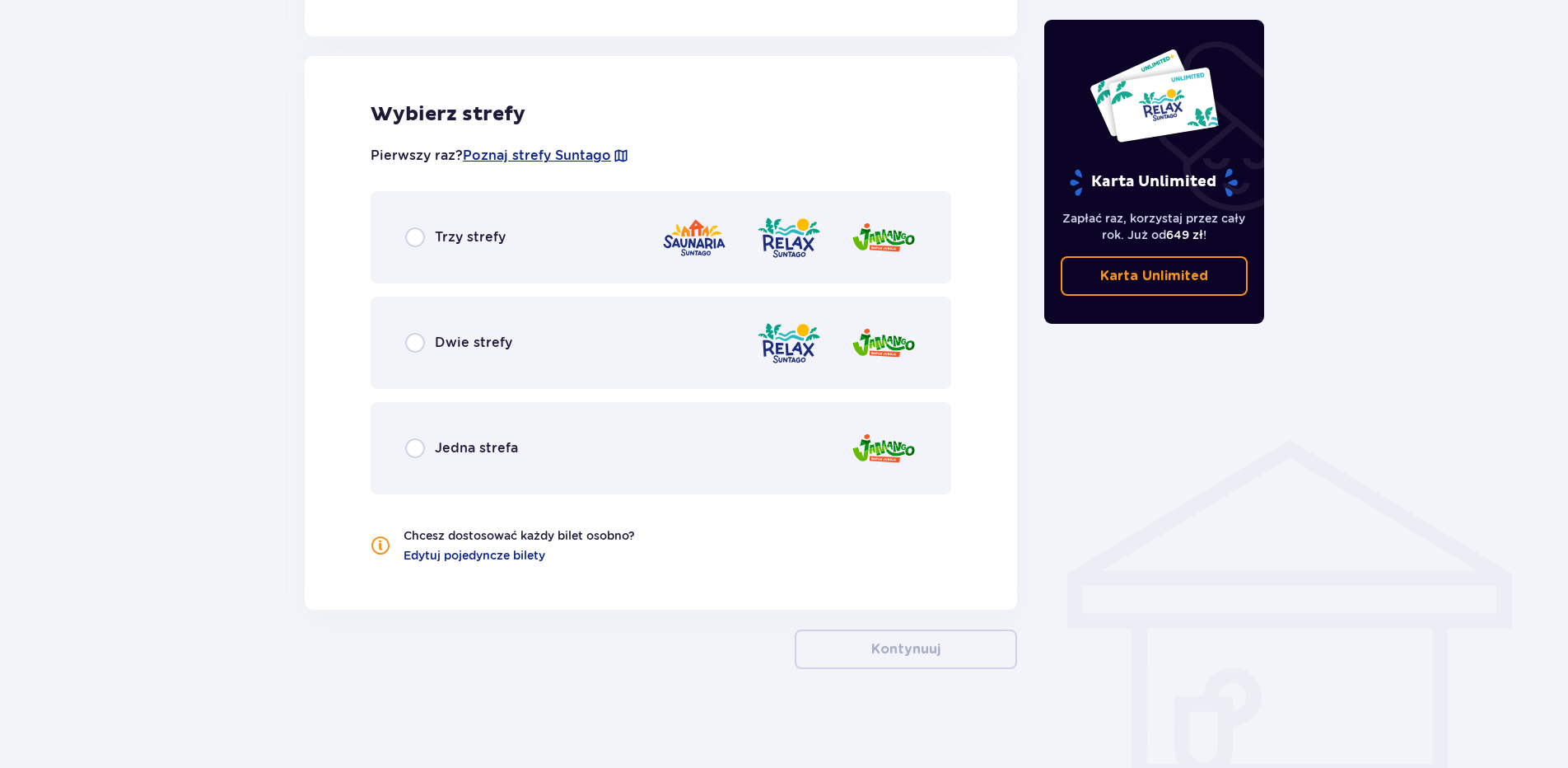
click at [452, 234] on span "Trzy strefy" at bounding box center [471, 237] width 71 height 18
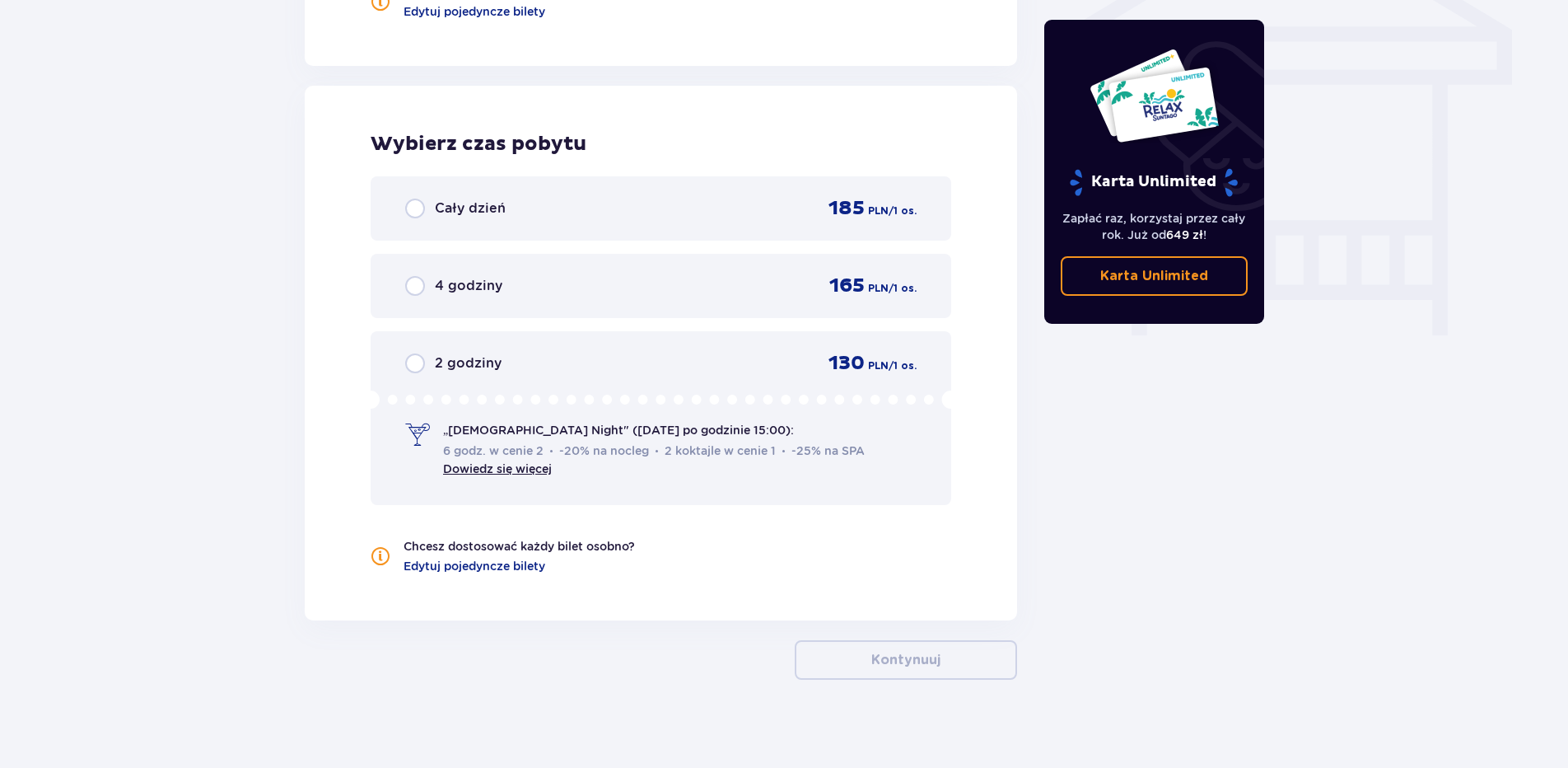
scroll to position [1453, 0]
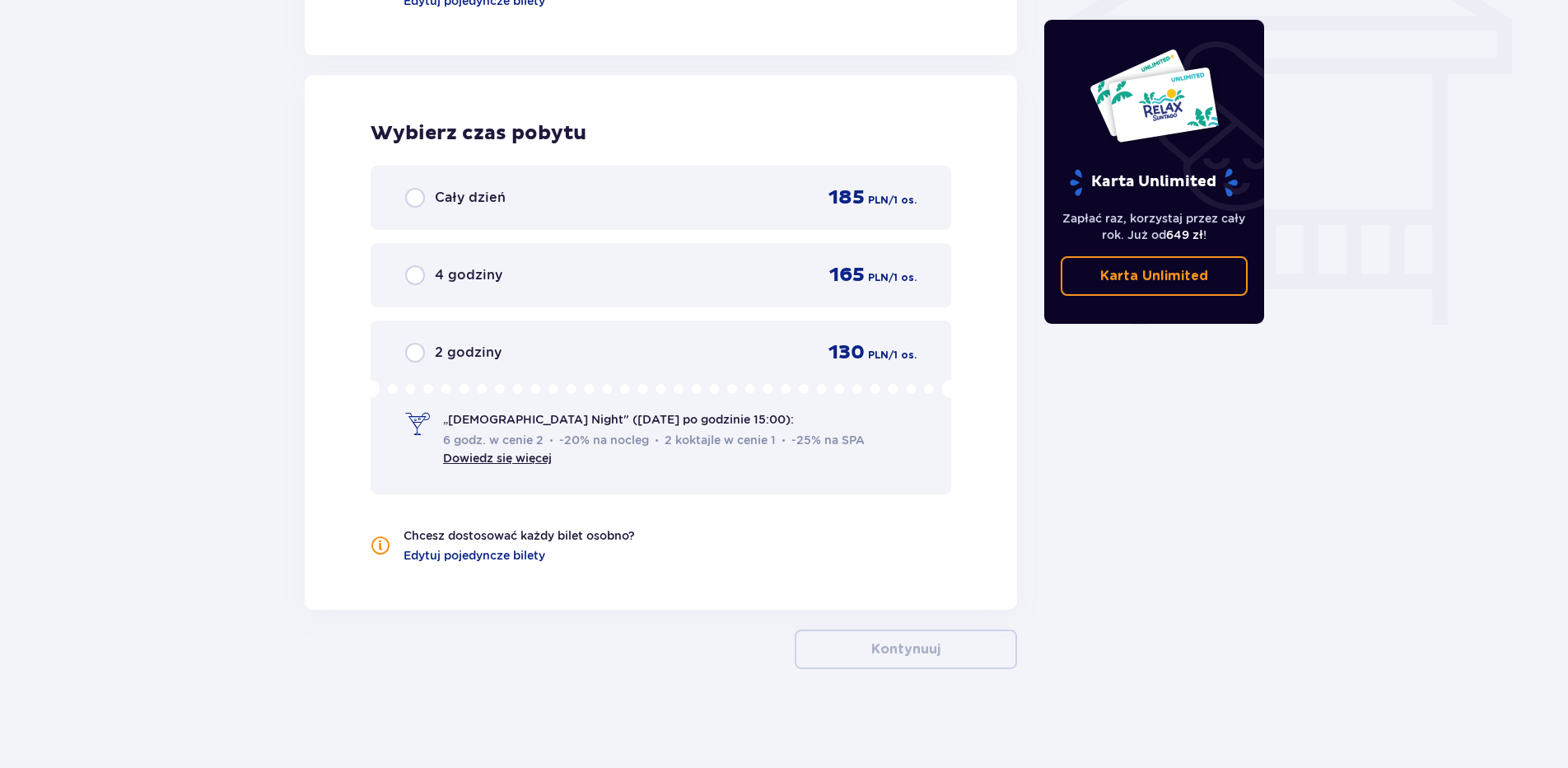
click at [457, 191] on span "Cały dzień" at bounding box center [471, 197] width 71 height 18
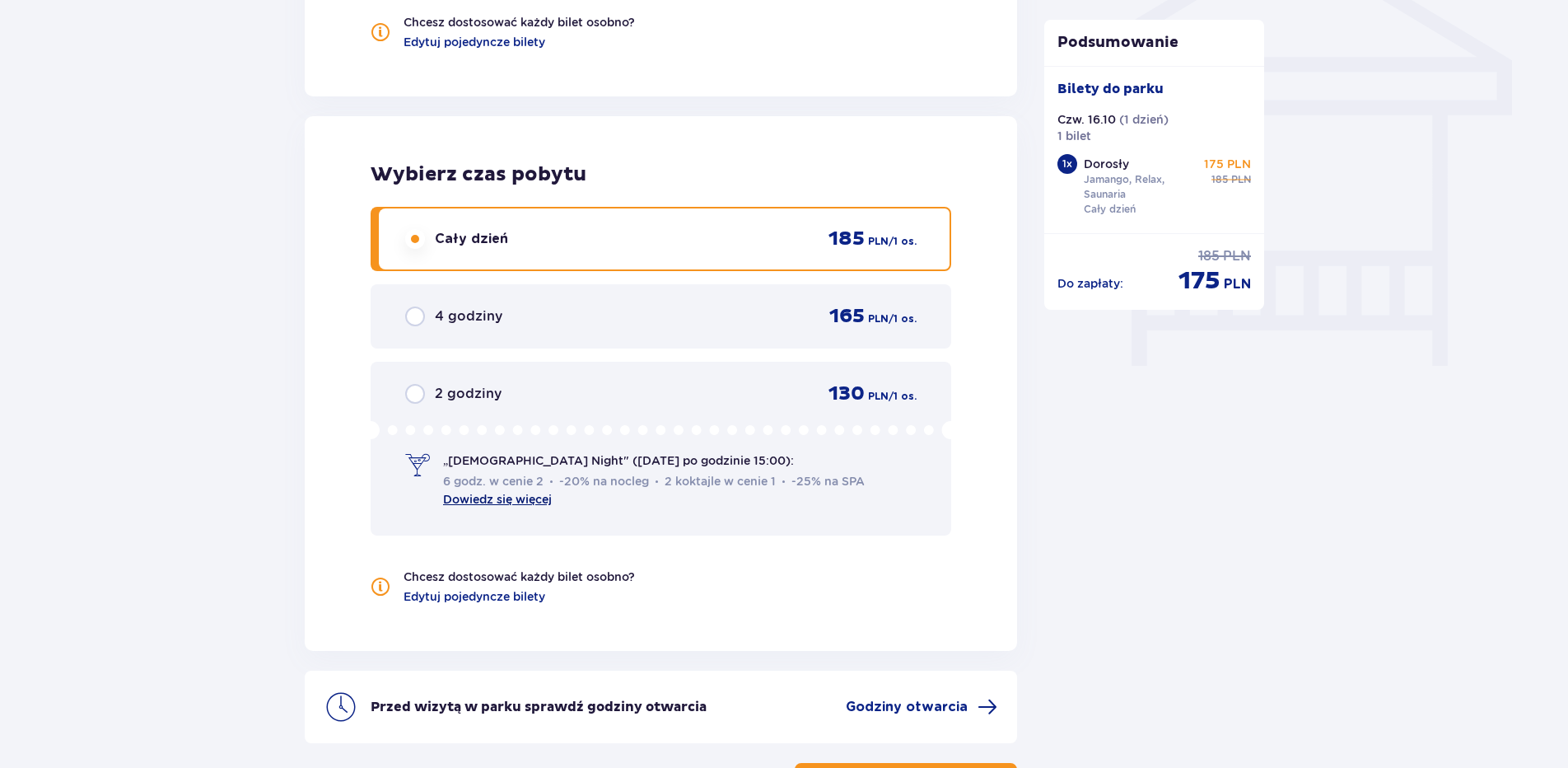
scroll to position [1546, 0]
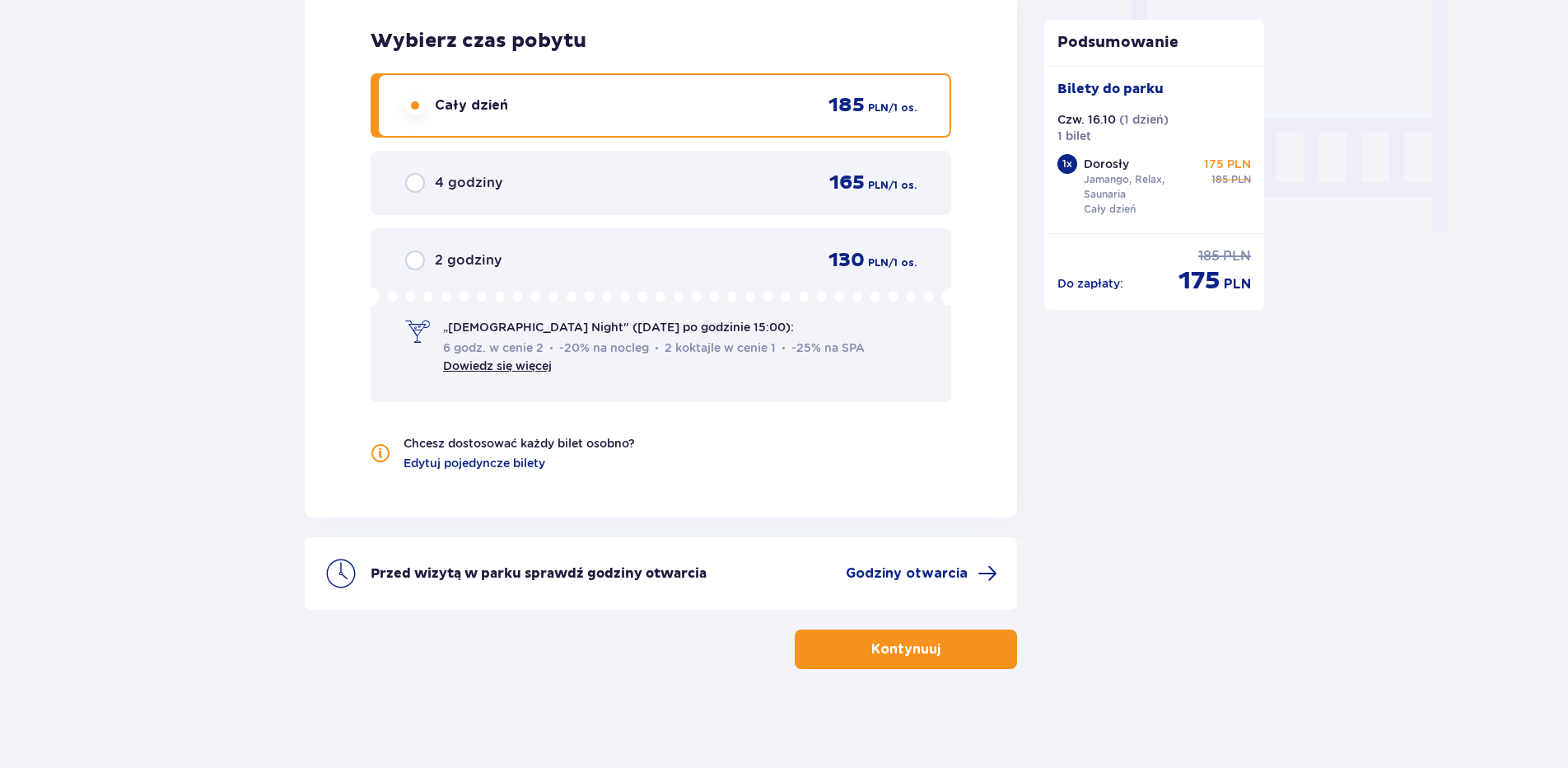
click at [874, 650] on p "Kontynuuj" at bounding box center [906, 649] width 69 height 18
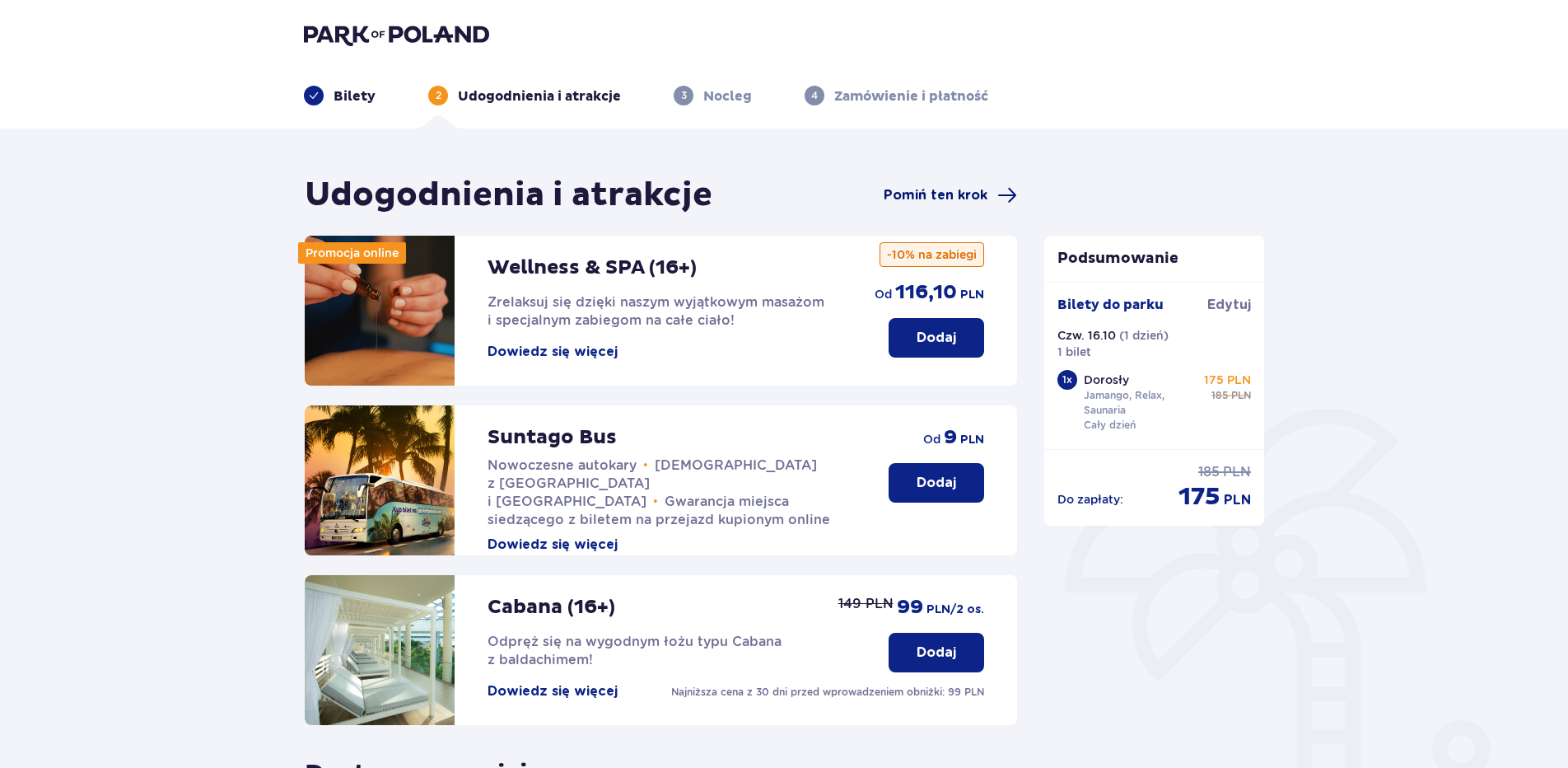
click at [945, 190] on span "Pomiń ten krok" at bounding box center [935, 195] width 104 height 18
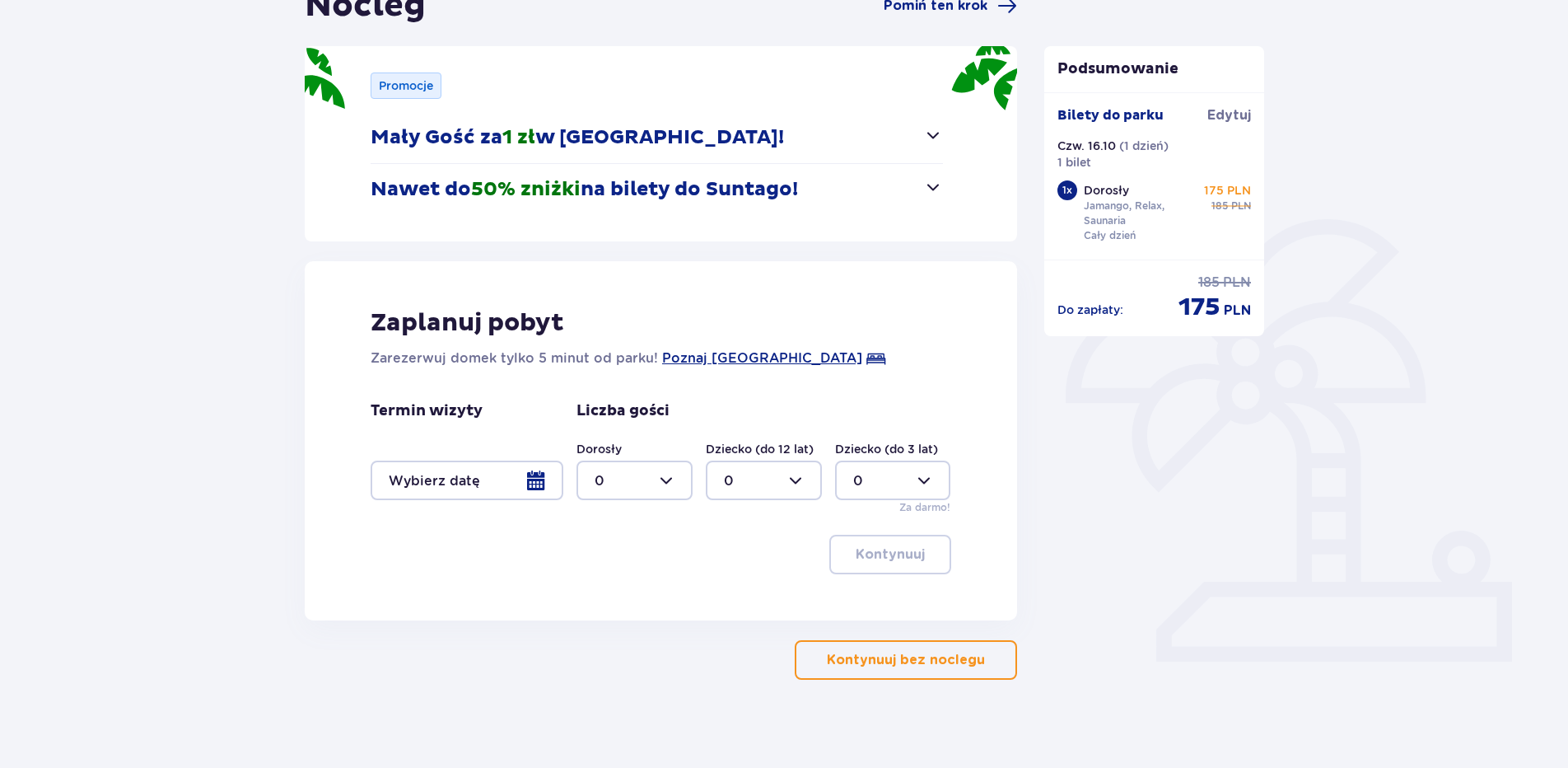
scroll to position [200, 0]
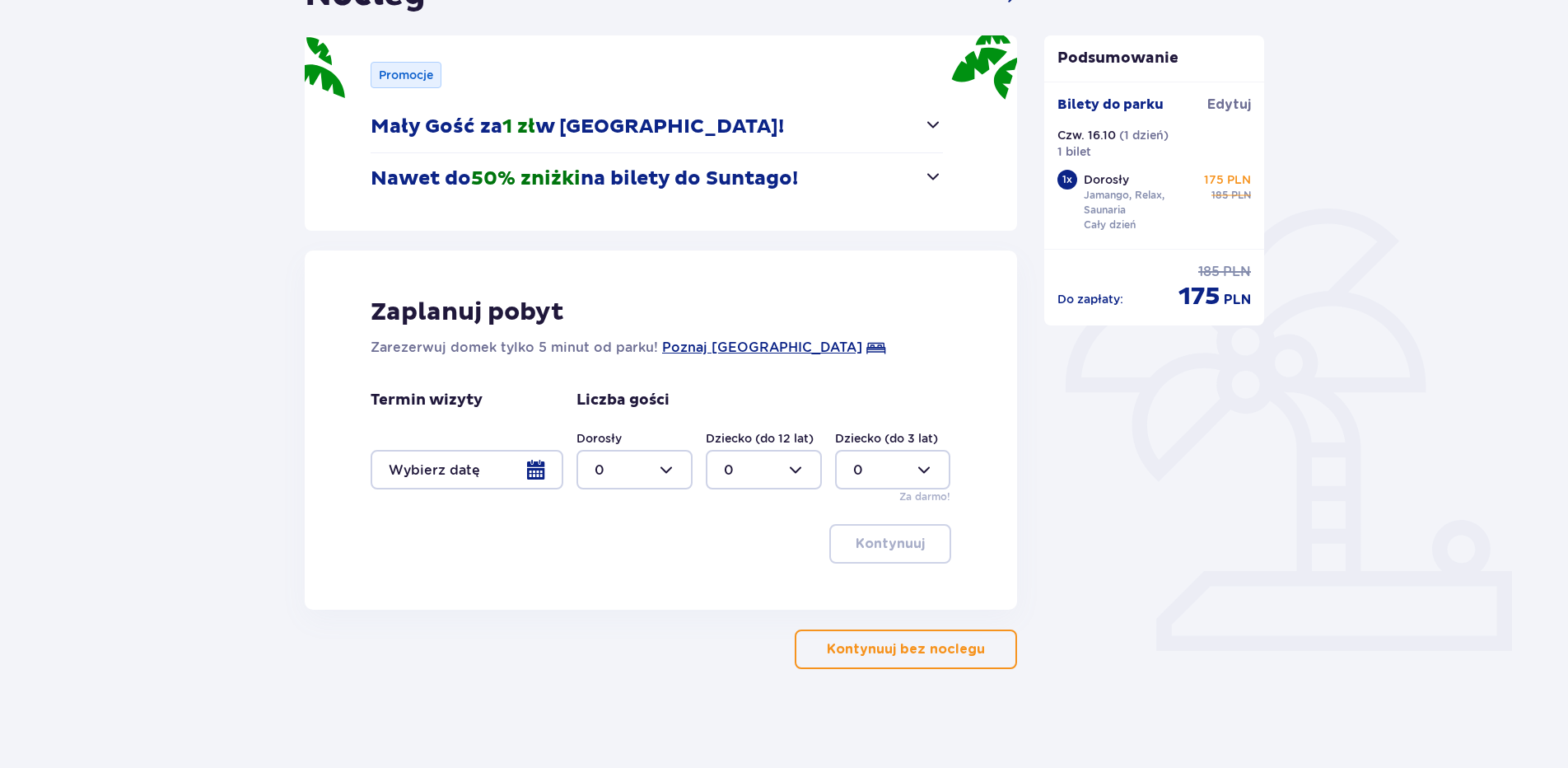
click at [914, 653] on p "Kontynuuj bez noclegu" at bounding box center [906, 649] width 158 height 18
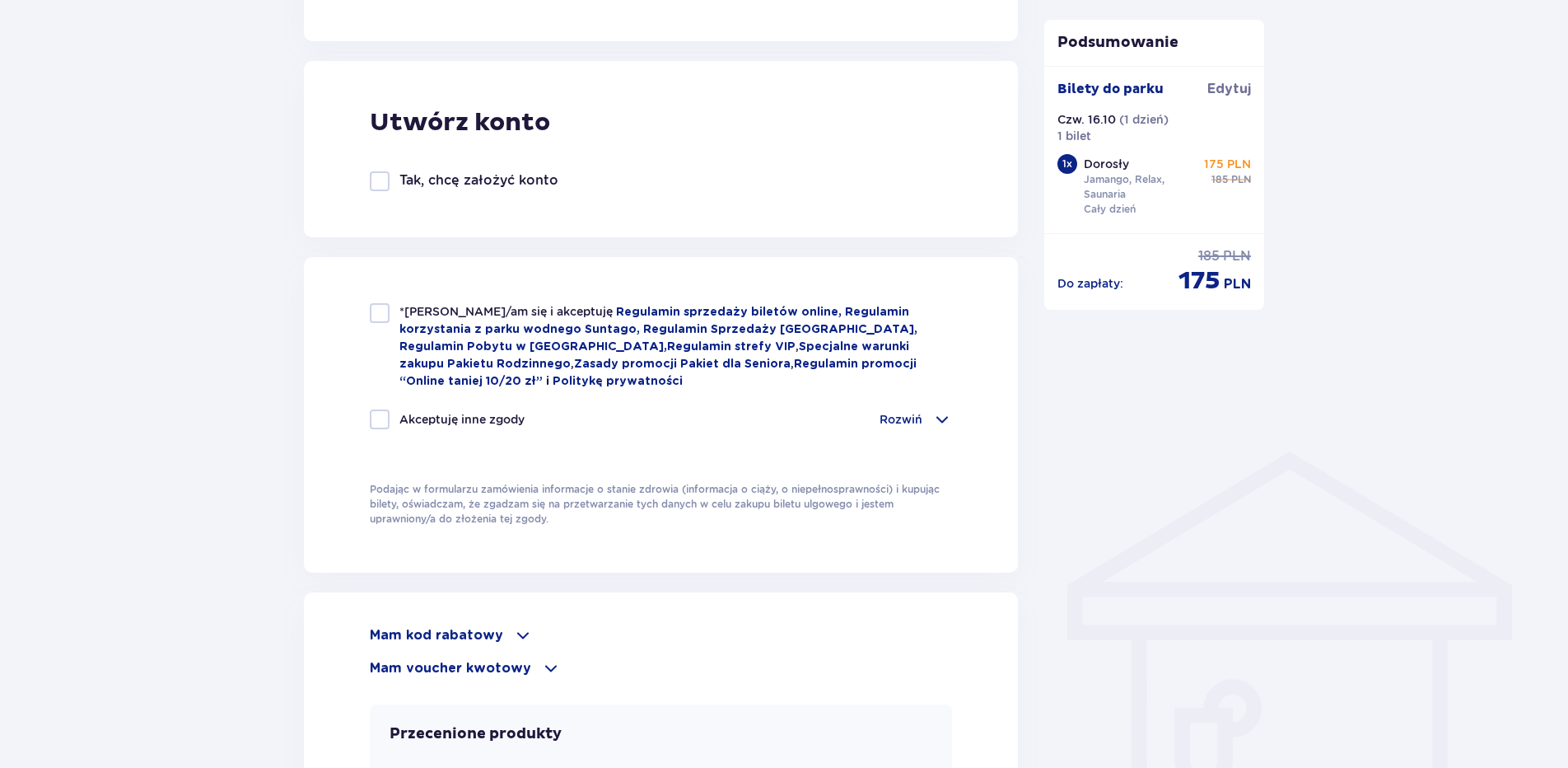
scroll to position [989, 0]
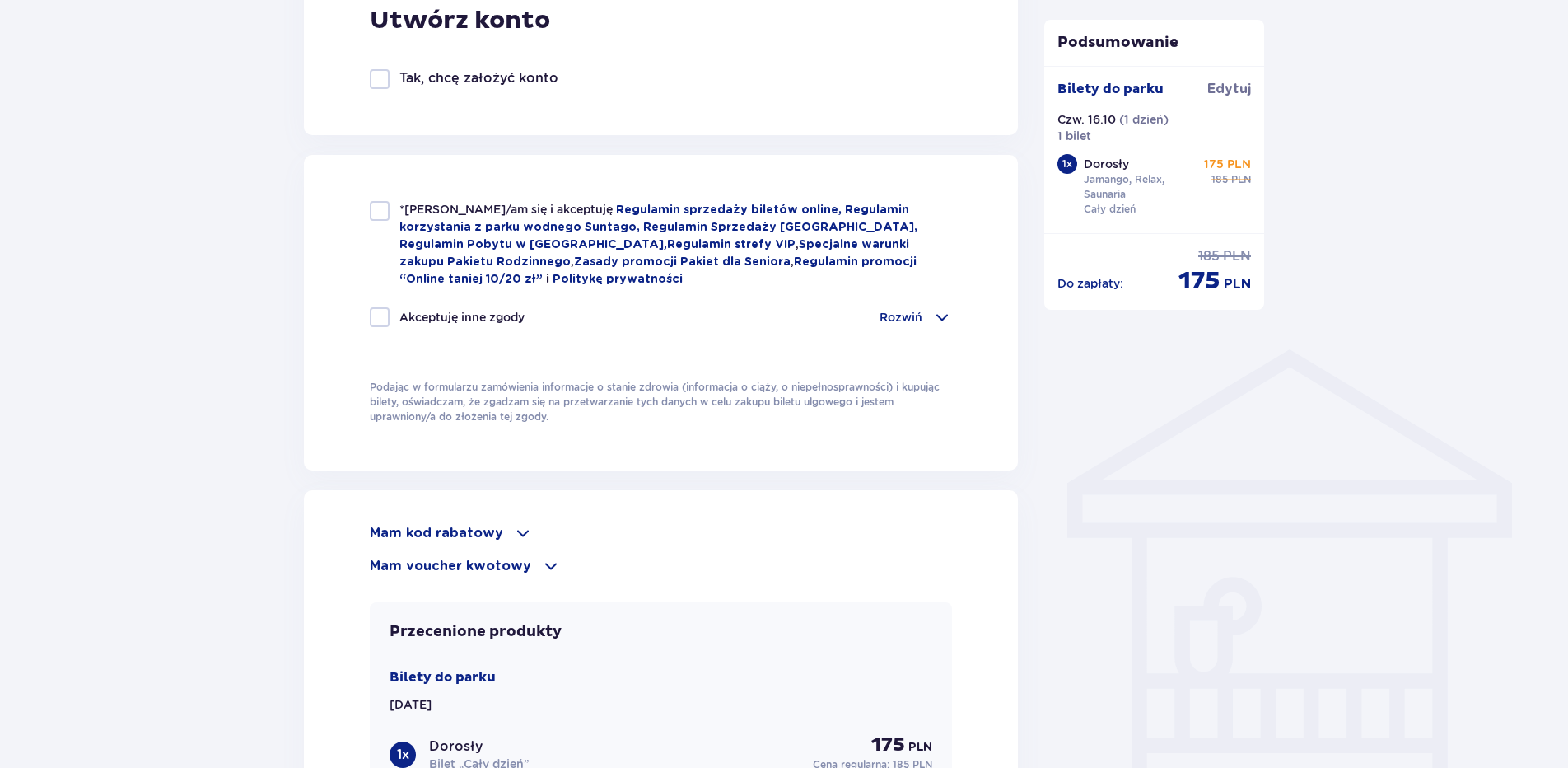
click at [517, 530] on span at bounding box center [523, 532] width 20 height 20
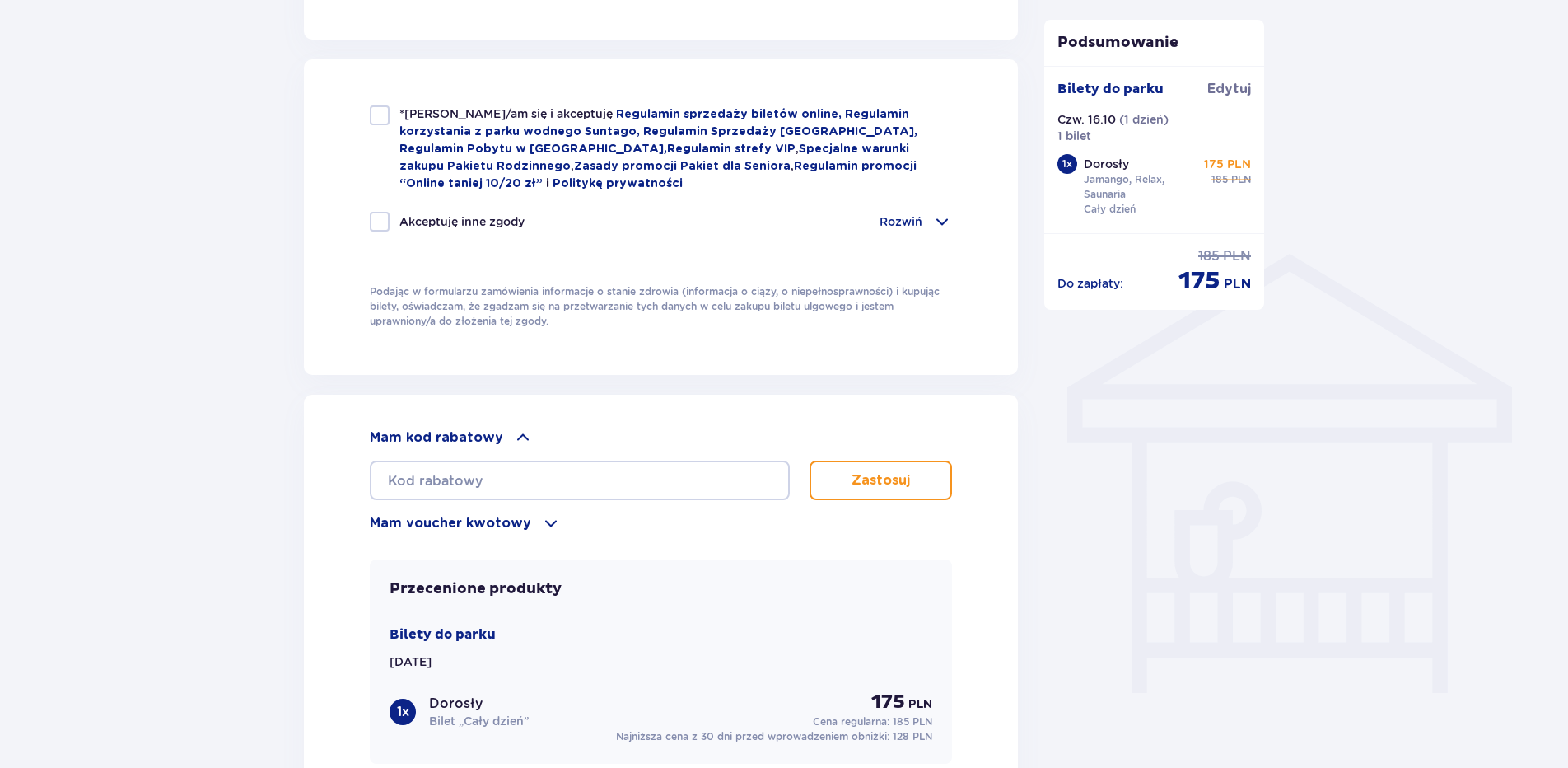
scroll to position [1236, 0]
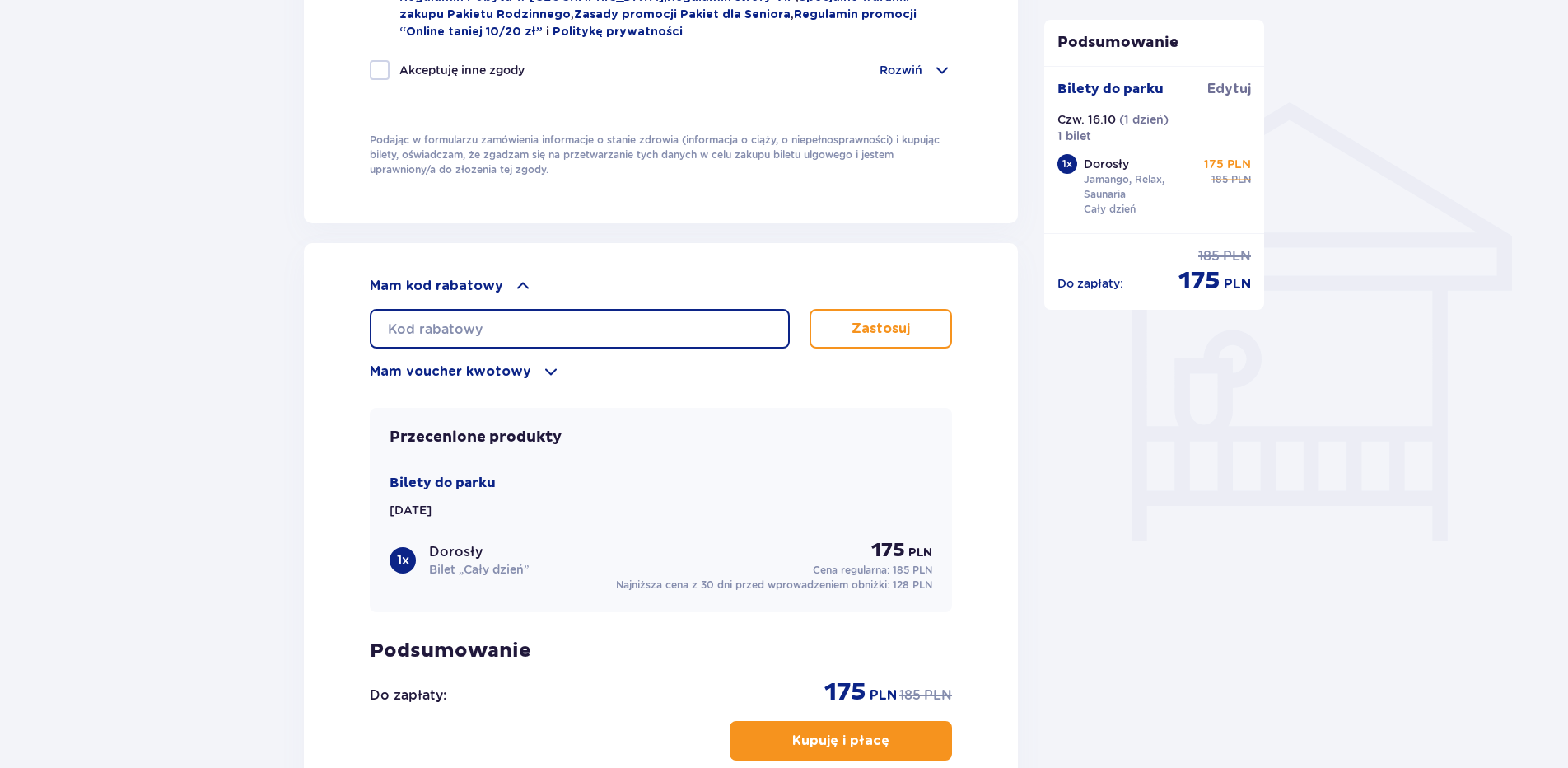
click at [513, 322] on input "text" at bounding box center [579, 329] width 420 height 40
paste input "LDDPTV5GSUYZMF"
type input "LDDPTV5GSUYZMF"
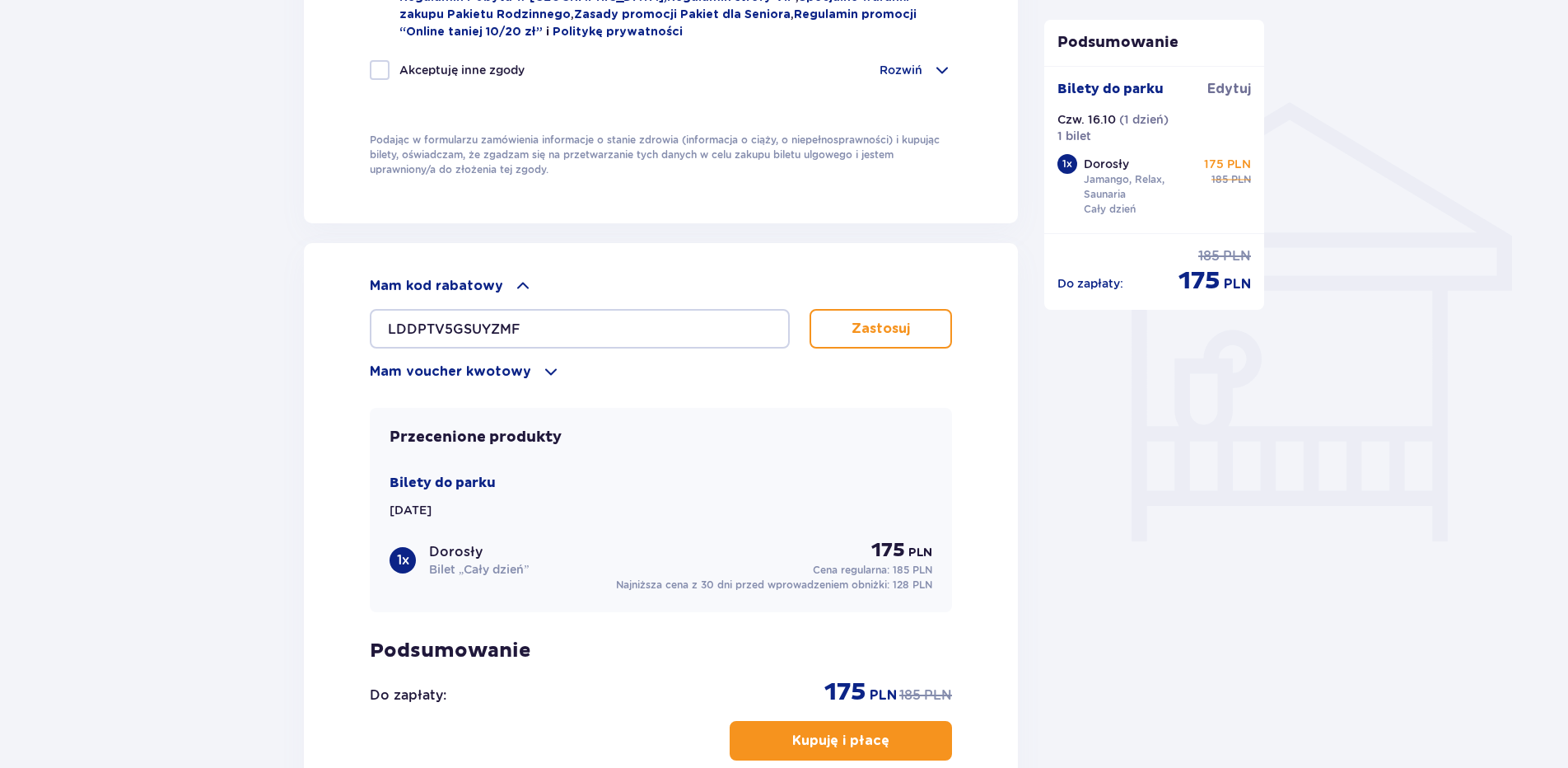
click at [922, 319] on button "Zastosuj" at bounding box center [881, 329] width 143 height 40
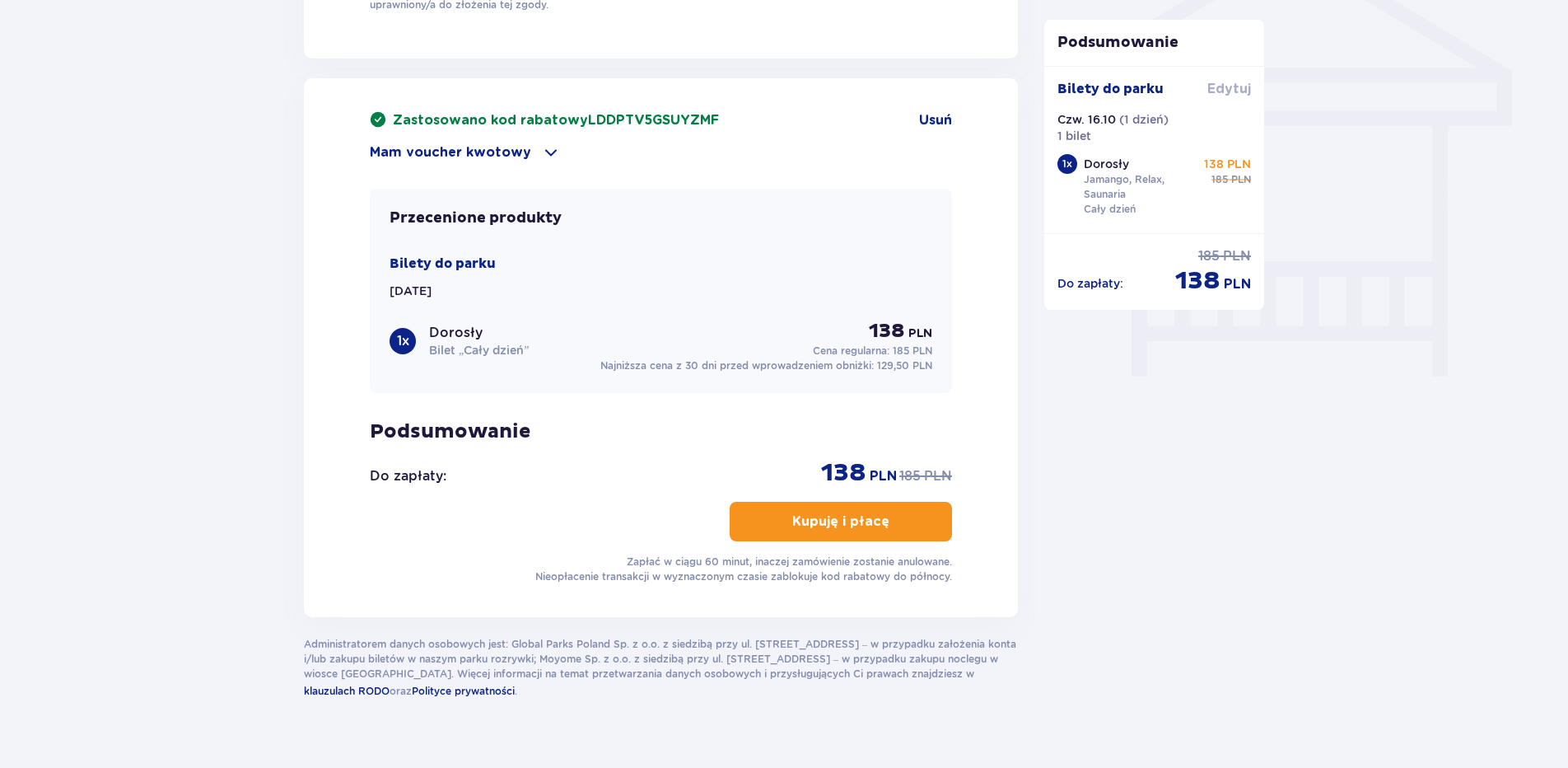
click at [1232, 82] on span "Edytuj" at bounding box center [1230, 88] width 43 height 18
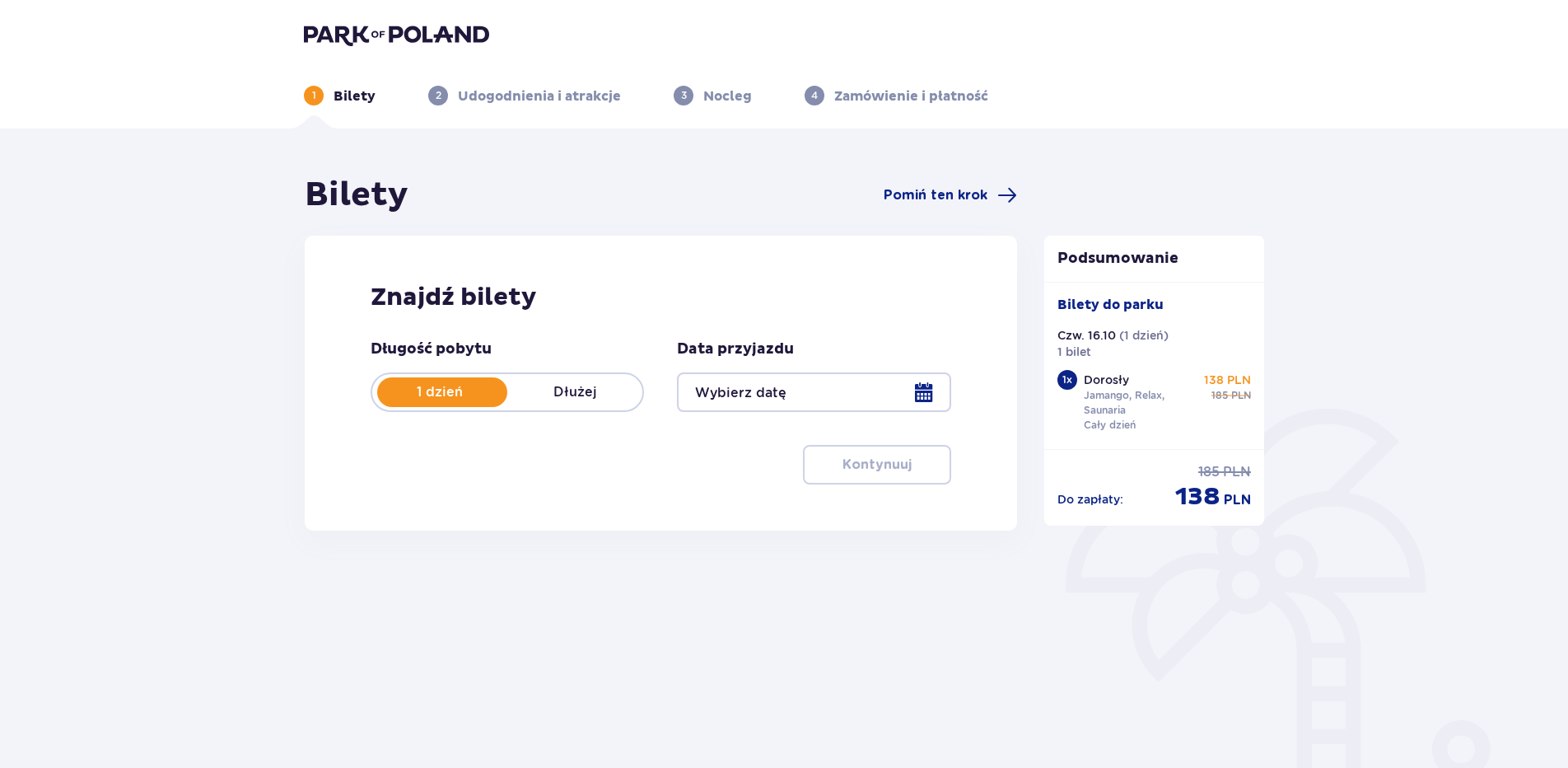
type input "16.10.25"
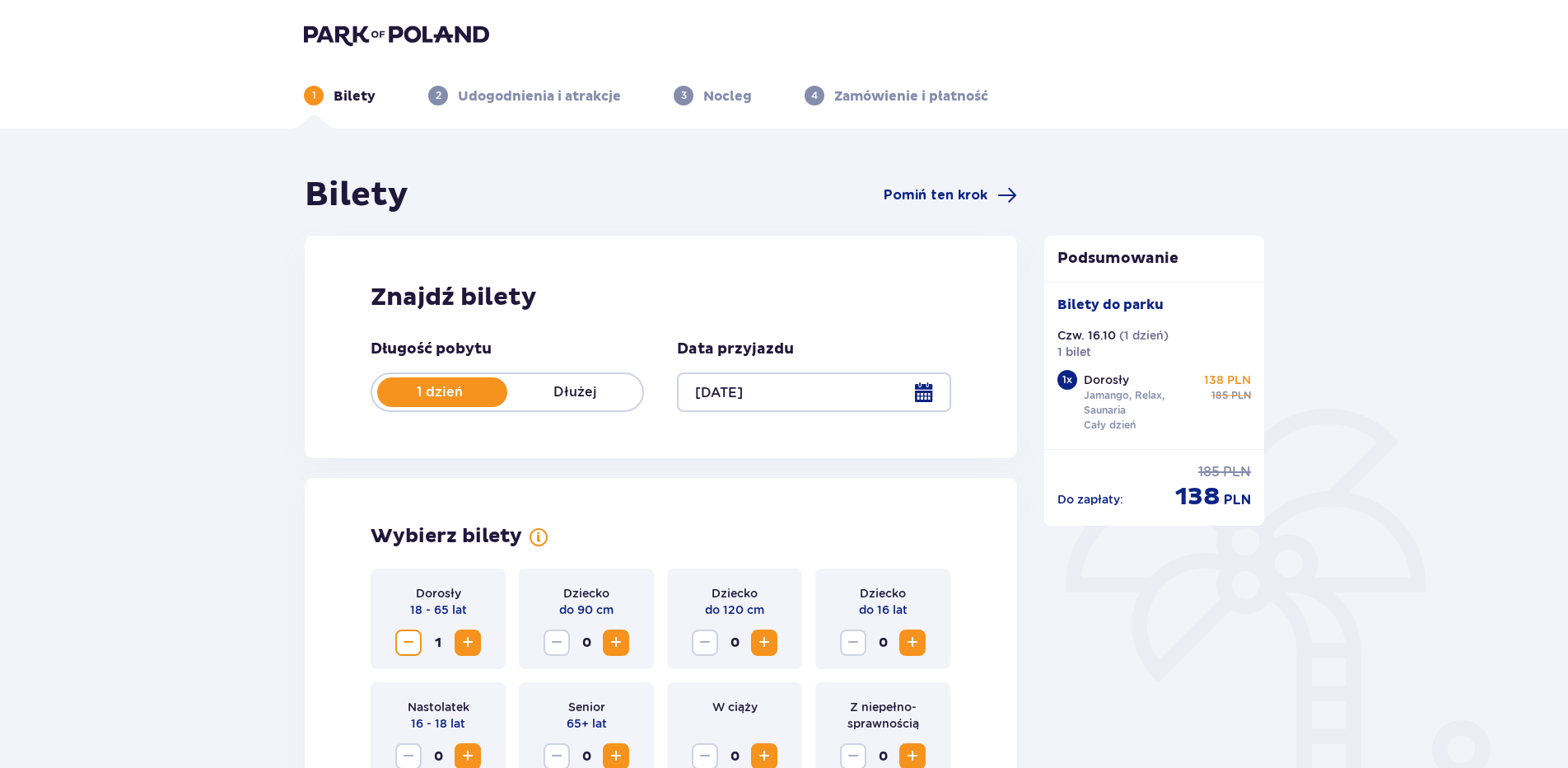
click at [457, 645] on button "Zwiększ" at bounding box center [467, 642] width 26 height 26
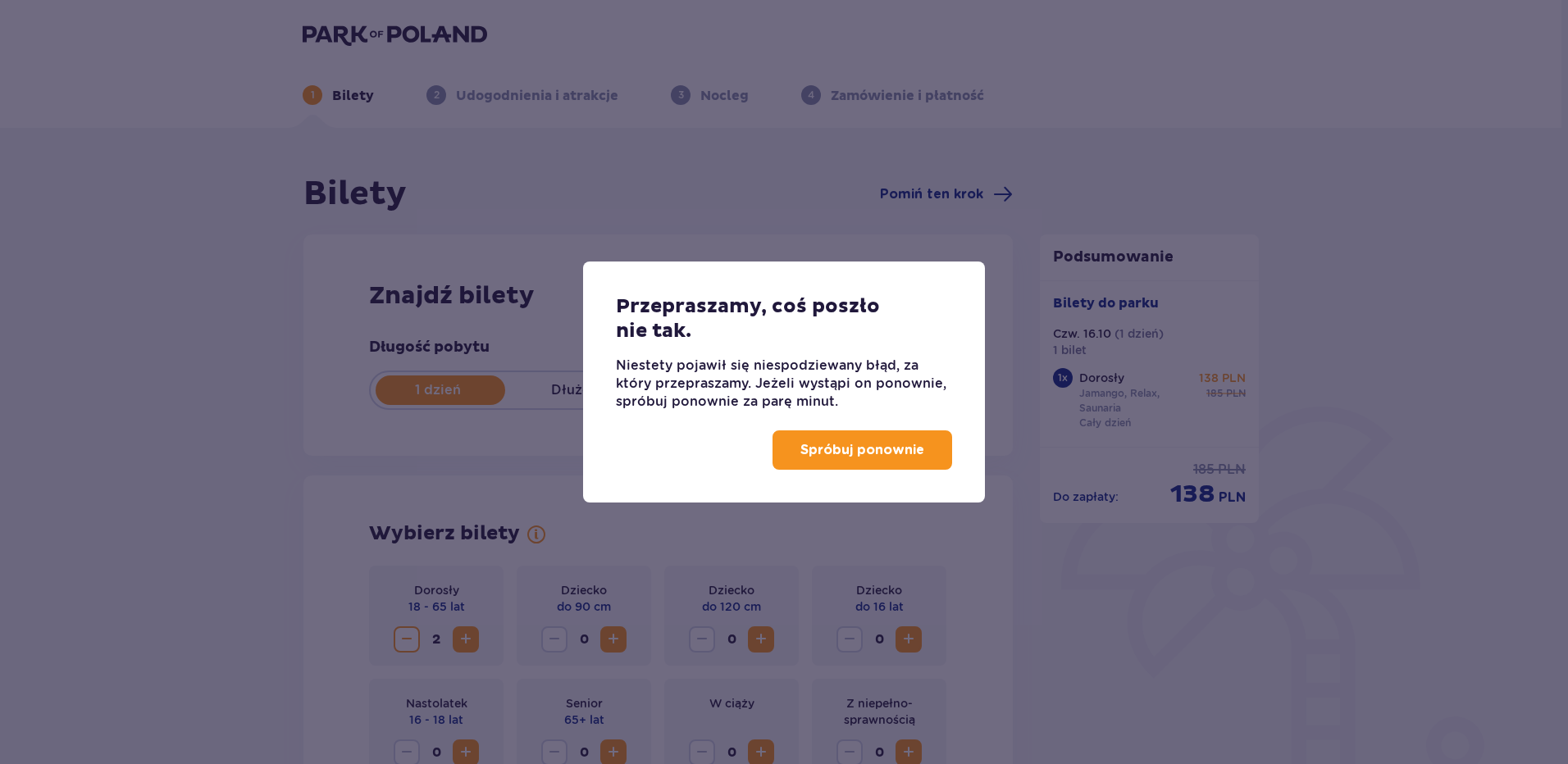
click at [800, 458] on button "Spróbuj ponownie" at bounding box center [862, 450] width 179 height 40
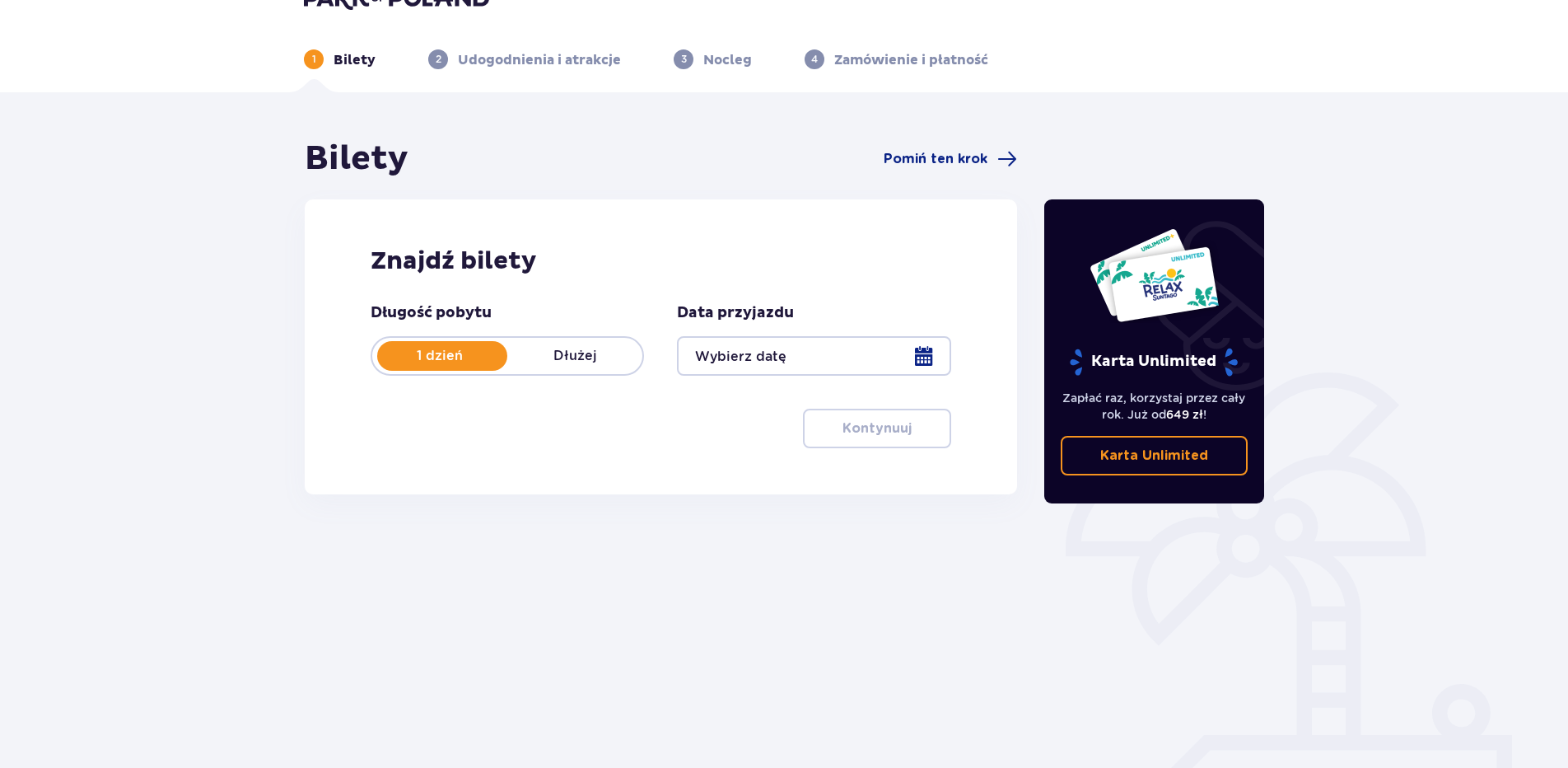
scroll to position [72, 0]
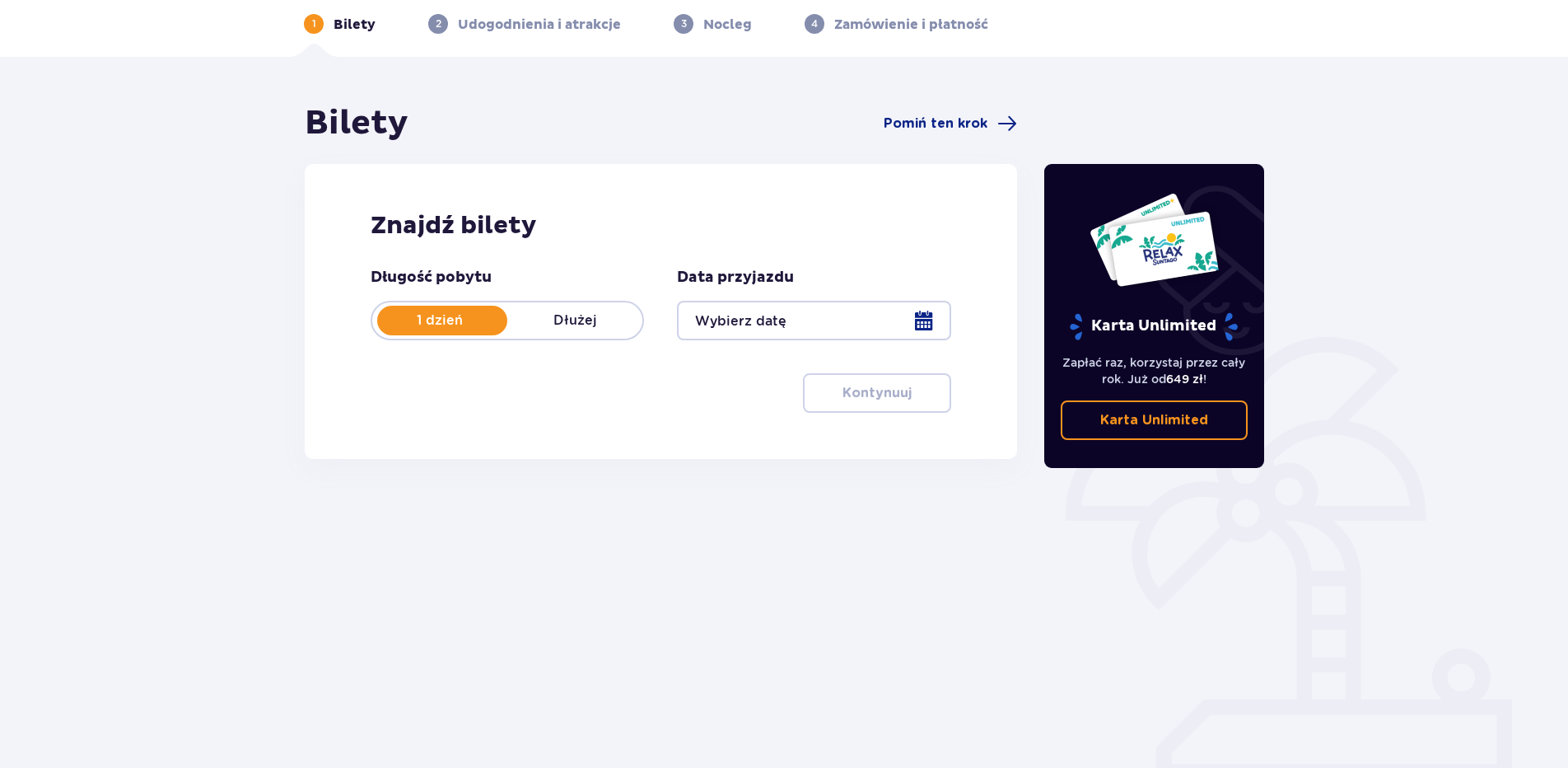
click at [922, 322] on div at bounding box center [813, 320] width 273 height 40
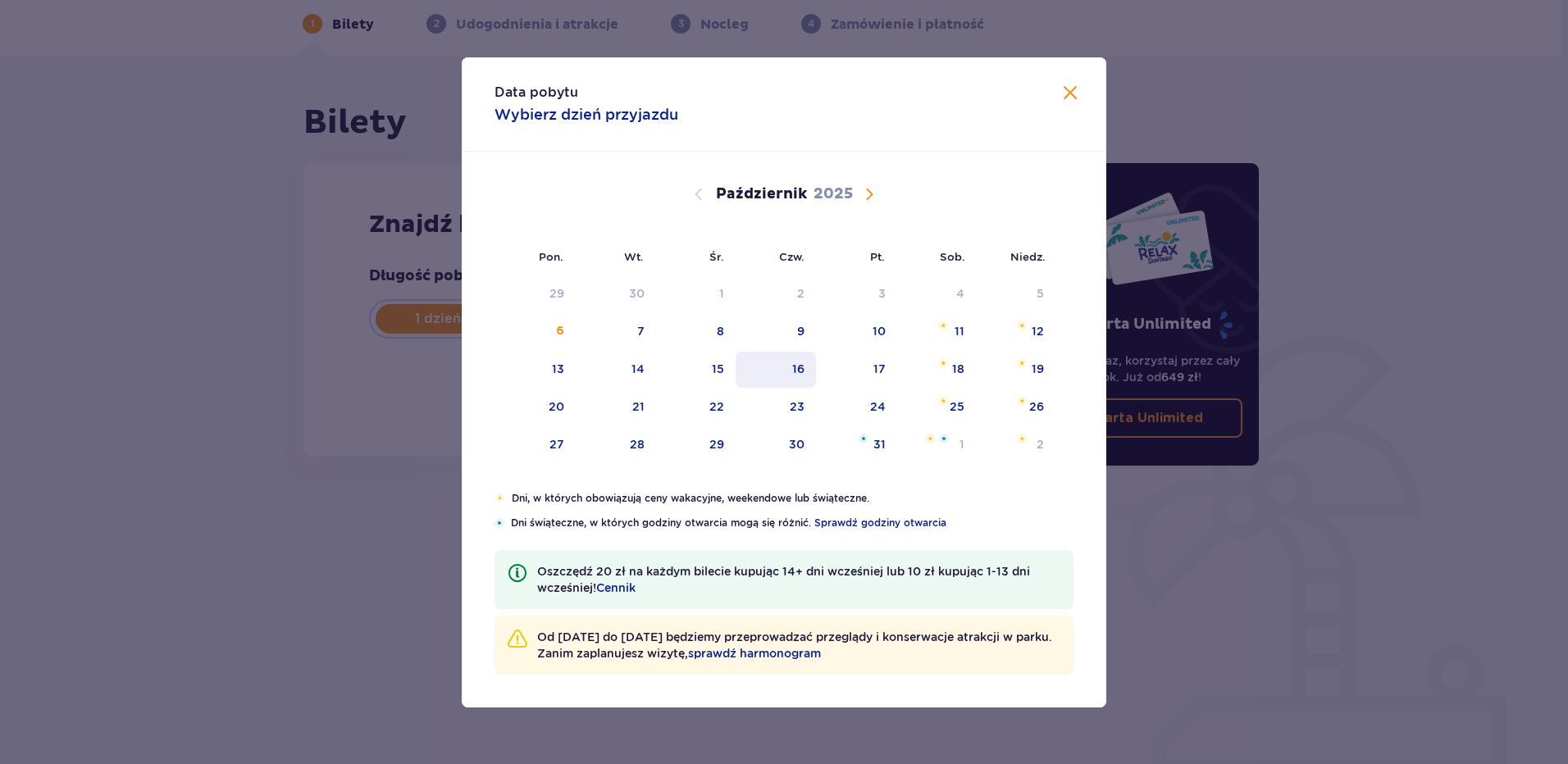
click at [793, 365] on div "16" at bounding box center [776, 370] width 81 height 36
type input "16.10.25"
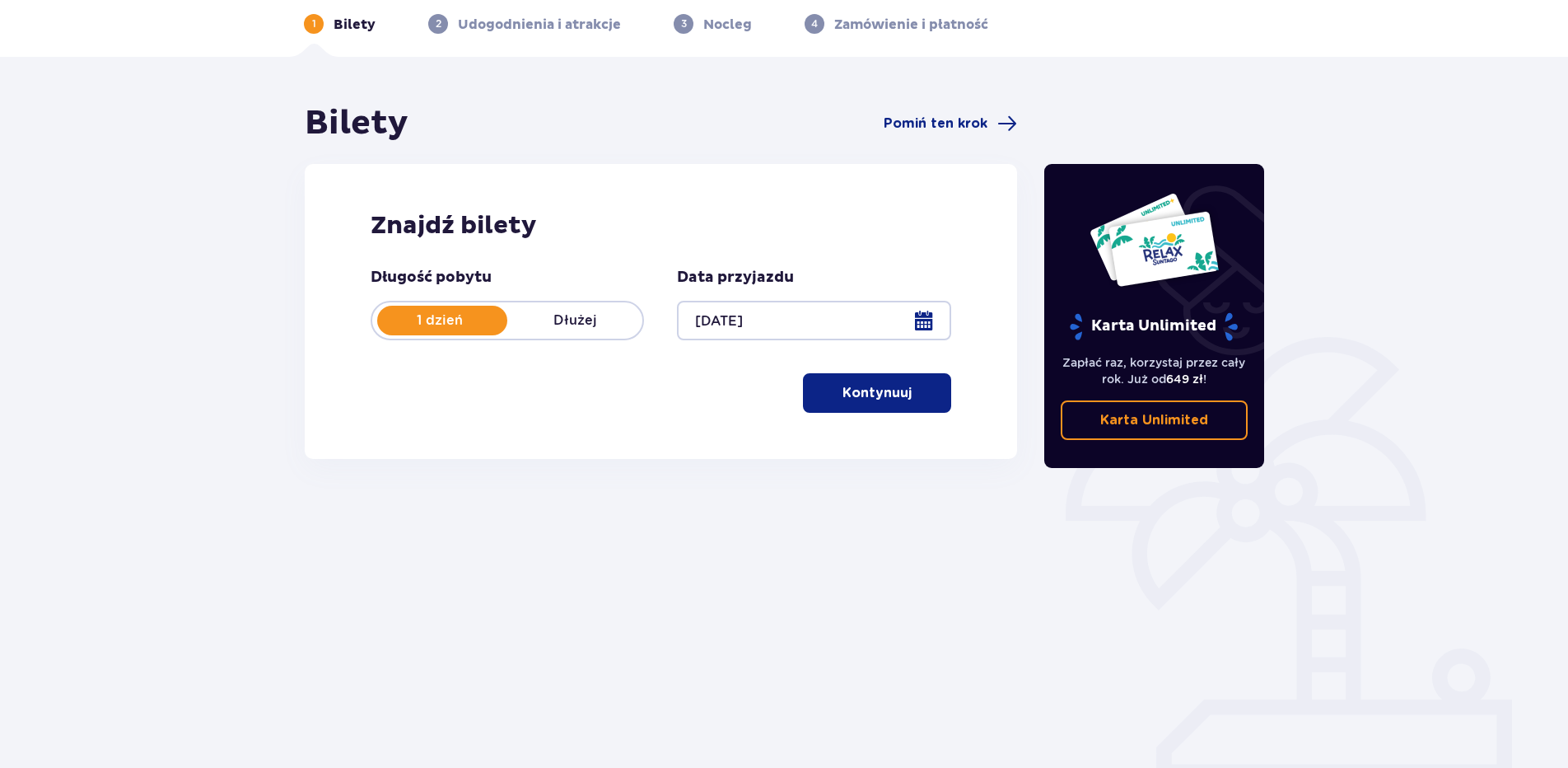
click at [861, 389] on p "Kontynuuj" at bounding box center [877, 393] width 69 height 18
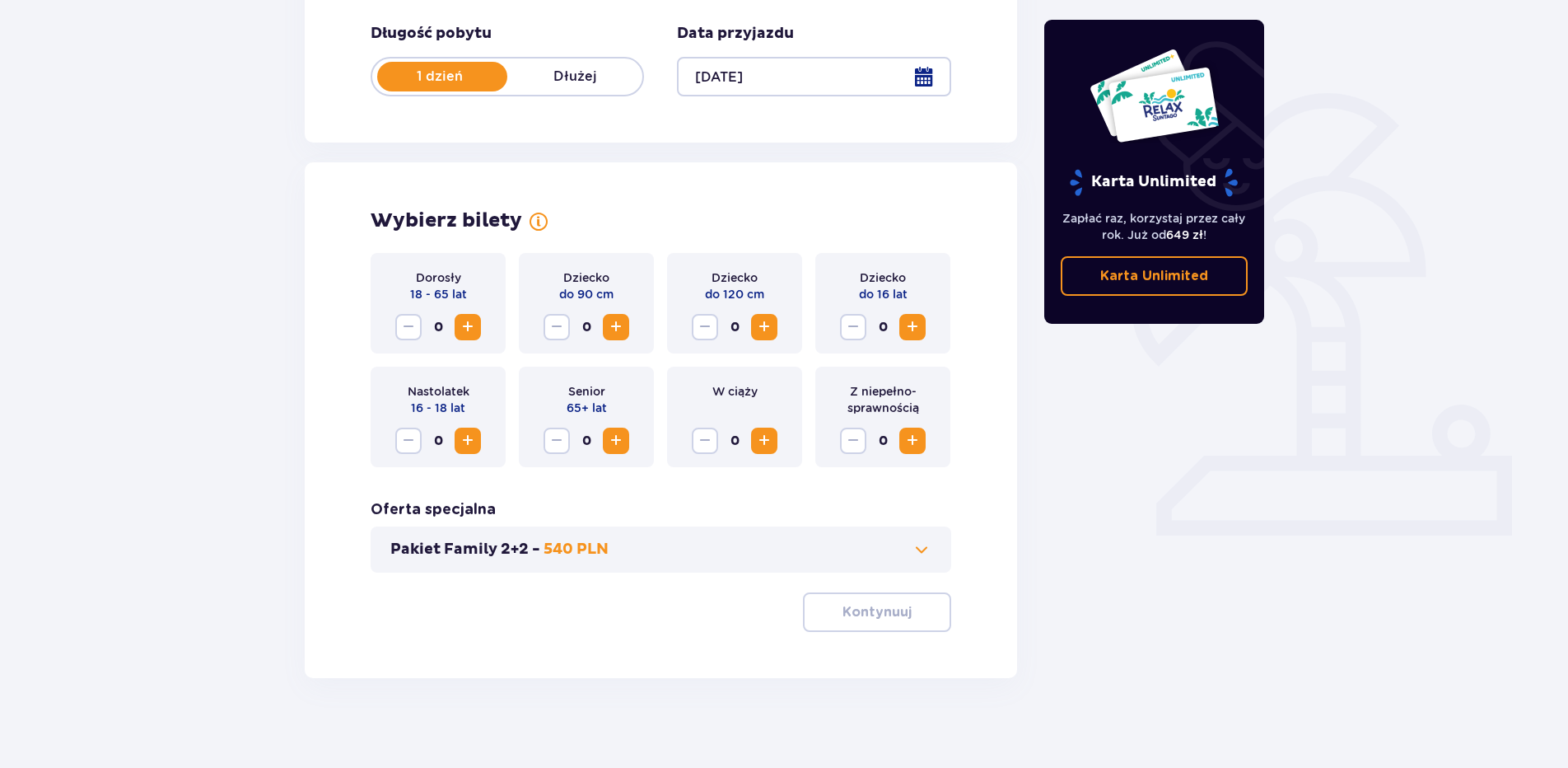
scroll to position [325, 0]
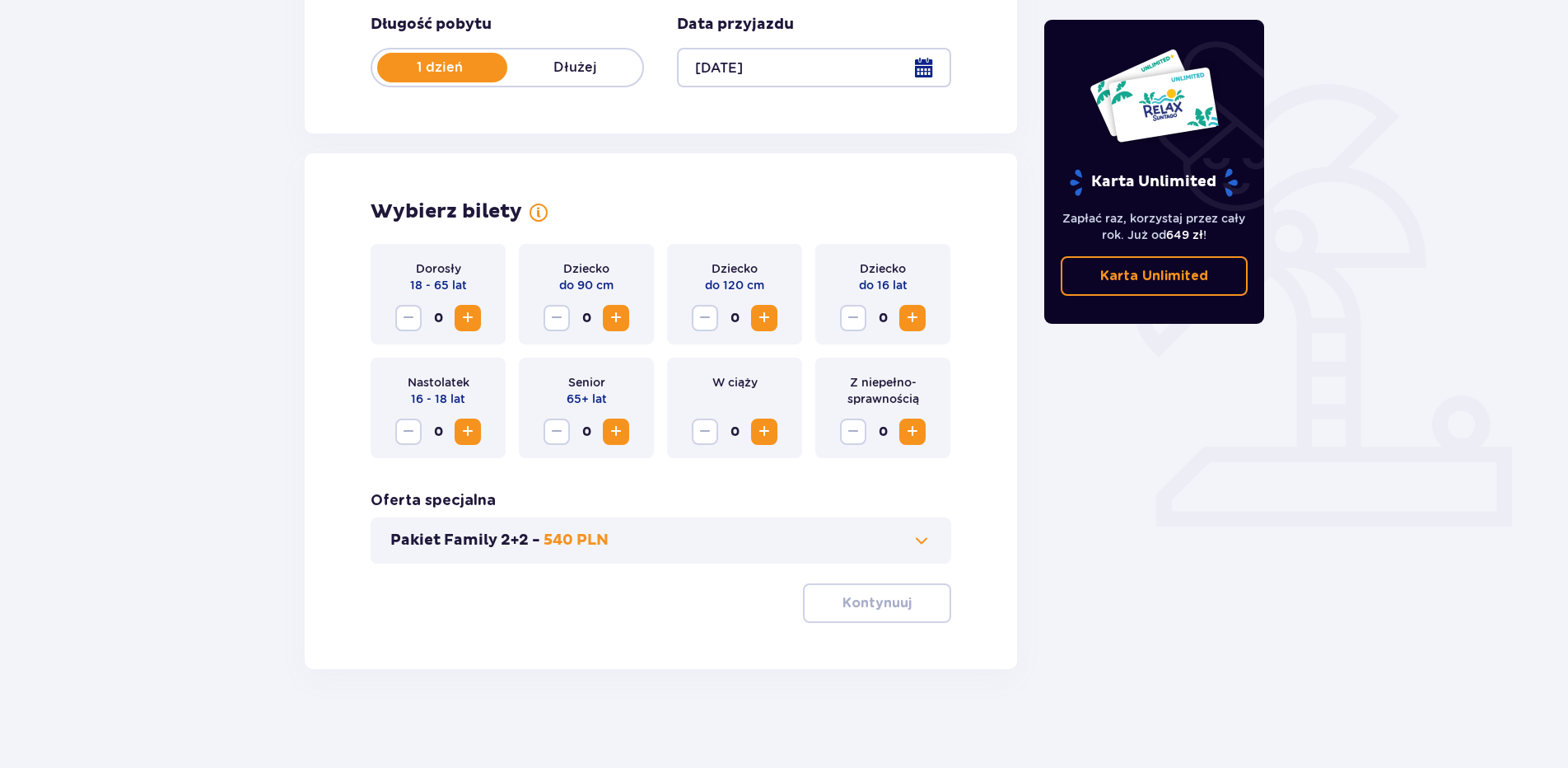
click at [464, 326] on span "Zwiększ" at bounding box center [467, 318] width 20 height 20
click at [866, 618] on button "Kontynuuj" at bounding box center [877, 603] width 148 height 40
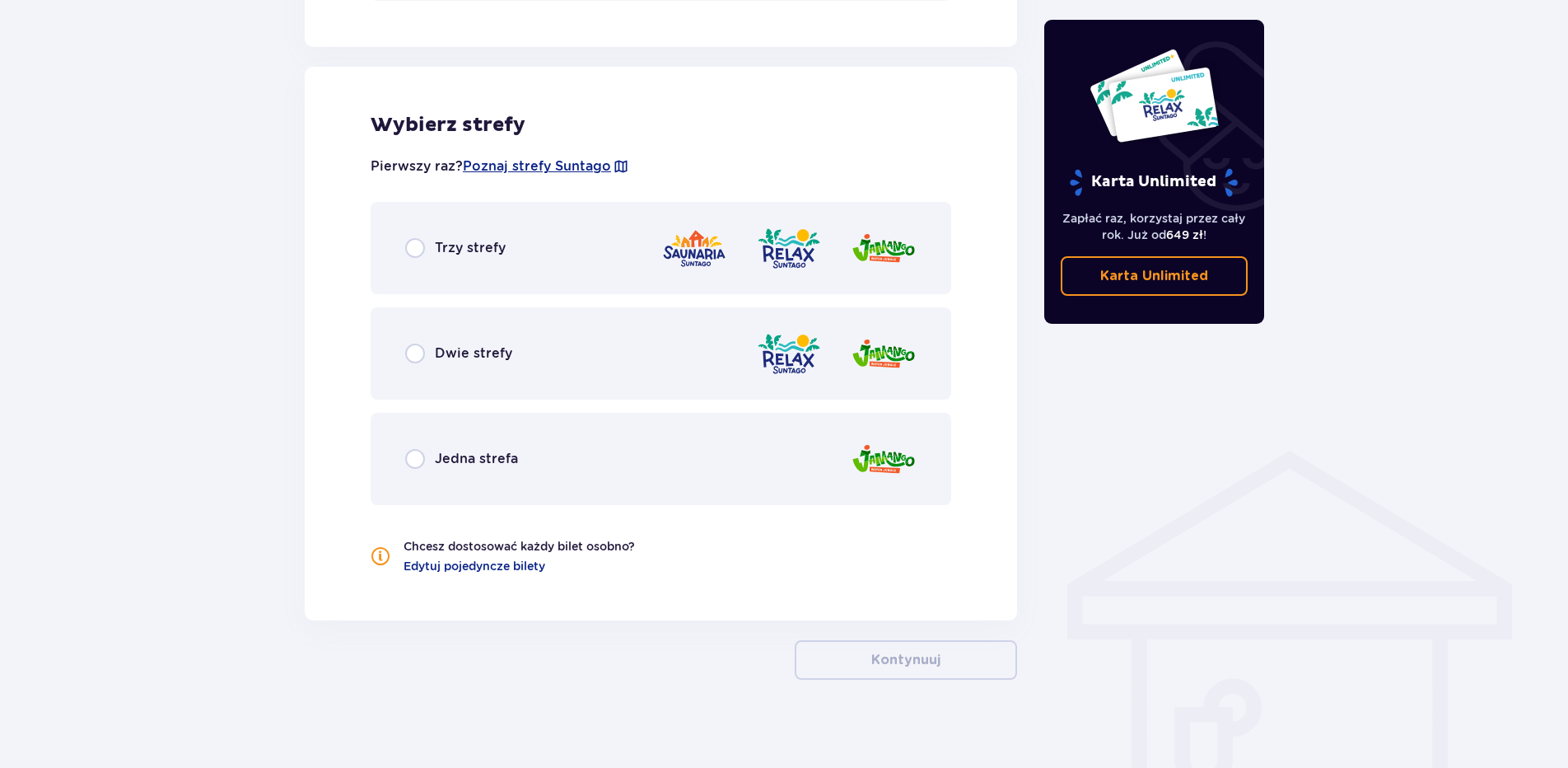
scroll to position [899, 0]
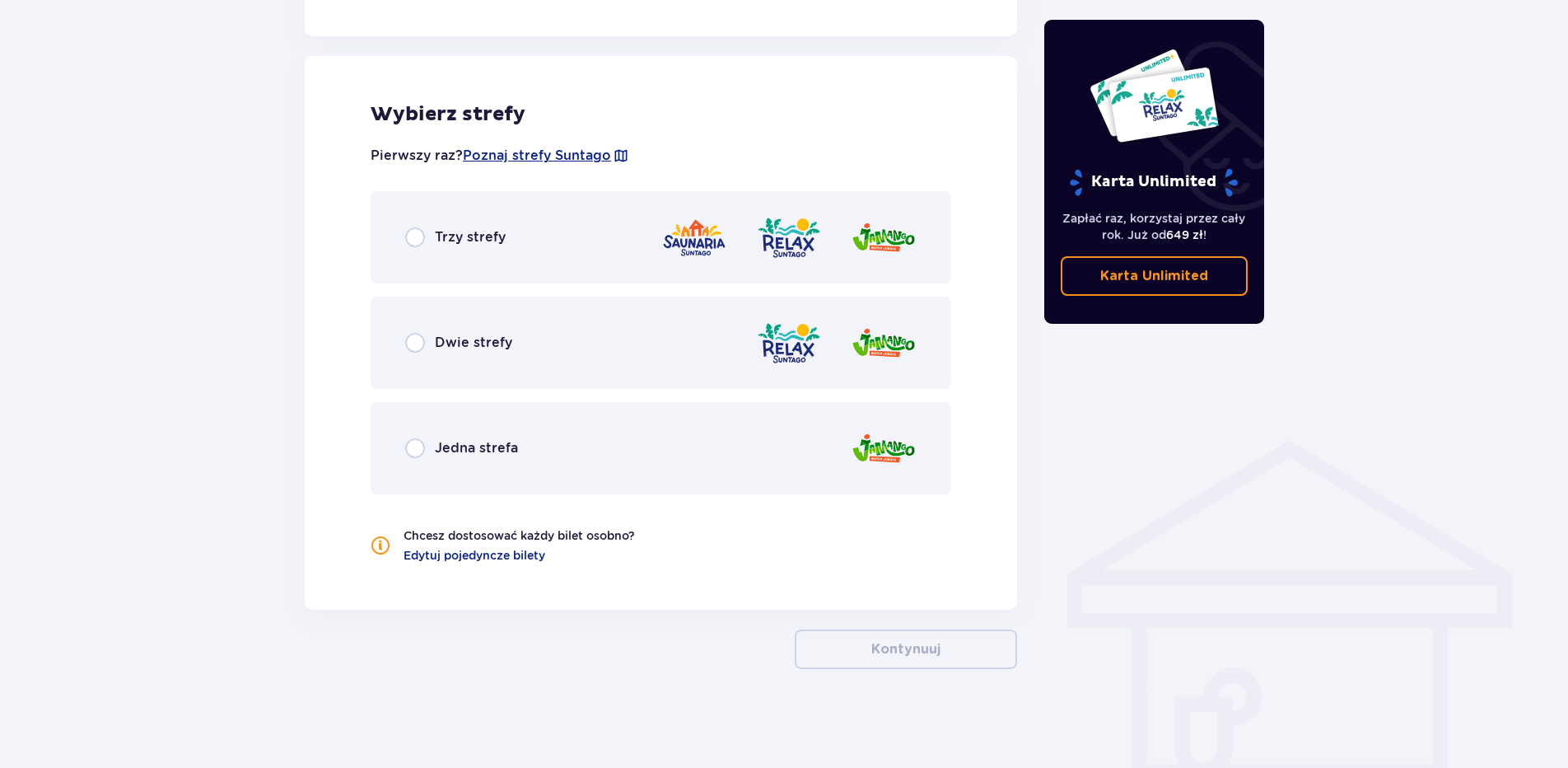
click at [469, 231] on span "Trzy strefy" at bounding box center [471, 237] width 71 height 18
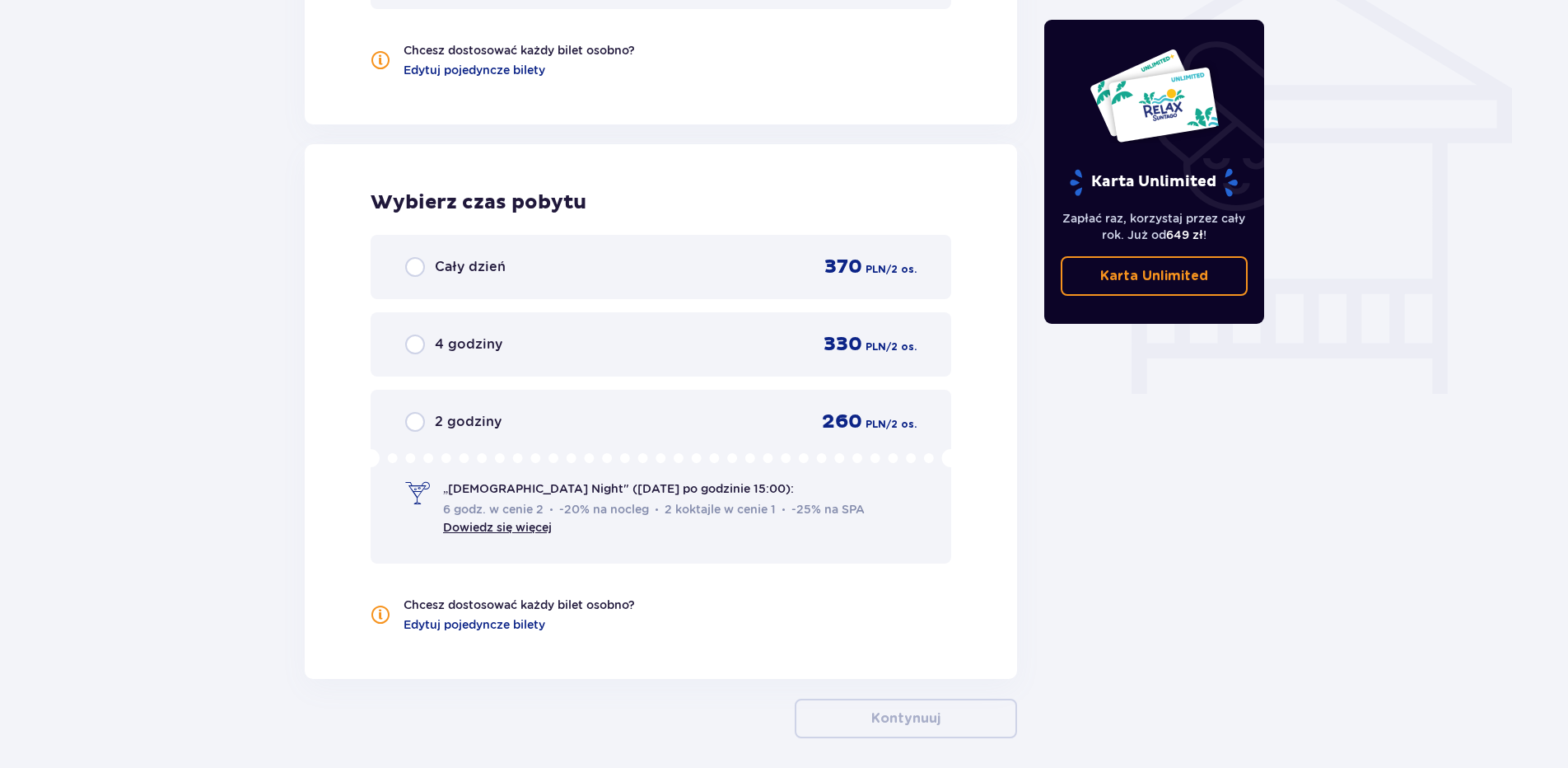
scroll to position [1453, 0]
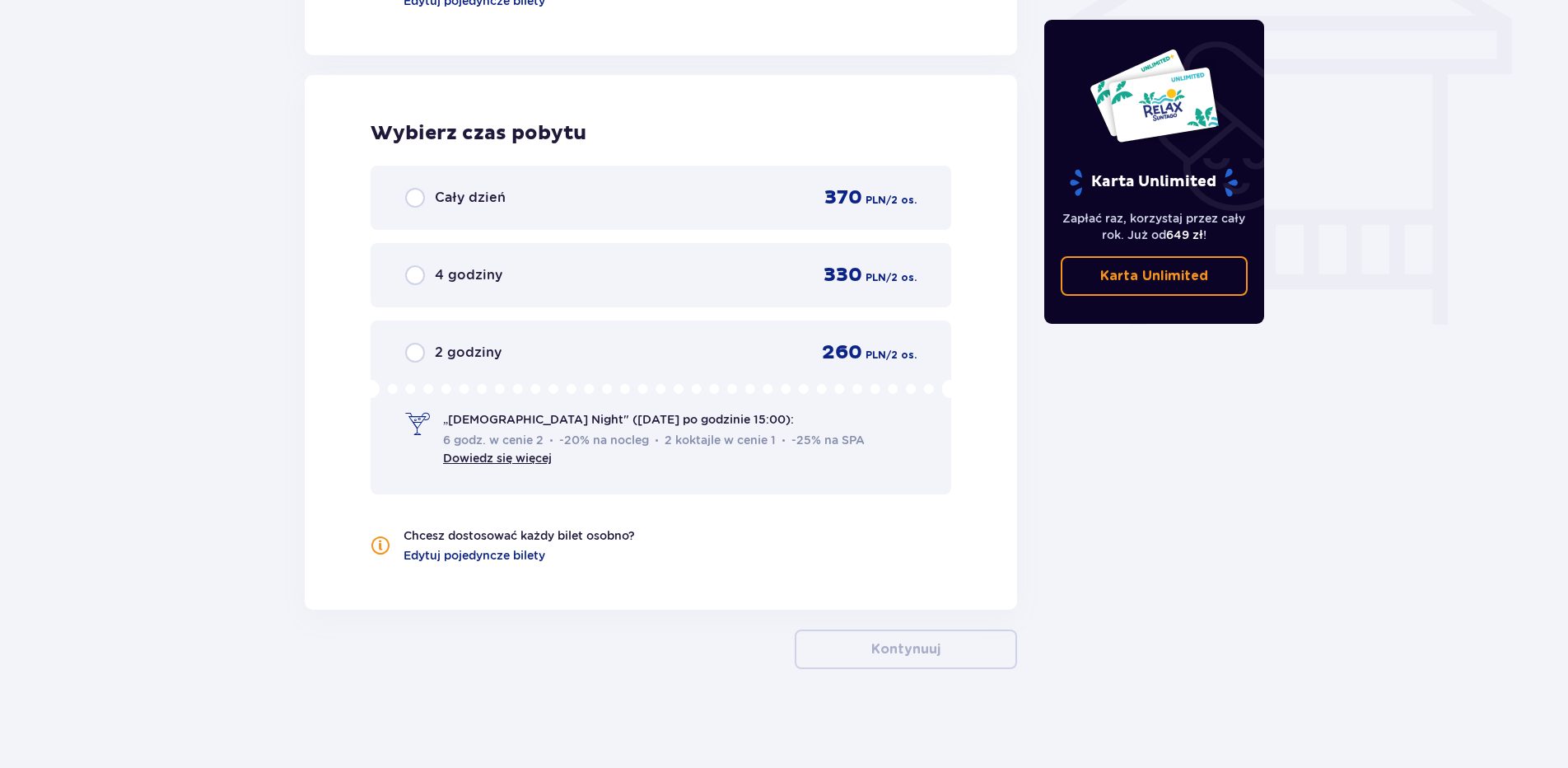
click at [517, 194] on div "Cały dzień 370 PLN / 2 os." at bounding box center [660, 197] width 511 height 25
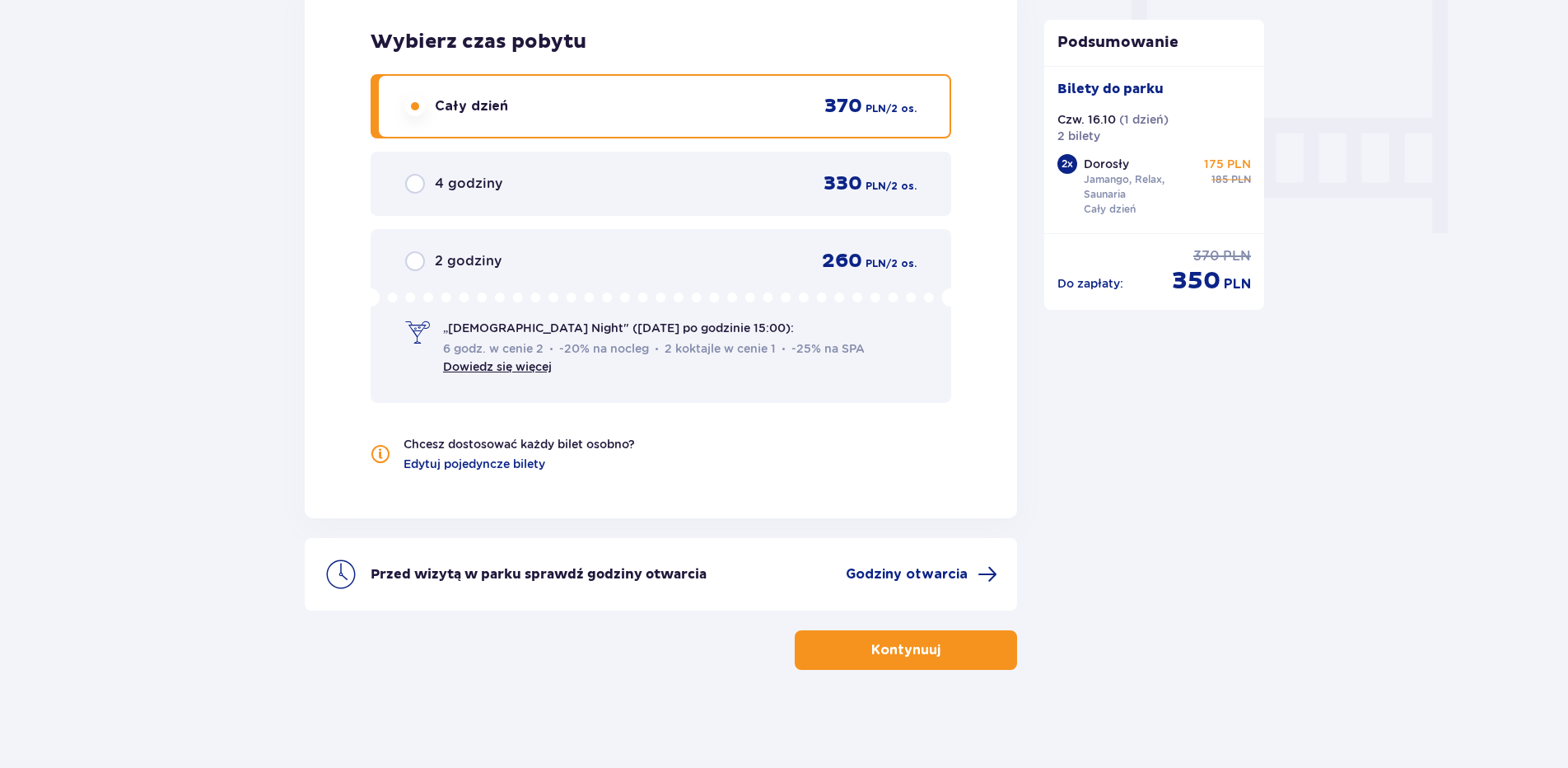
scroll to position [1546, 0]
click at [858, 664] on button "Kontynuuj" at bounding box center [906, 649] width 222 height 40
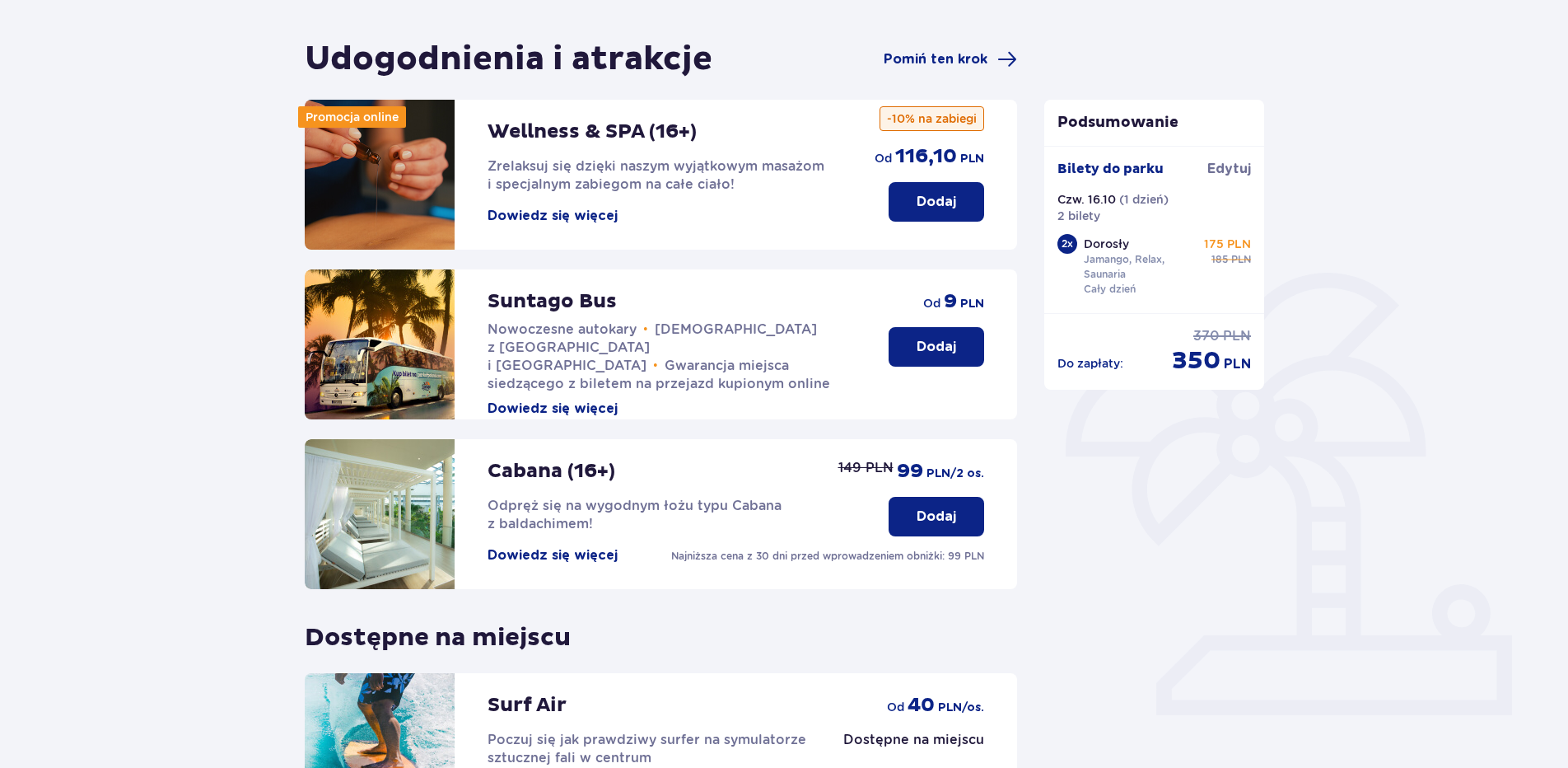
scroll to position [350, 0]
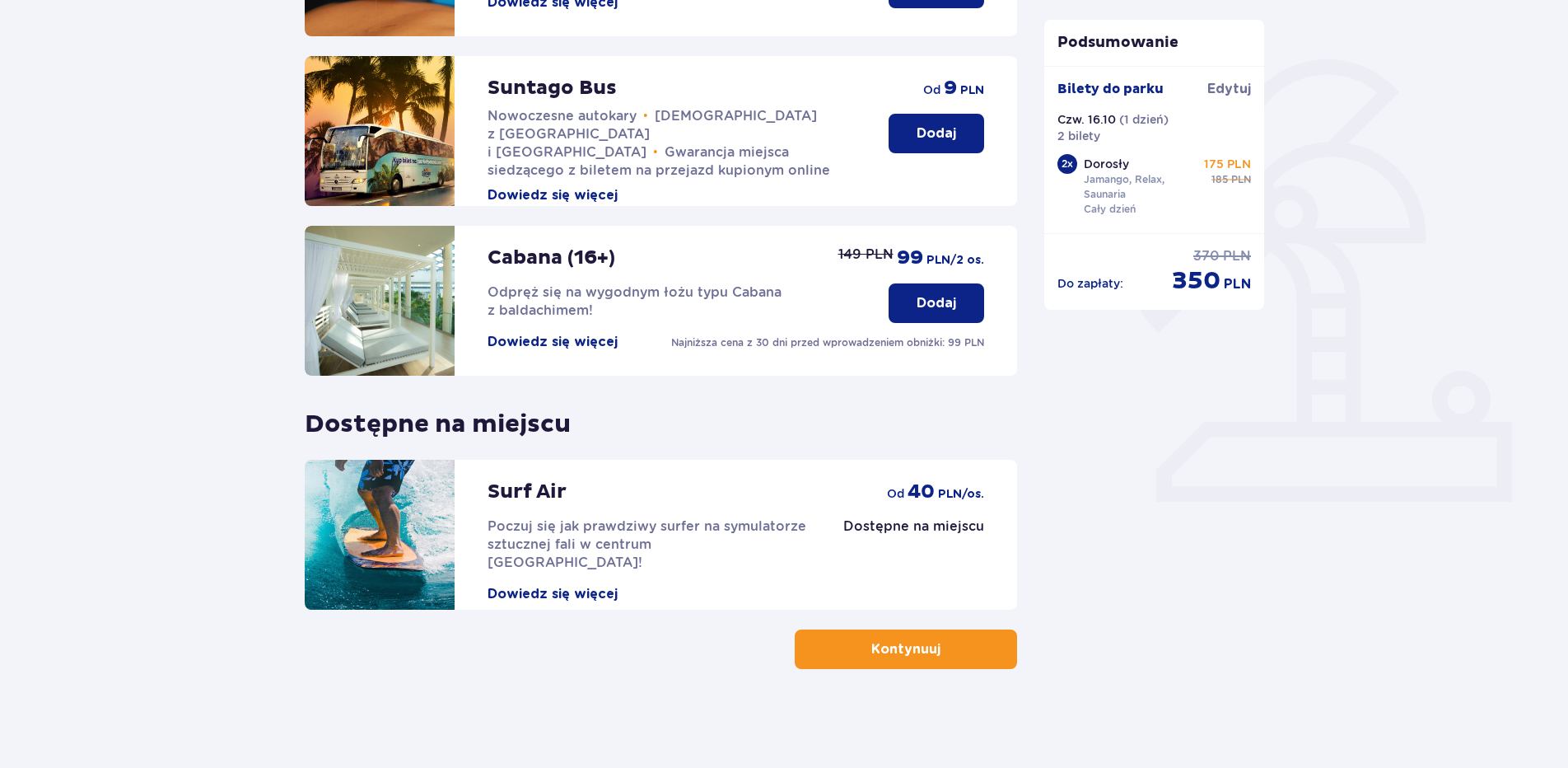
click at [872, 657] on p "Kontynuuj" at bounding box center [906, 649] width 69 height 18
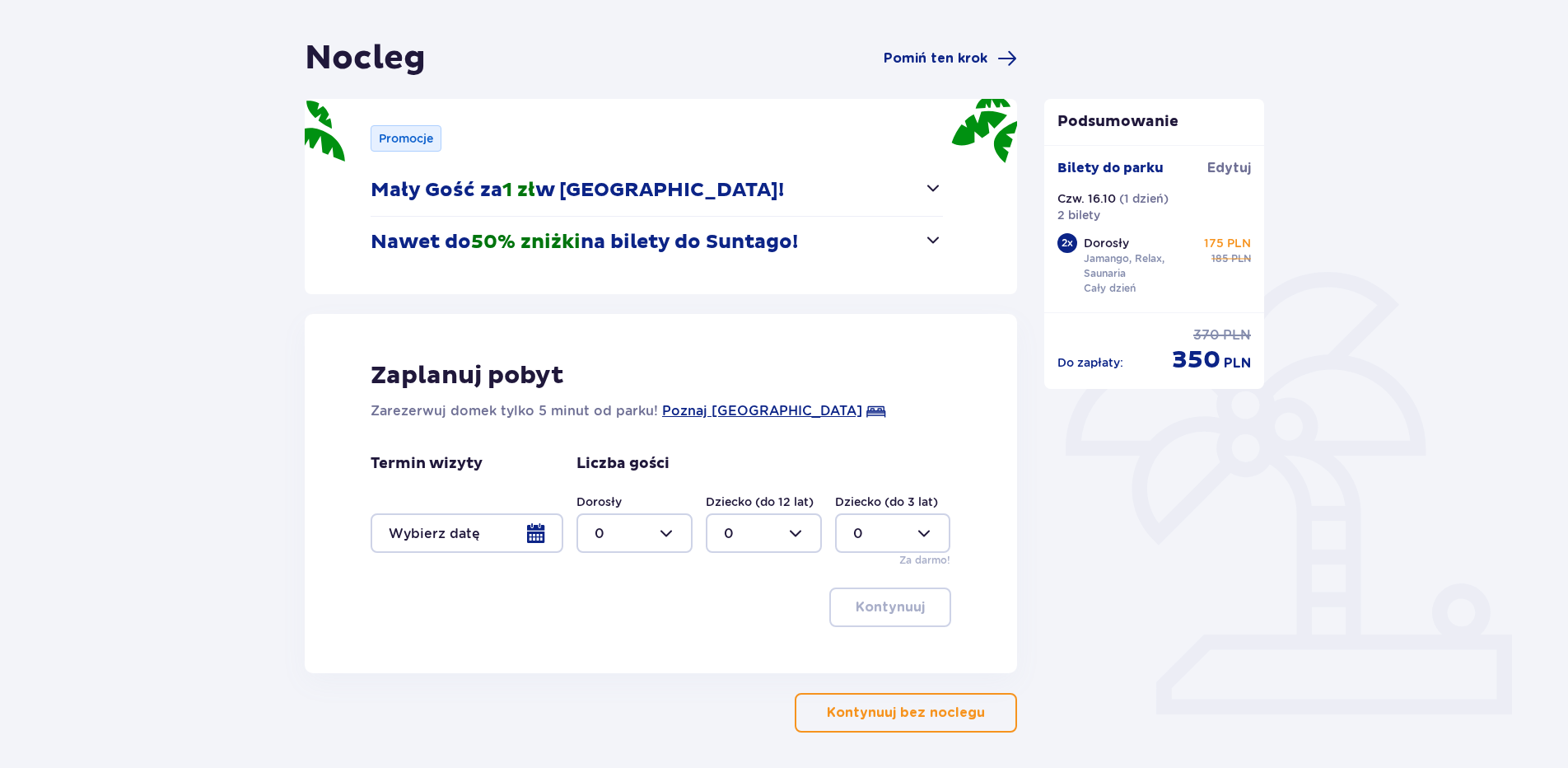
scroll to position [165, 0]
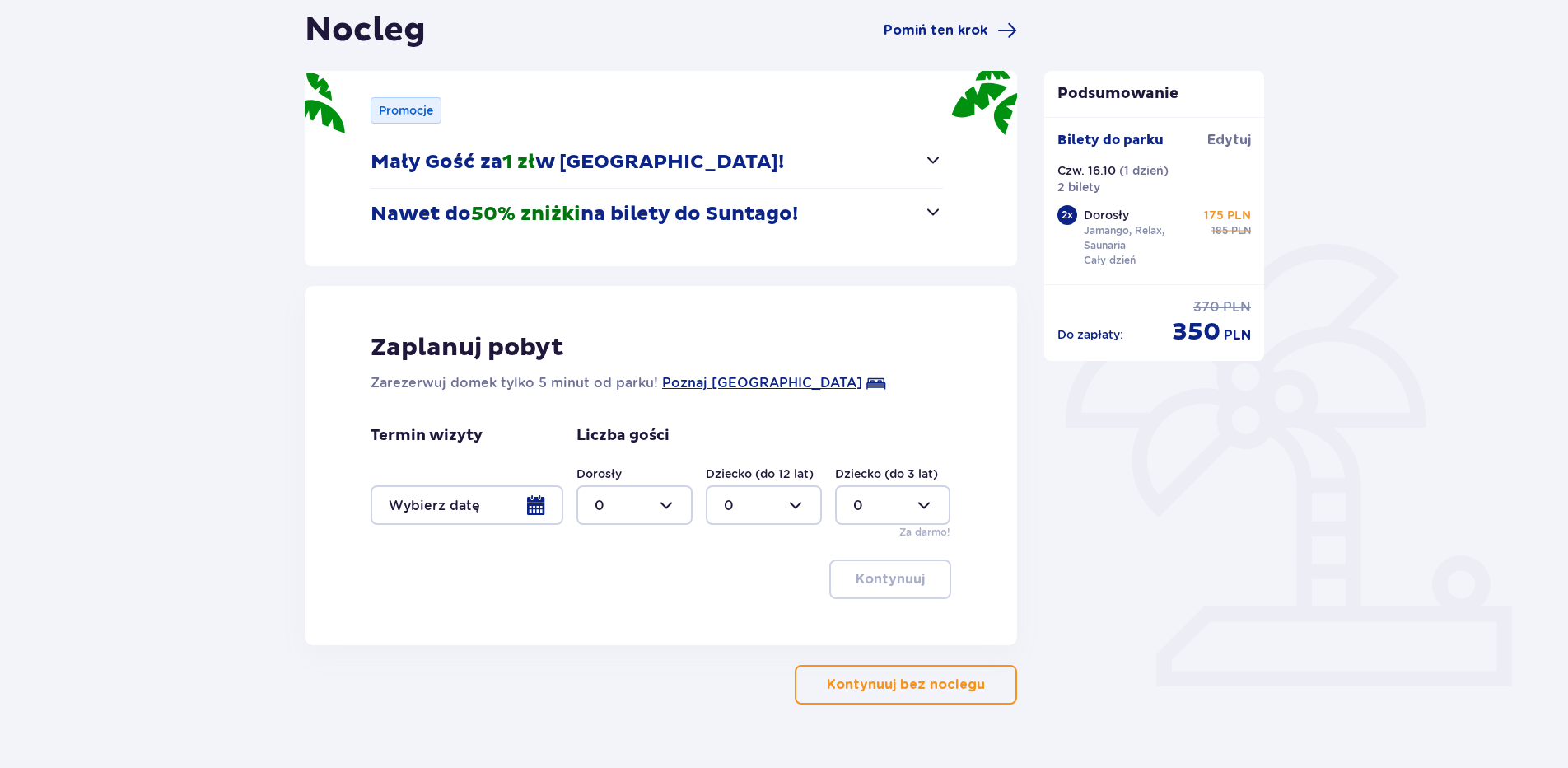
click at [935, 692] on p "Kontynuuj bez noclegu" at bounding box center [906, 685] width 158 height 18
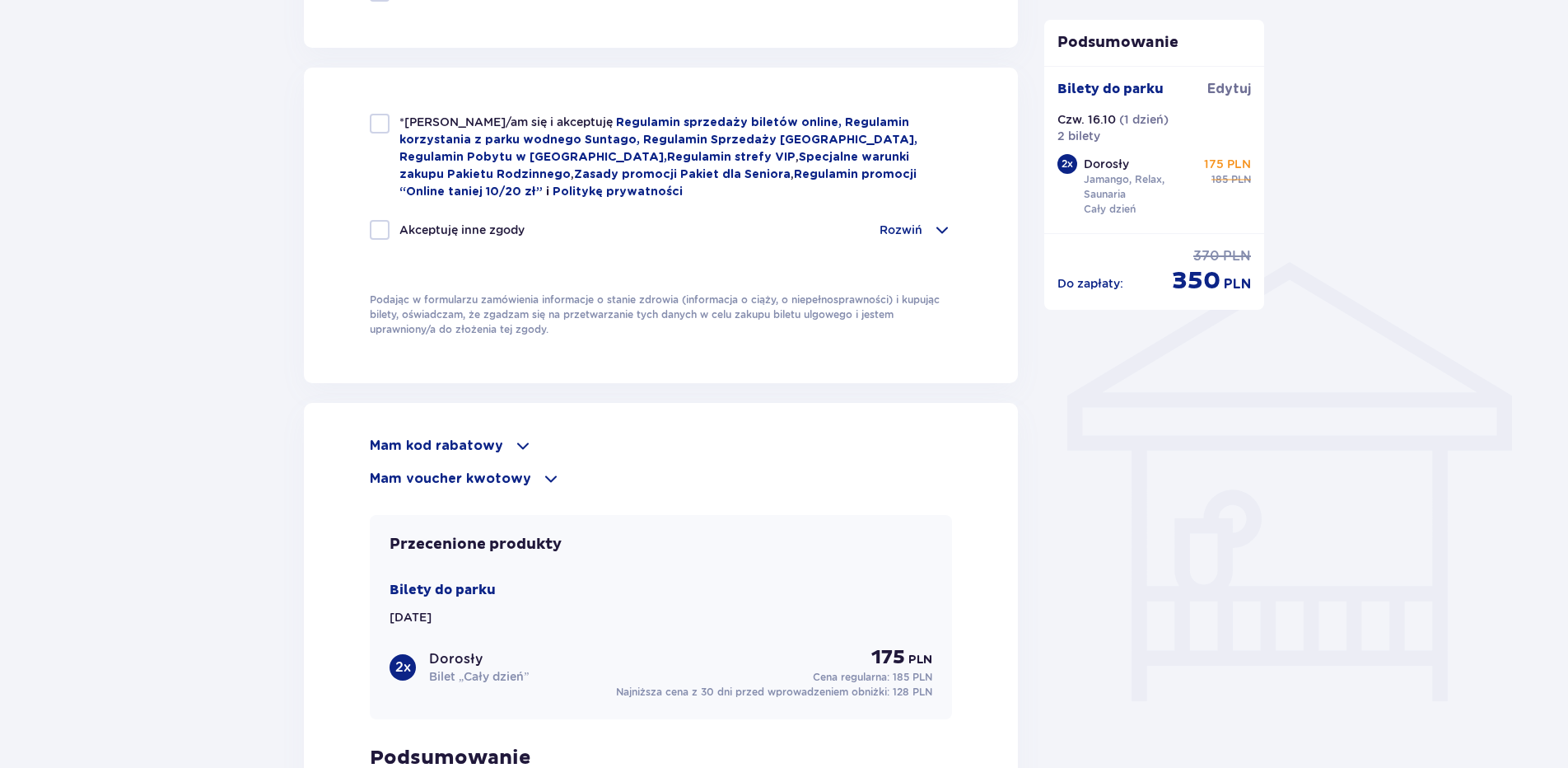
scroll to position [1236, 0]
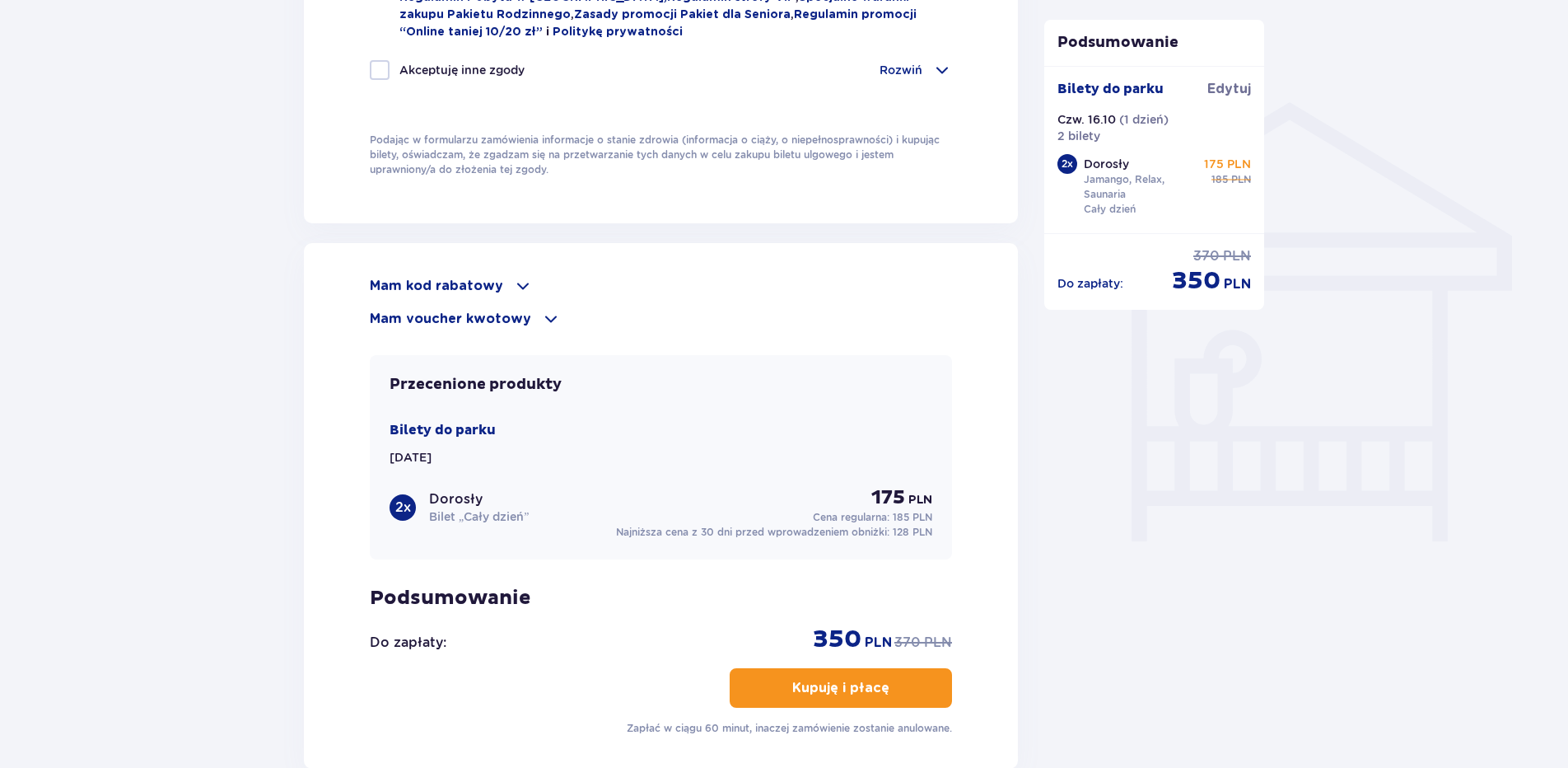
click at [518, 283] on span at bounding box center [523, 286] width 20 height 20
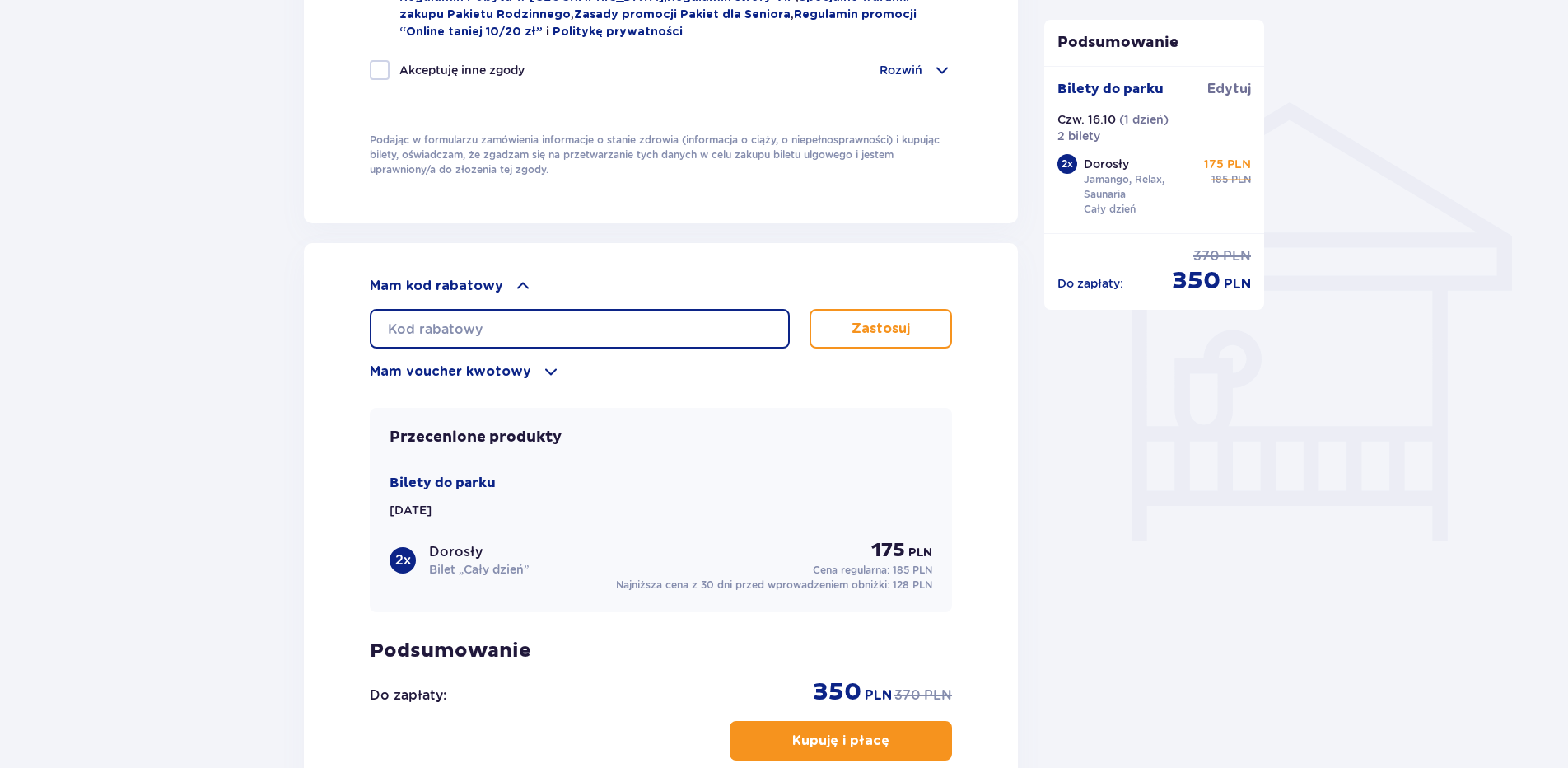
click at [534, 327] on input "text" at bounding box center [579, 329] width 420 height 40
paste input "LDDPTV5GSUYZMF"
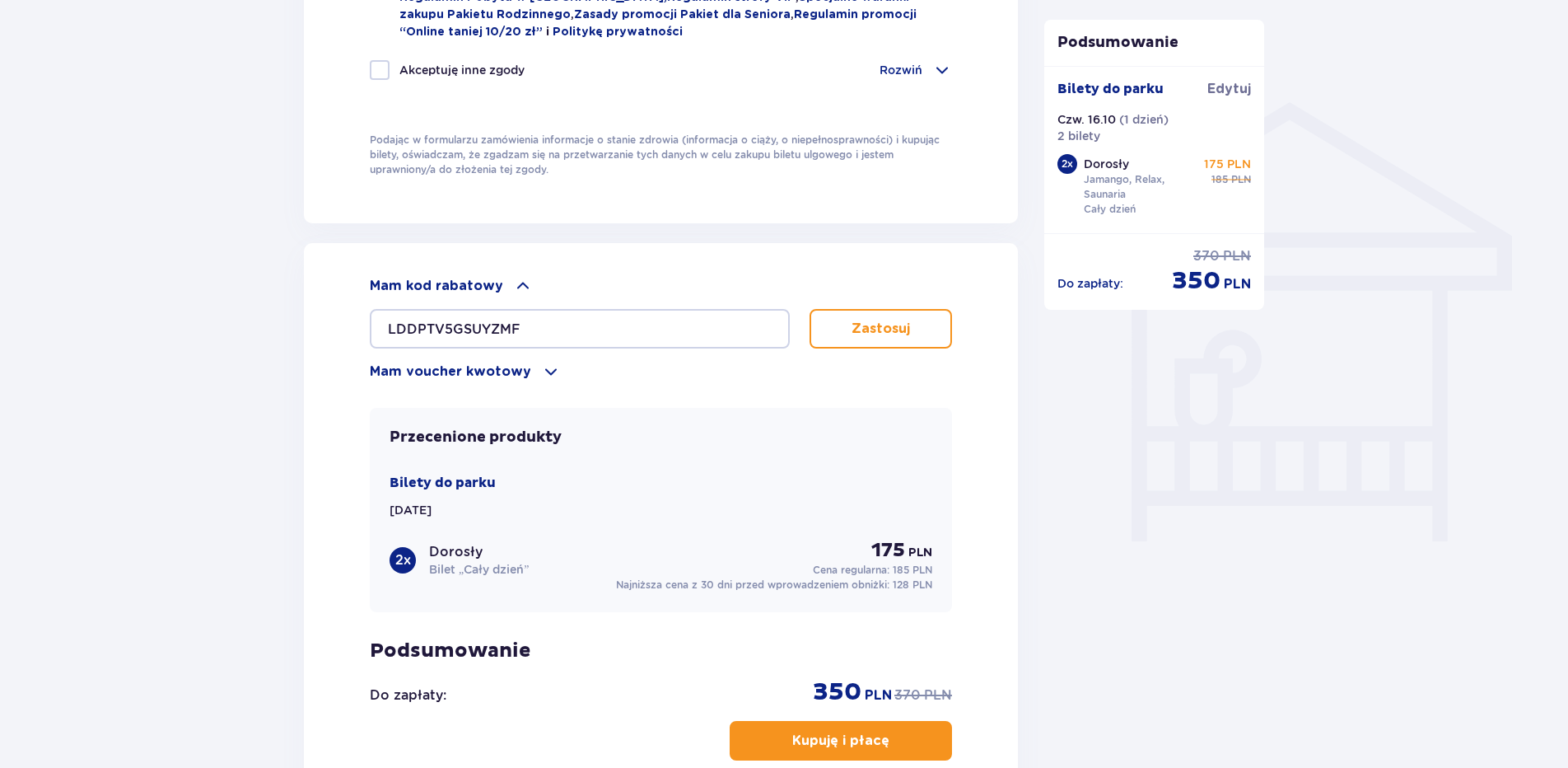
click at [903, 339] on button "Zastosuj" at bounding box center [881, 329] width 143 height 40
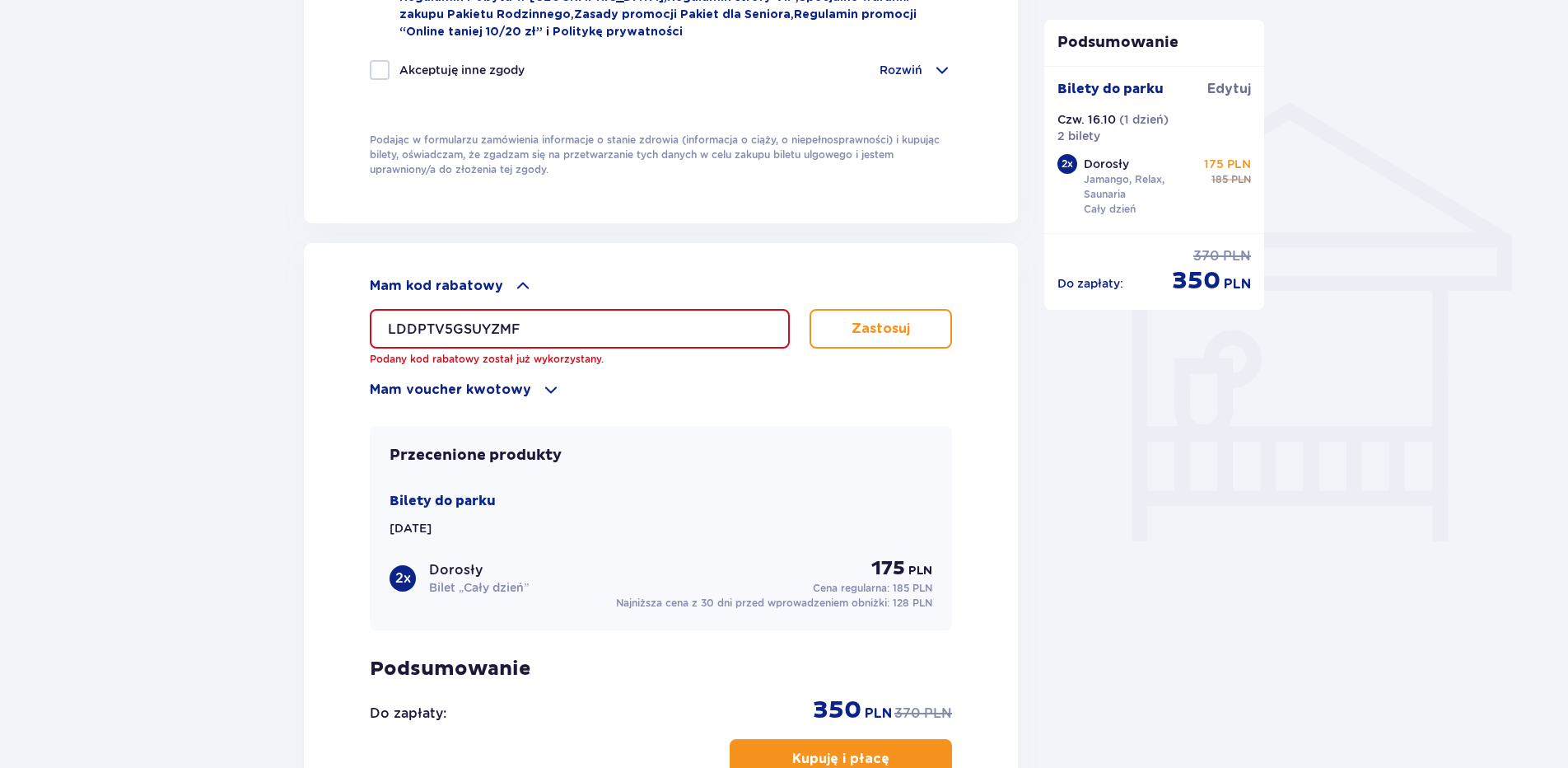
click at [903, 339] on button "Zastosuj" at bounding box center [881, 329] width 143 height 40
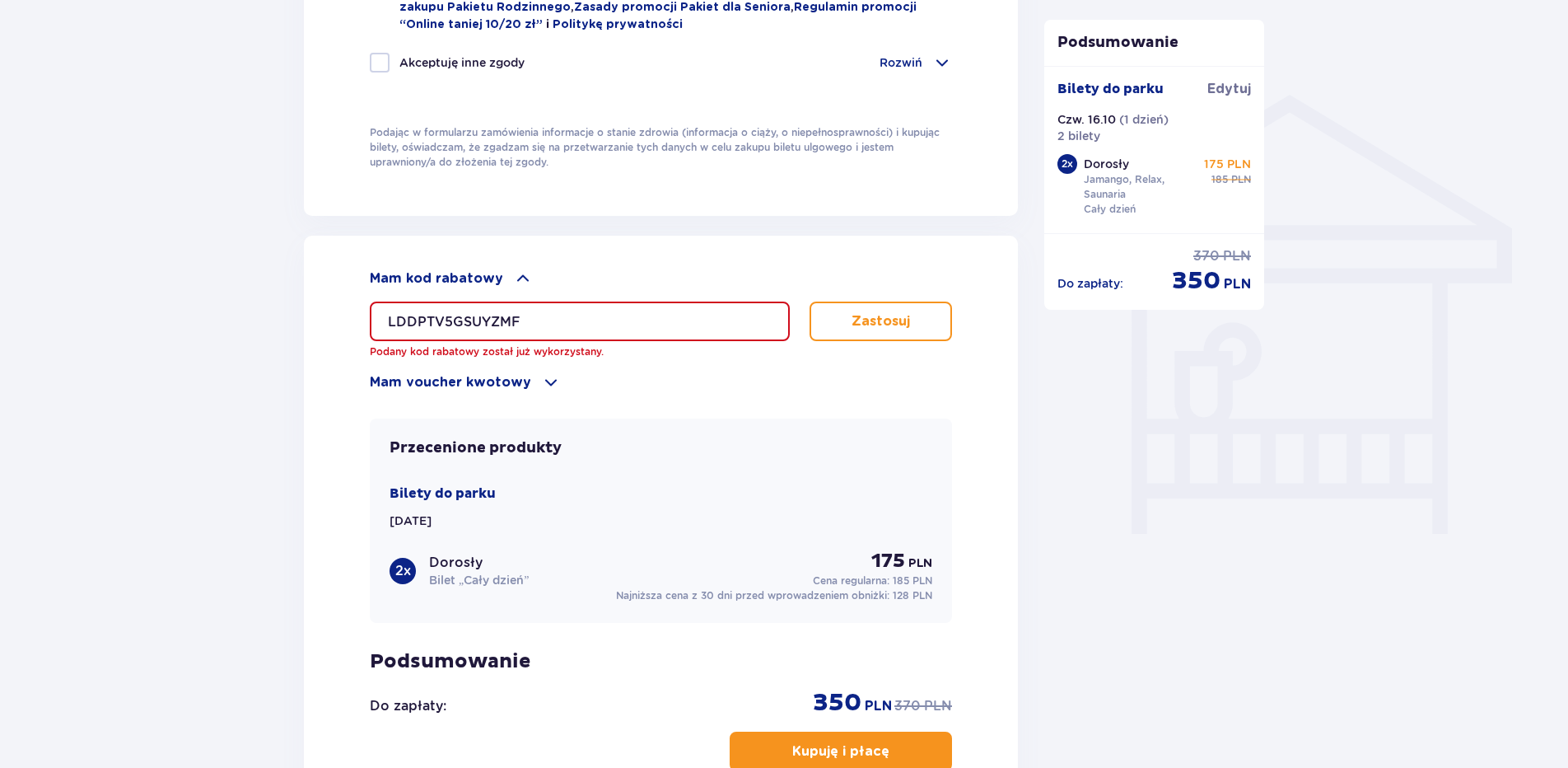
scroll to position [1238, 0]
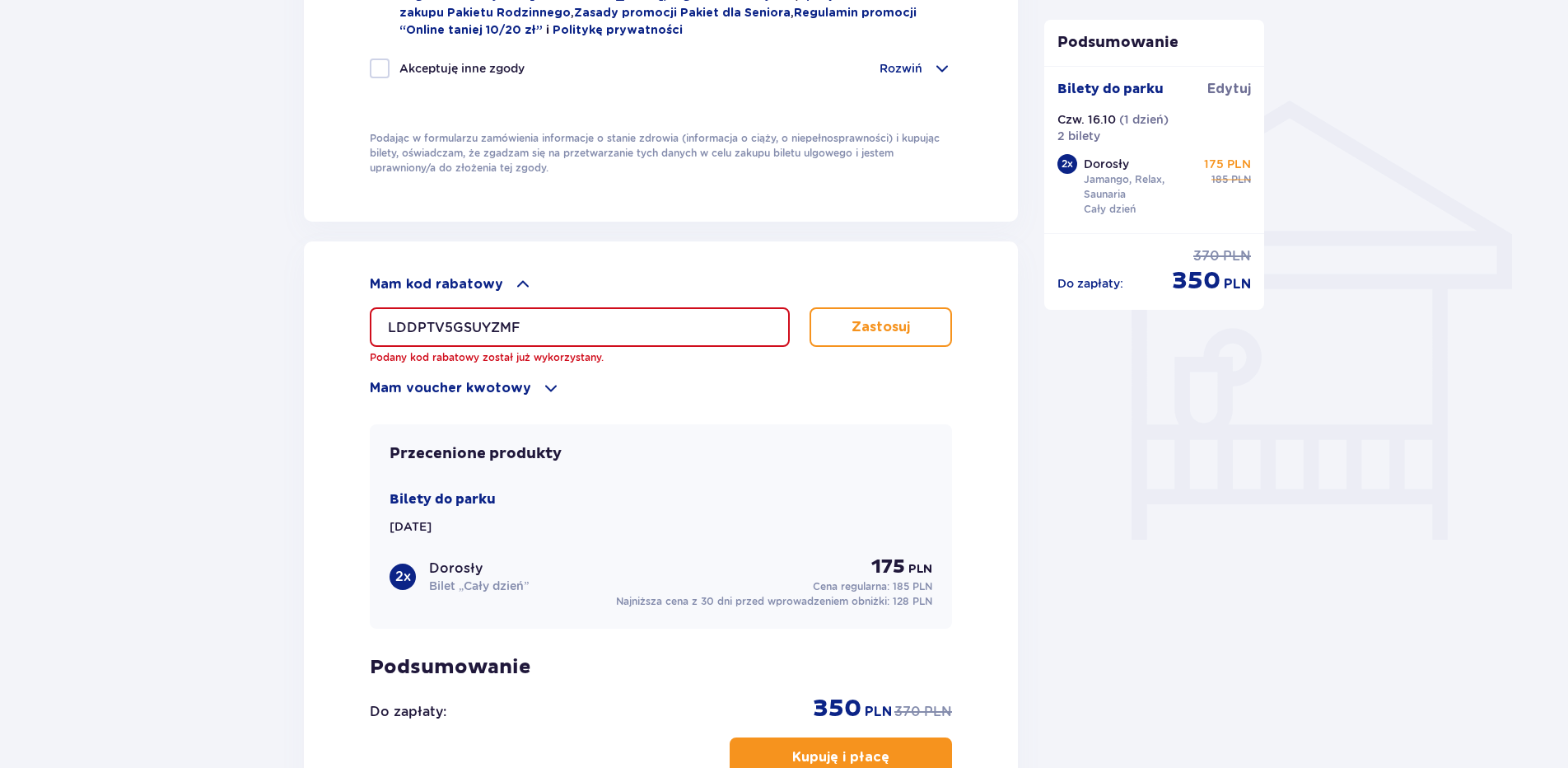
click at [523, 329] on input "LDDPTV5GSUYZMF" at bounding box center [579, 327] width 420 height 40
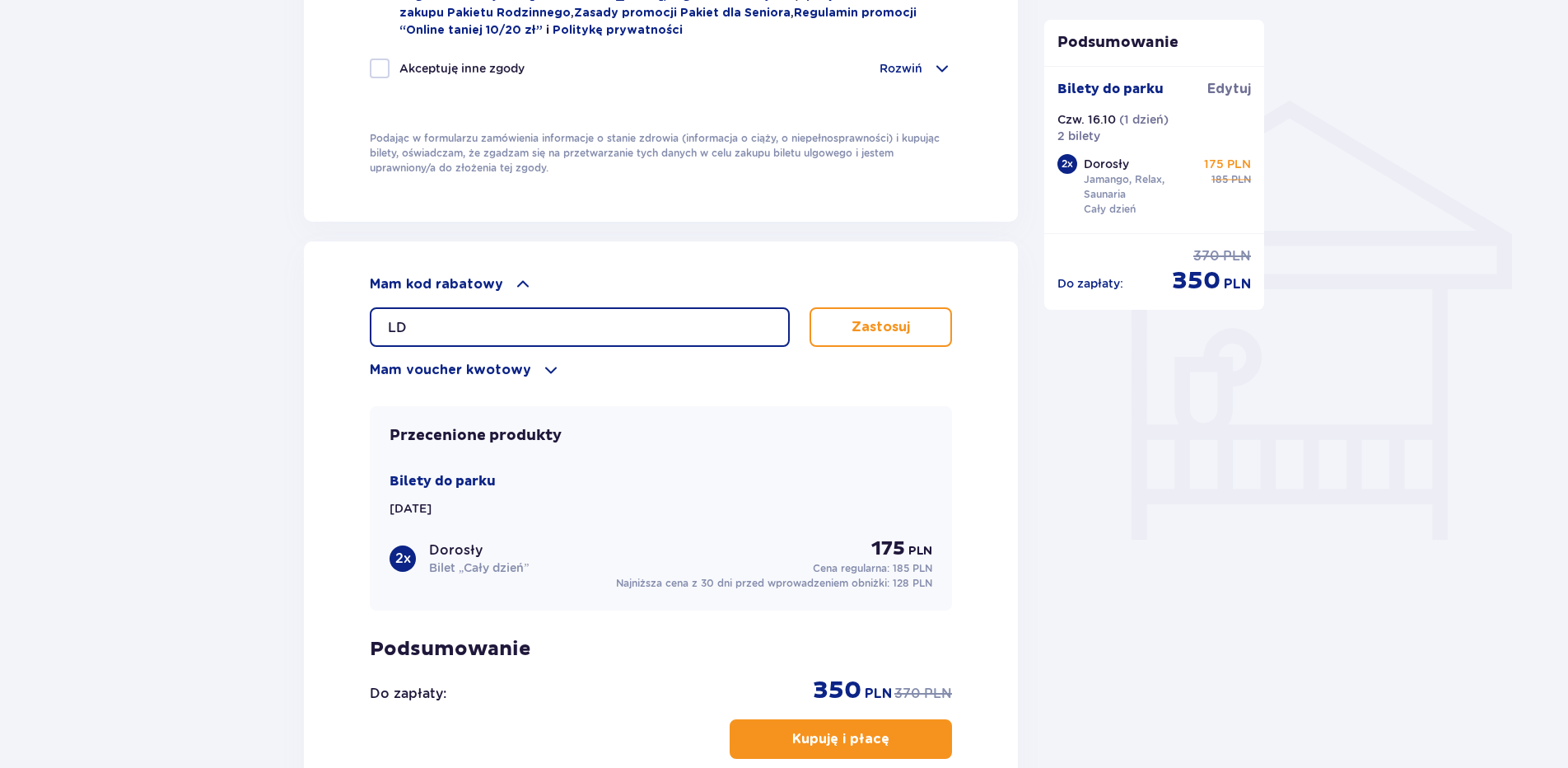
type input "L"
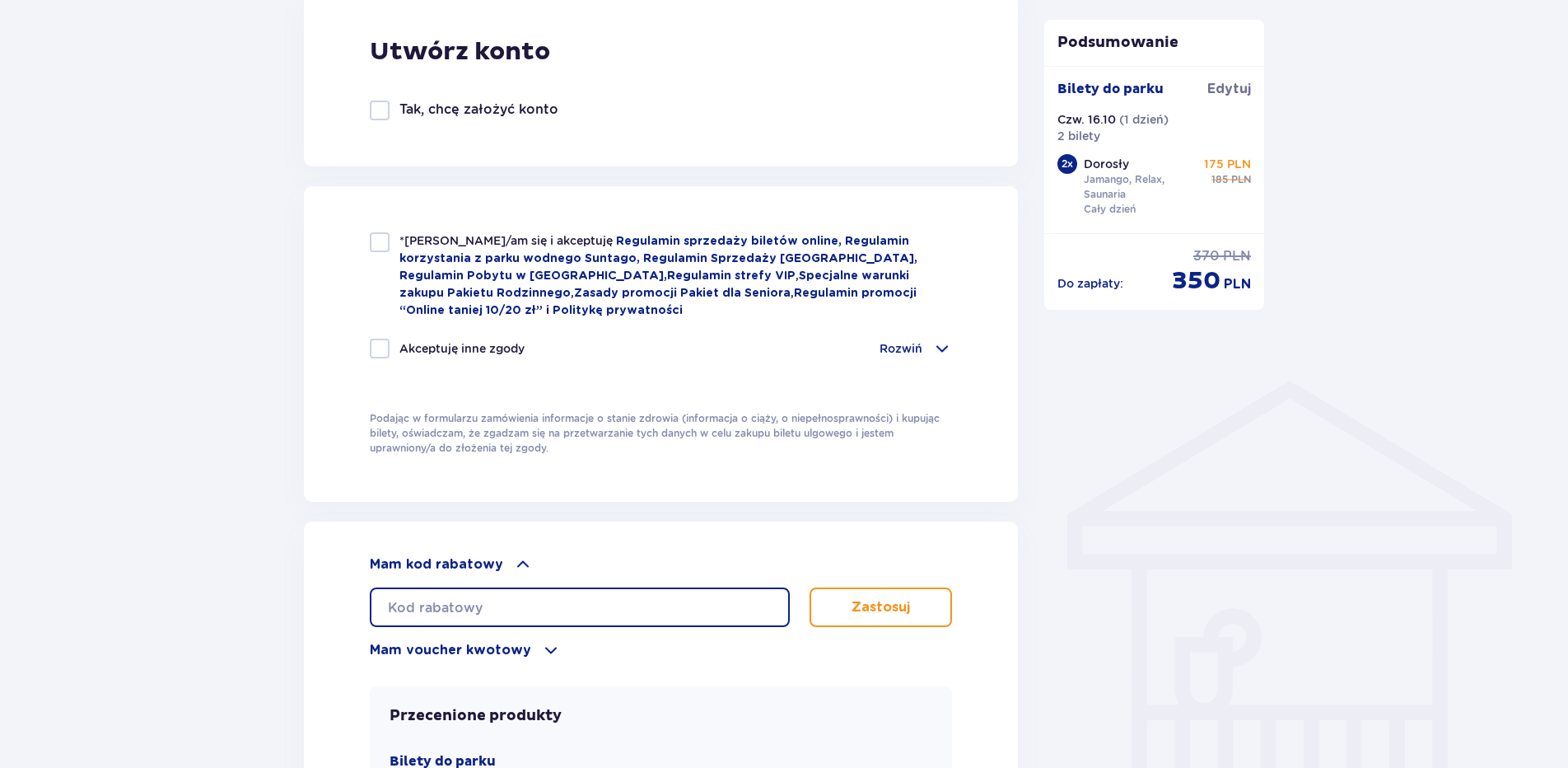
scroll to position [908, 0]
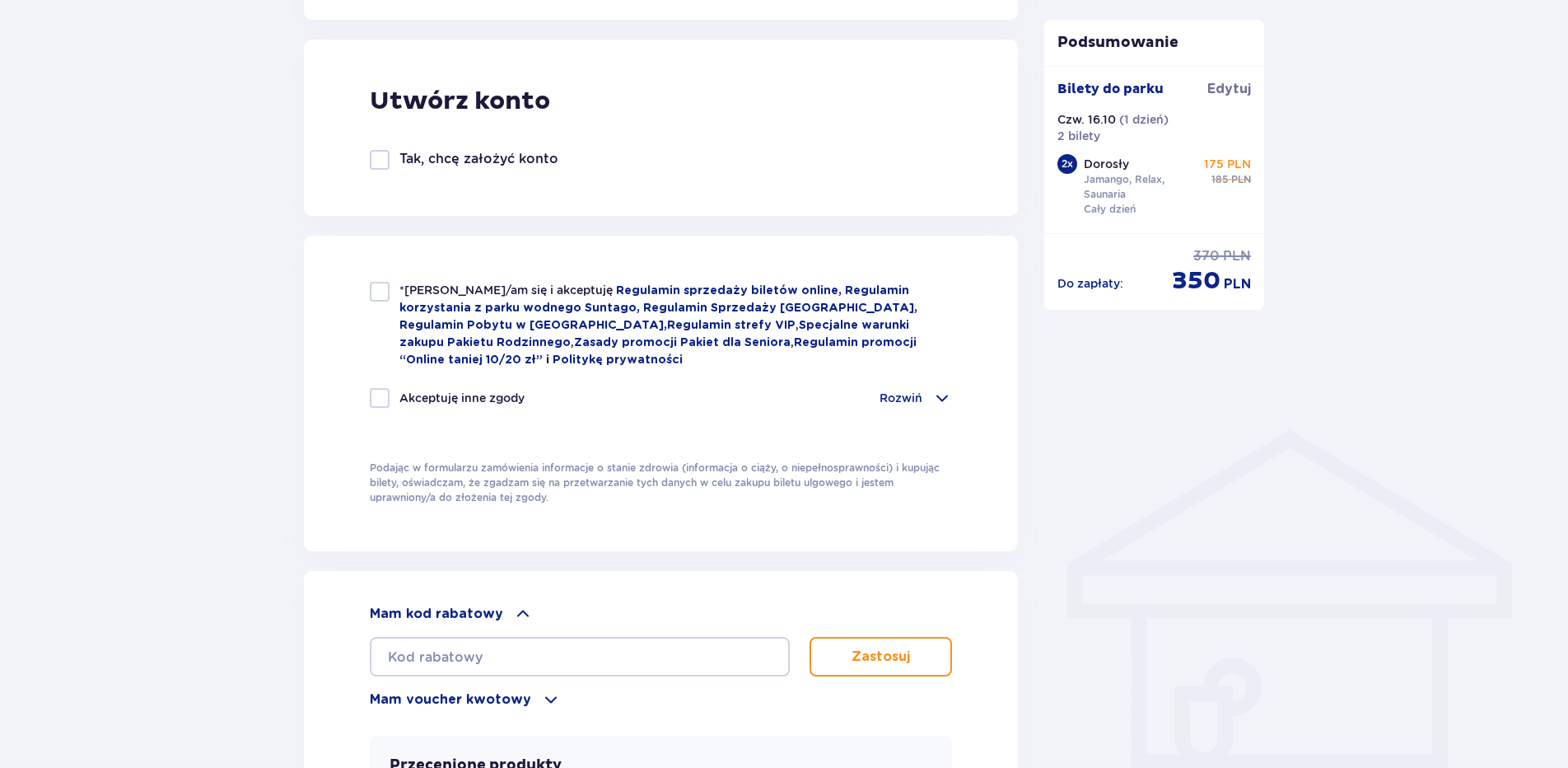
click at [376, 295] on div at bounding box center [379, 292] width 20 height 20
checkbox input "true"
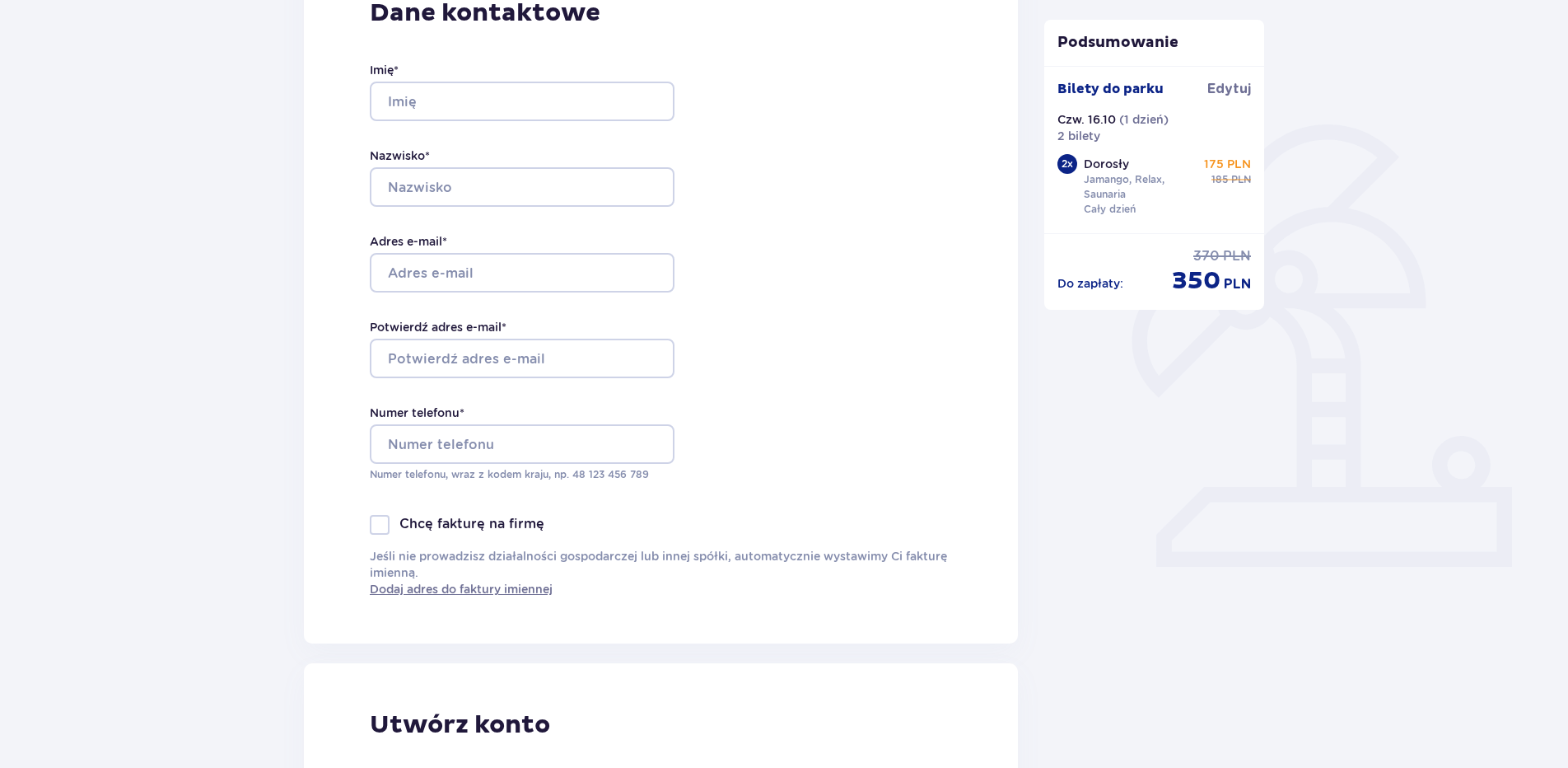
scroll to position [166, 0]
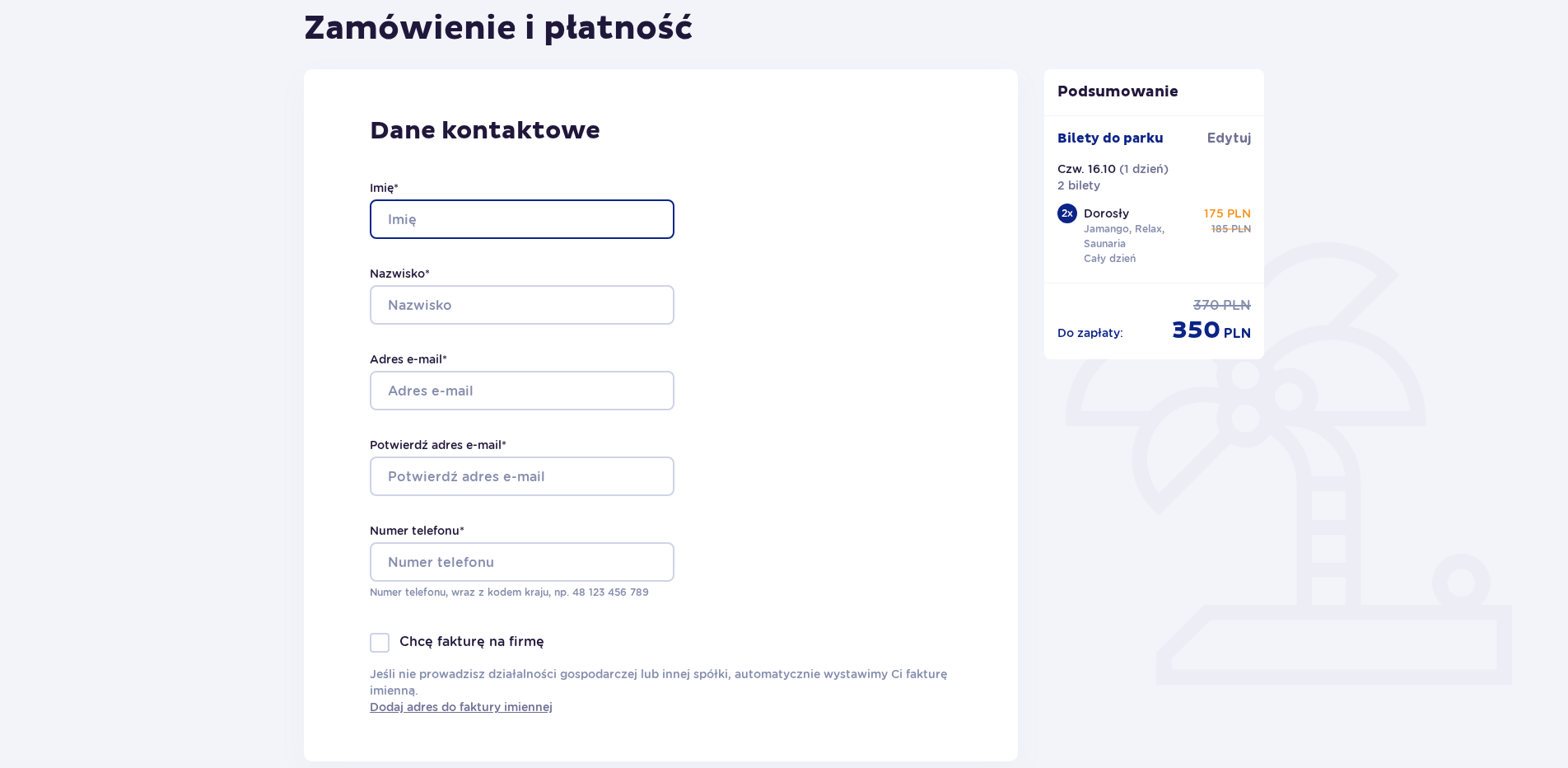
click at [429, 215] on input "Imię *" at bounding box center [522, 219] width 305 height 40
type input "Klaudia"
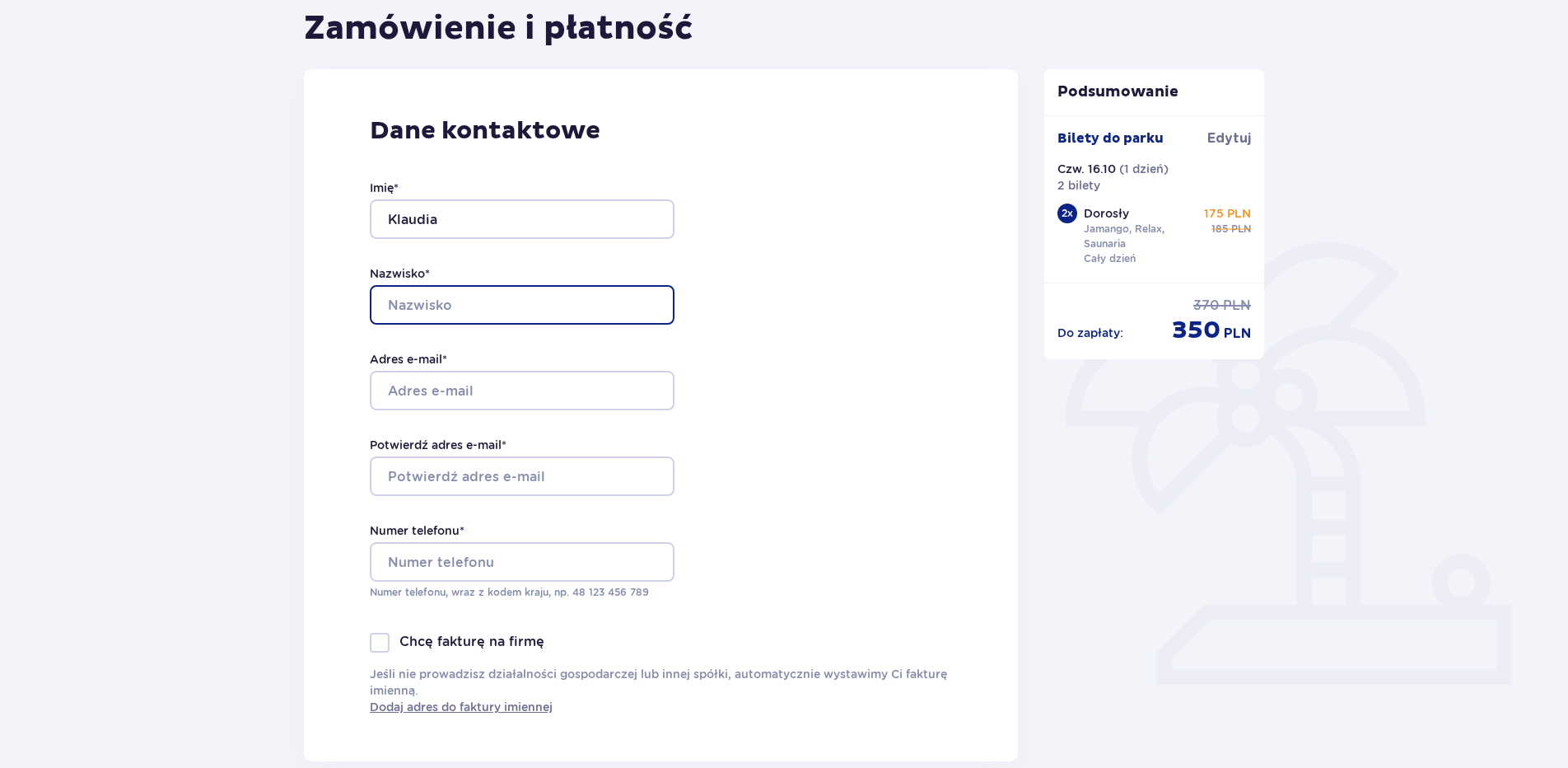
type input "Kowalik"
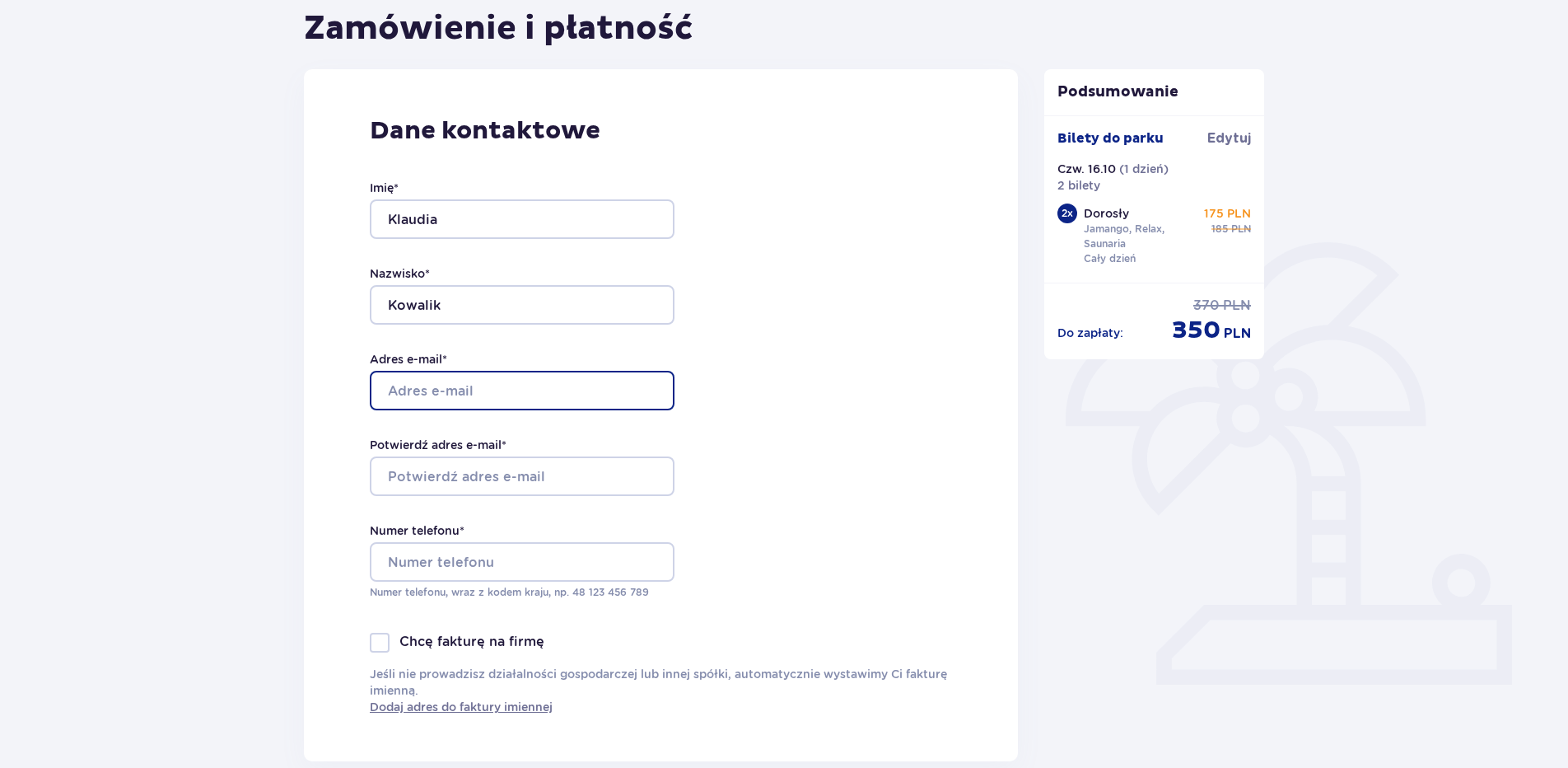
type input "[EMAIL_ADDRESS][DOMAIN_NAME]"
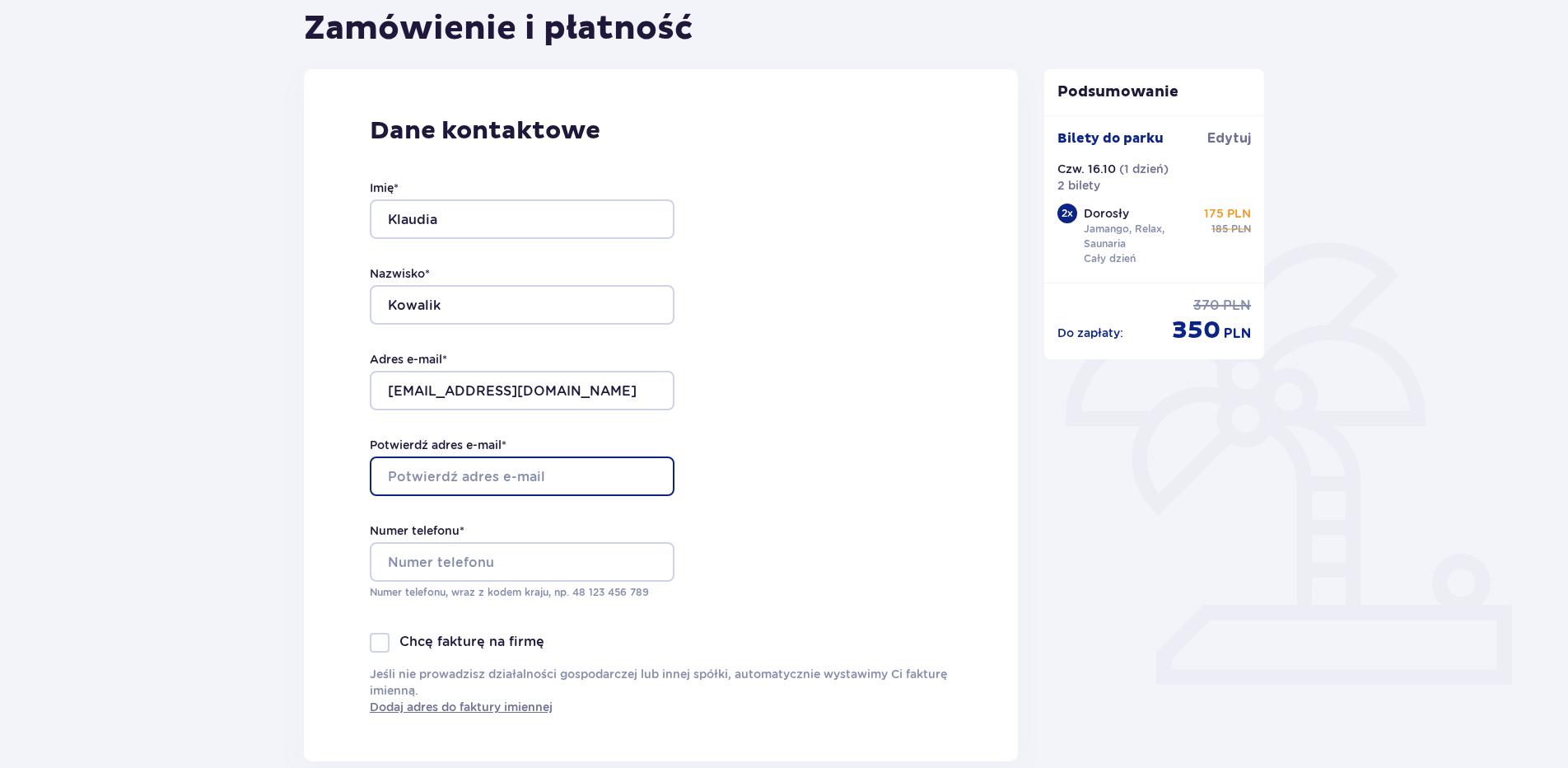
type input "[EMAIL_ADDRESS][DOMAIN_NAME]"
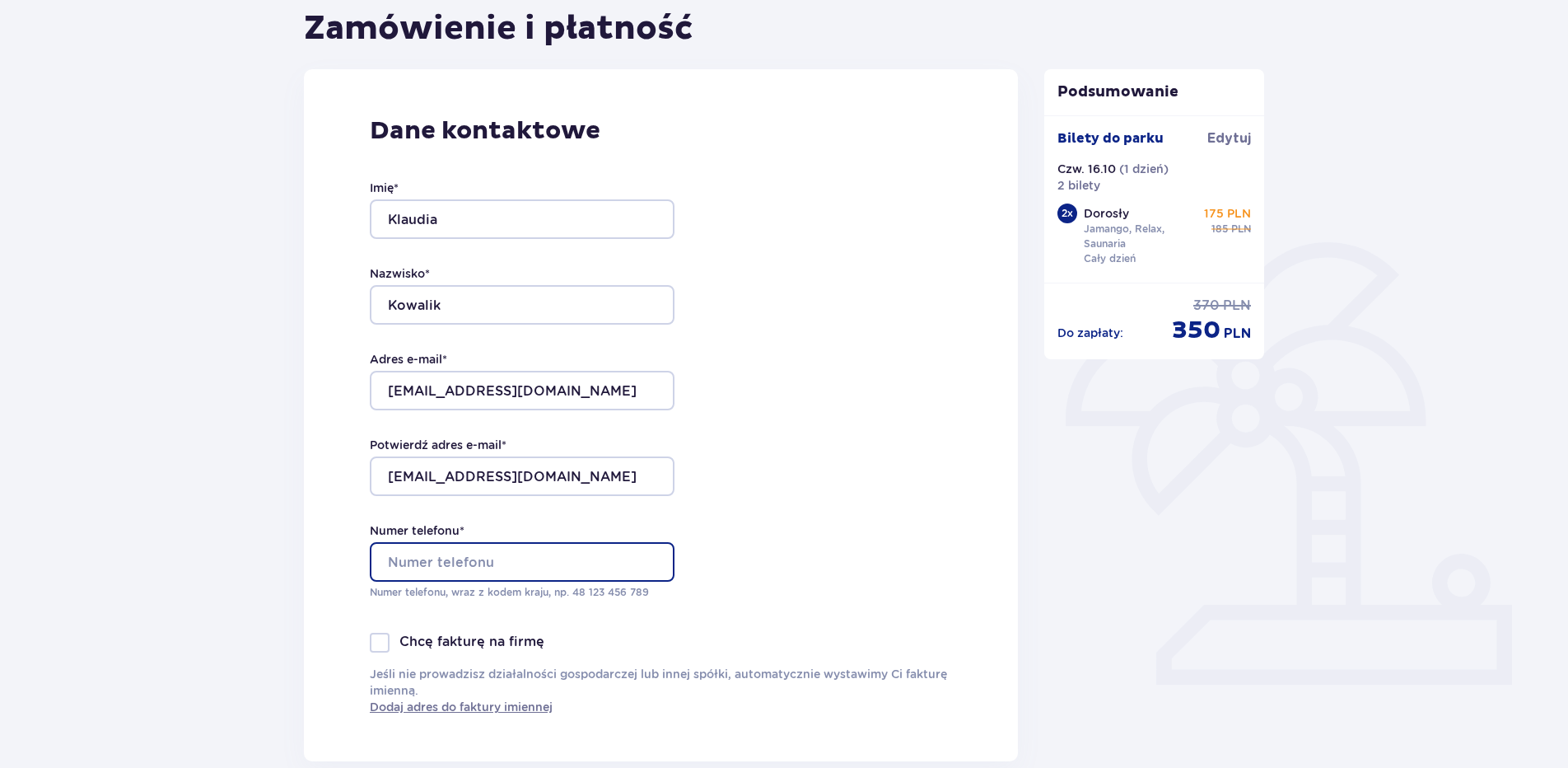
type input "504784691"
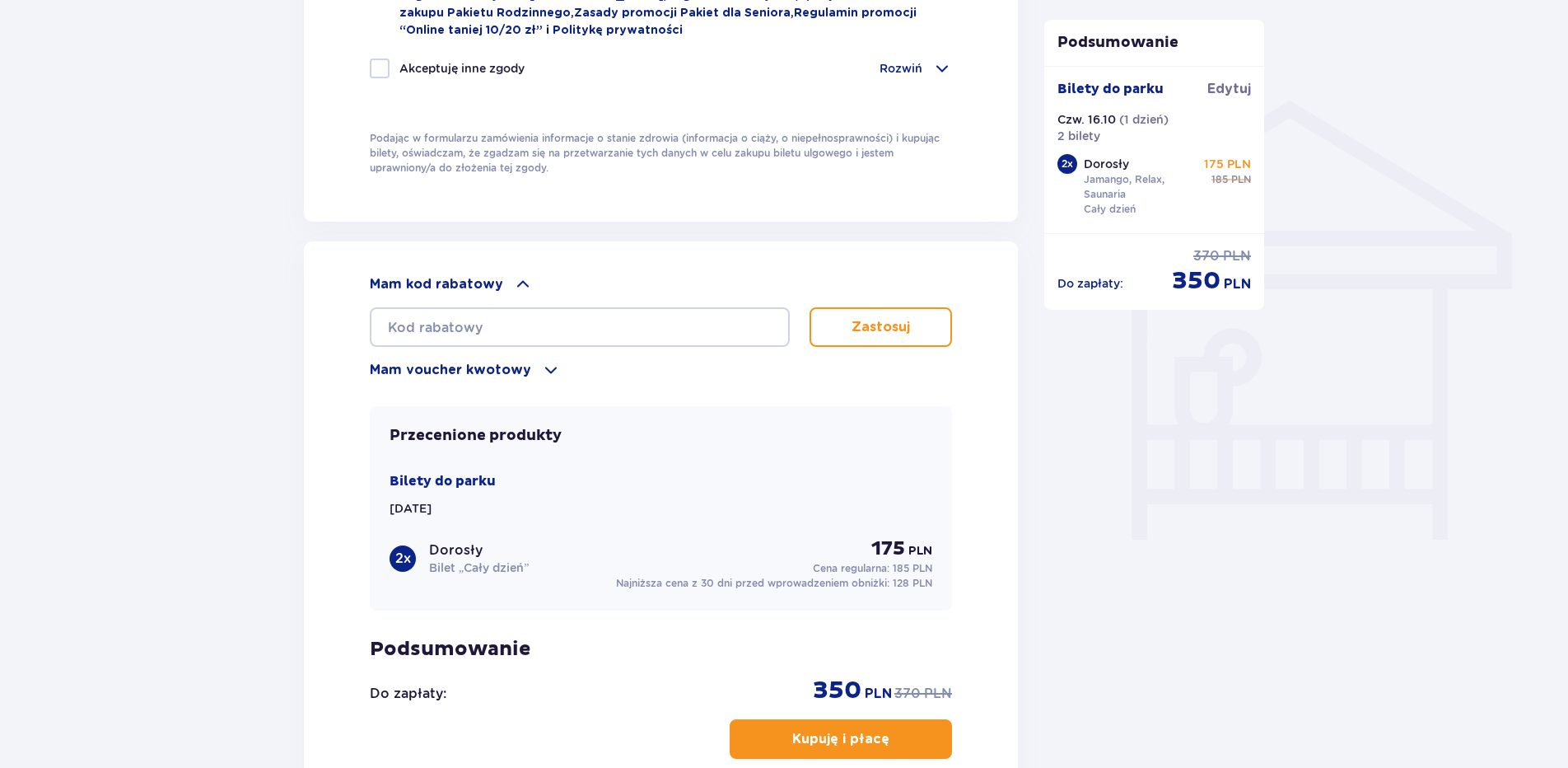
scroll to position [1320, 0]
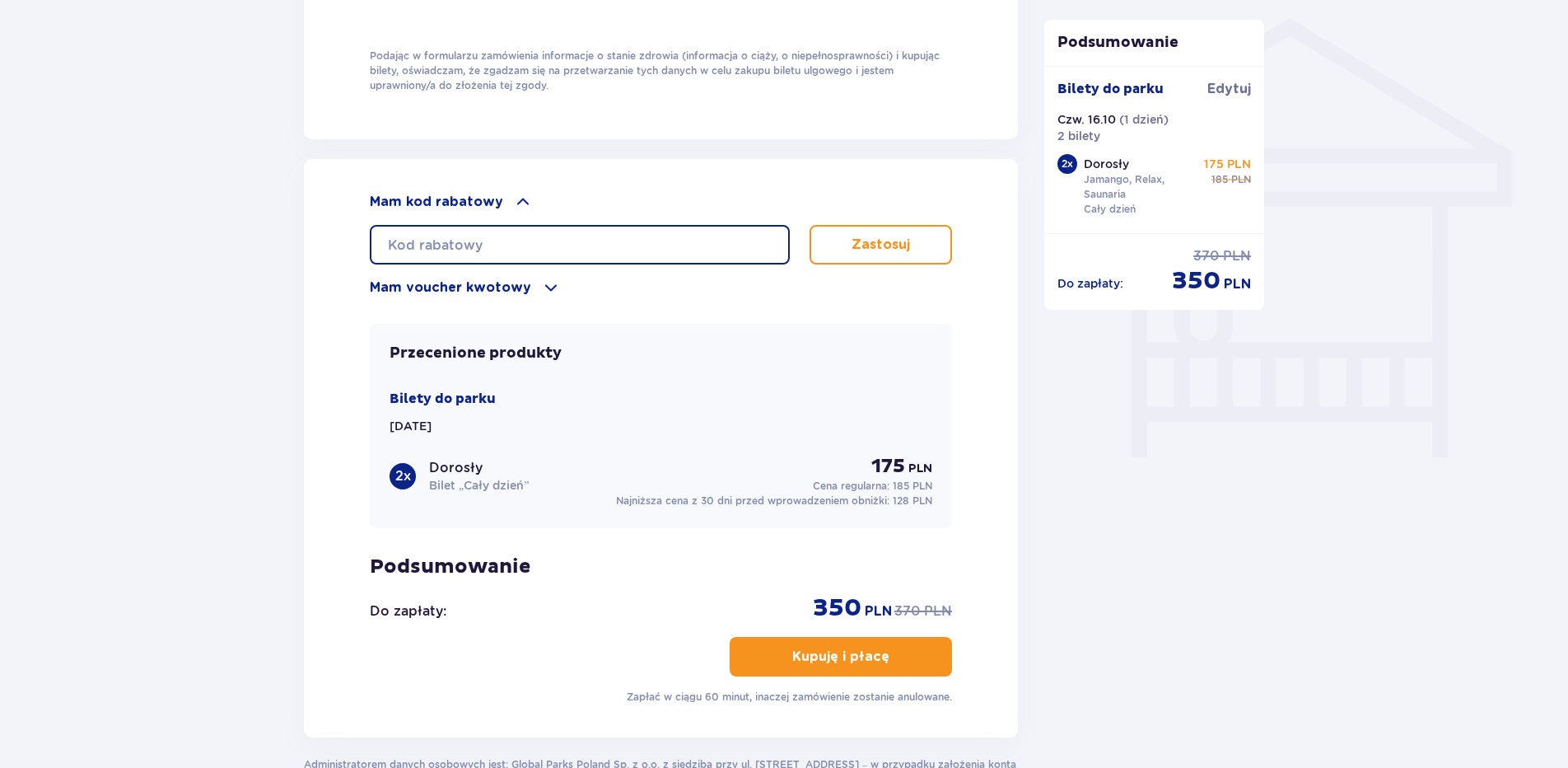
click at [507, 242] on input "text" at bounding box center [579, 245] width 420 height 40
type input "ł"
type input "LDD6BODL2H9M6F"
click at [927, 248] on button "Zastosuj" at bounding box center [881, 245] width 143 height 40
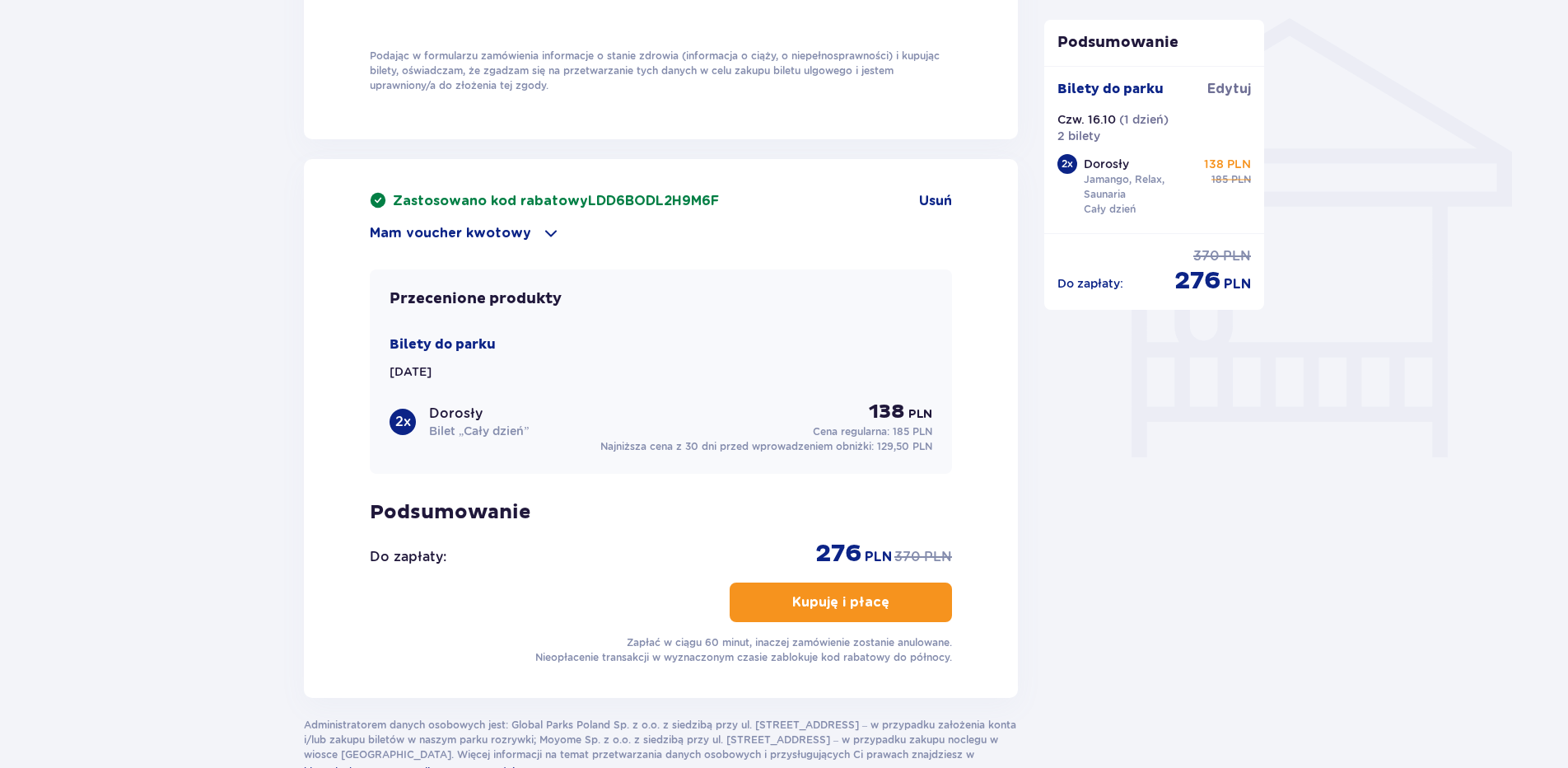
click at [903, 603] on button "Kupuję i płacę" at bounding box center [840, 603] width 222 height 40
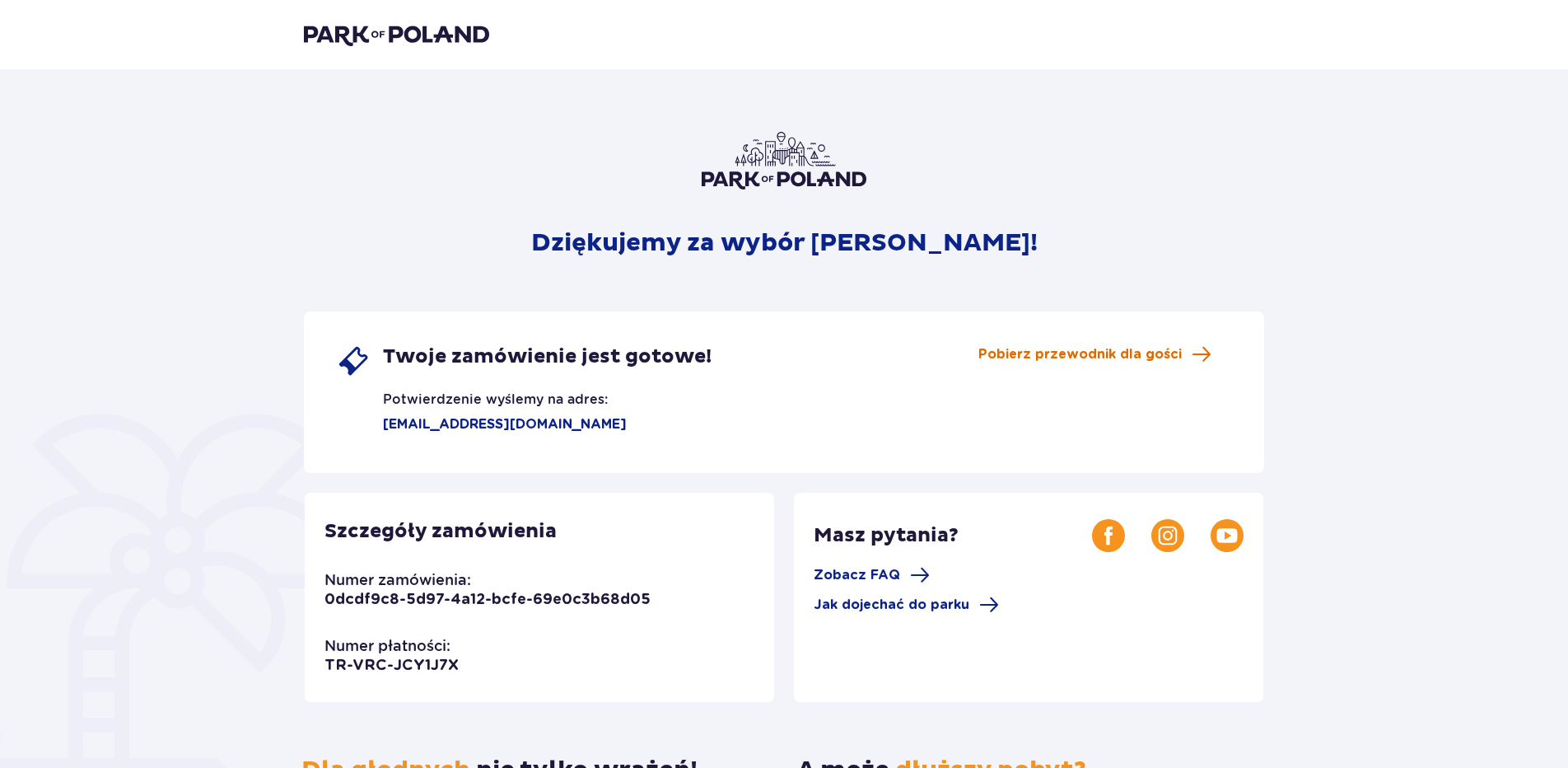
click at [1093, 357] on span "Pobierz przewodnik dla gości" at bounding box center [1080, 354] width 203 height 18
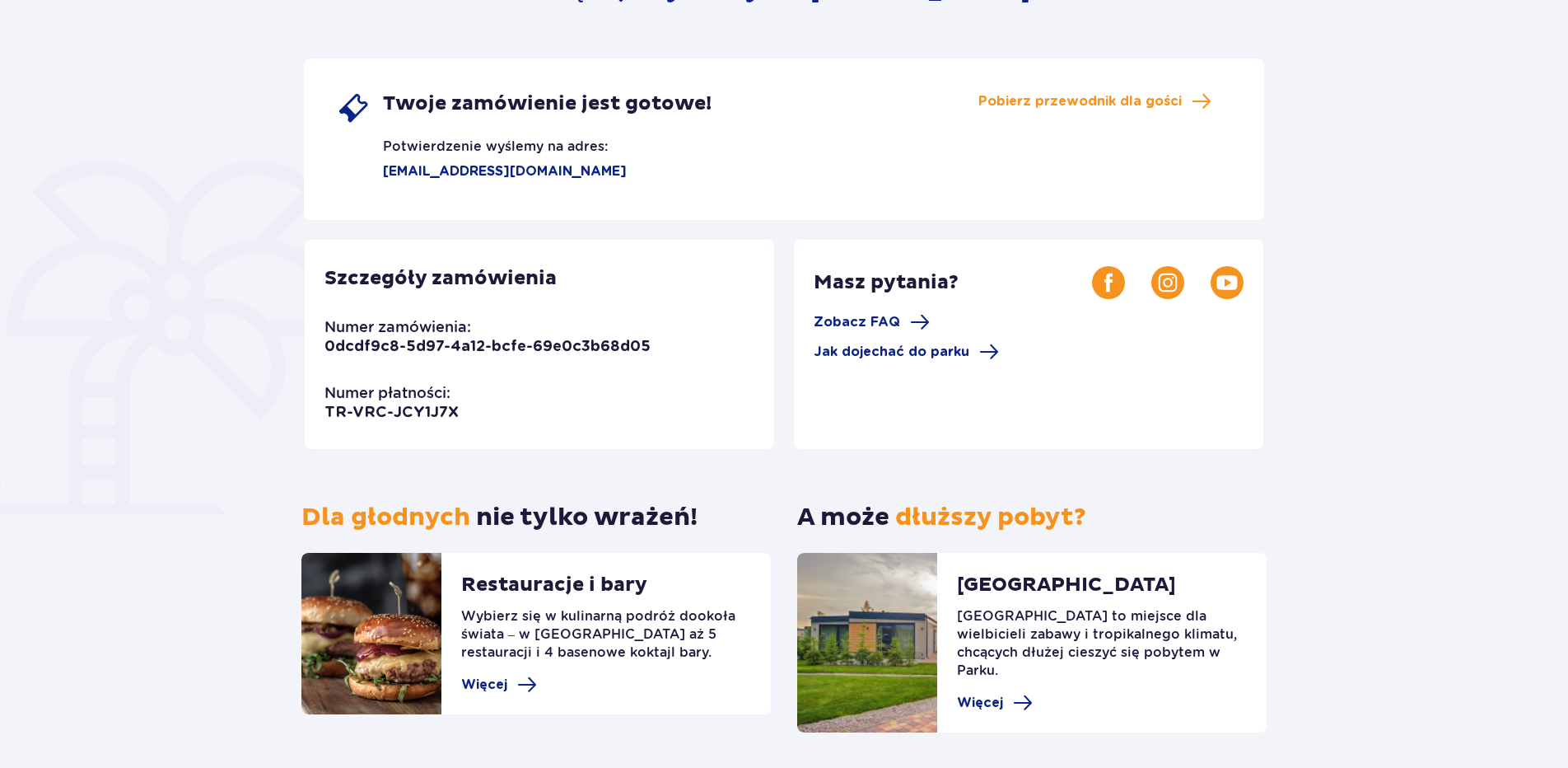
scroll to position [216, 0]
